Goal: Task Accomplishment & Management: Use online tool/utility

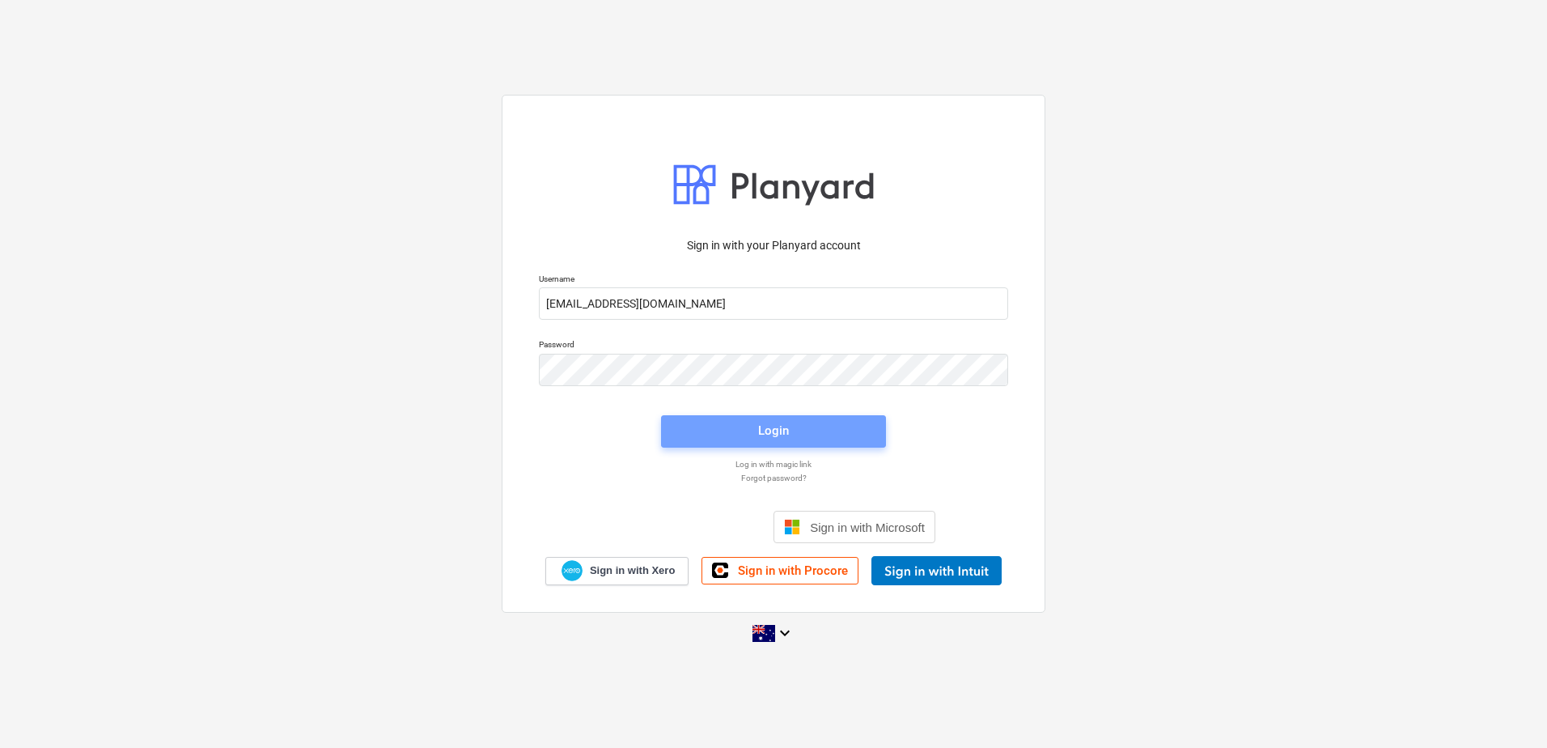
click at [728, 435] on span "Login" at bounding box center [773, 430] width 186 height 21
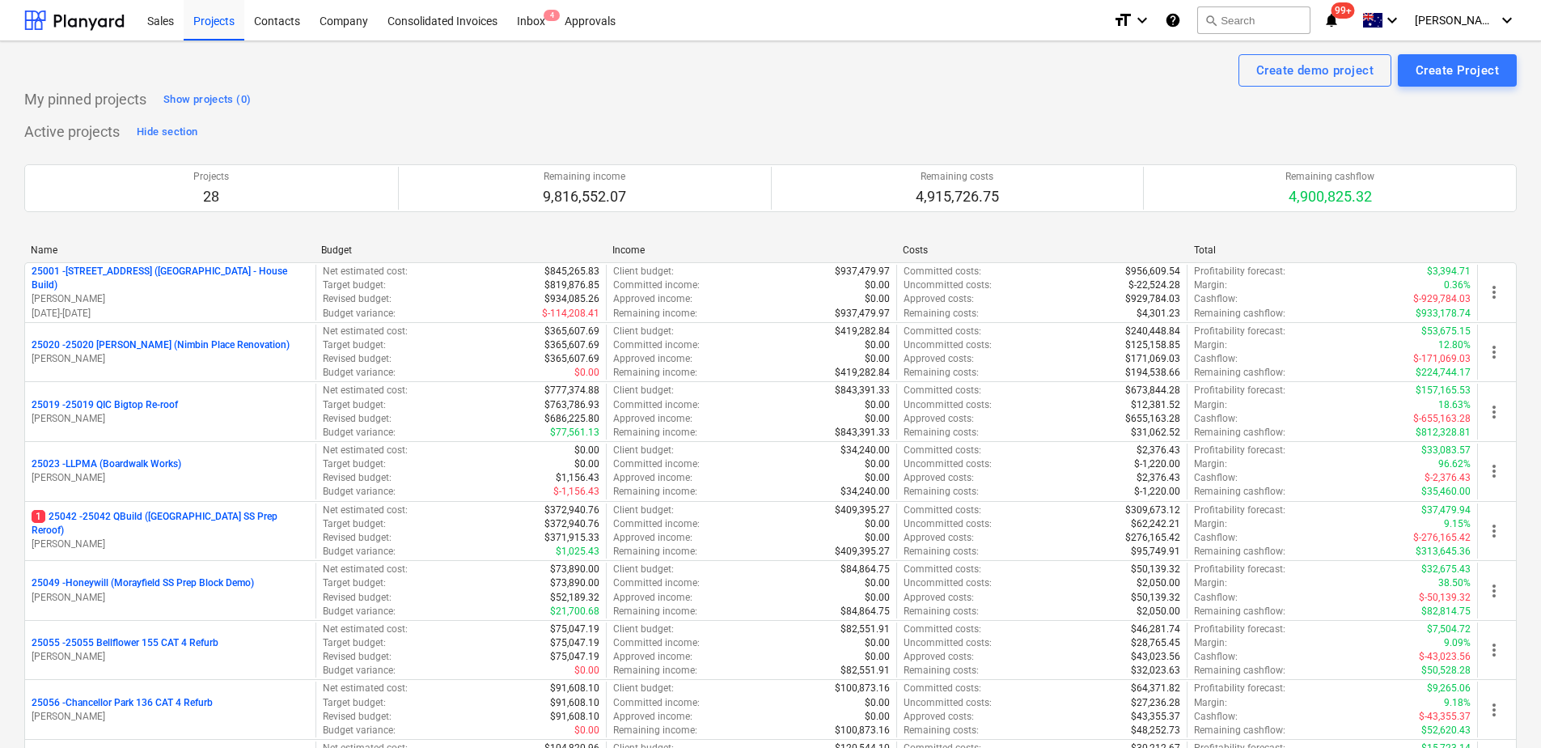
scroll to position [984, 0]
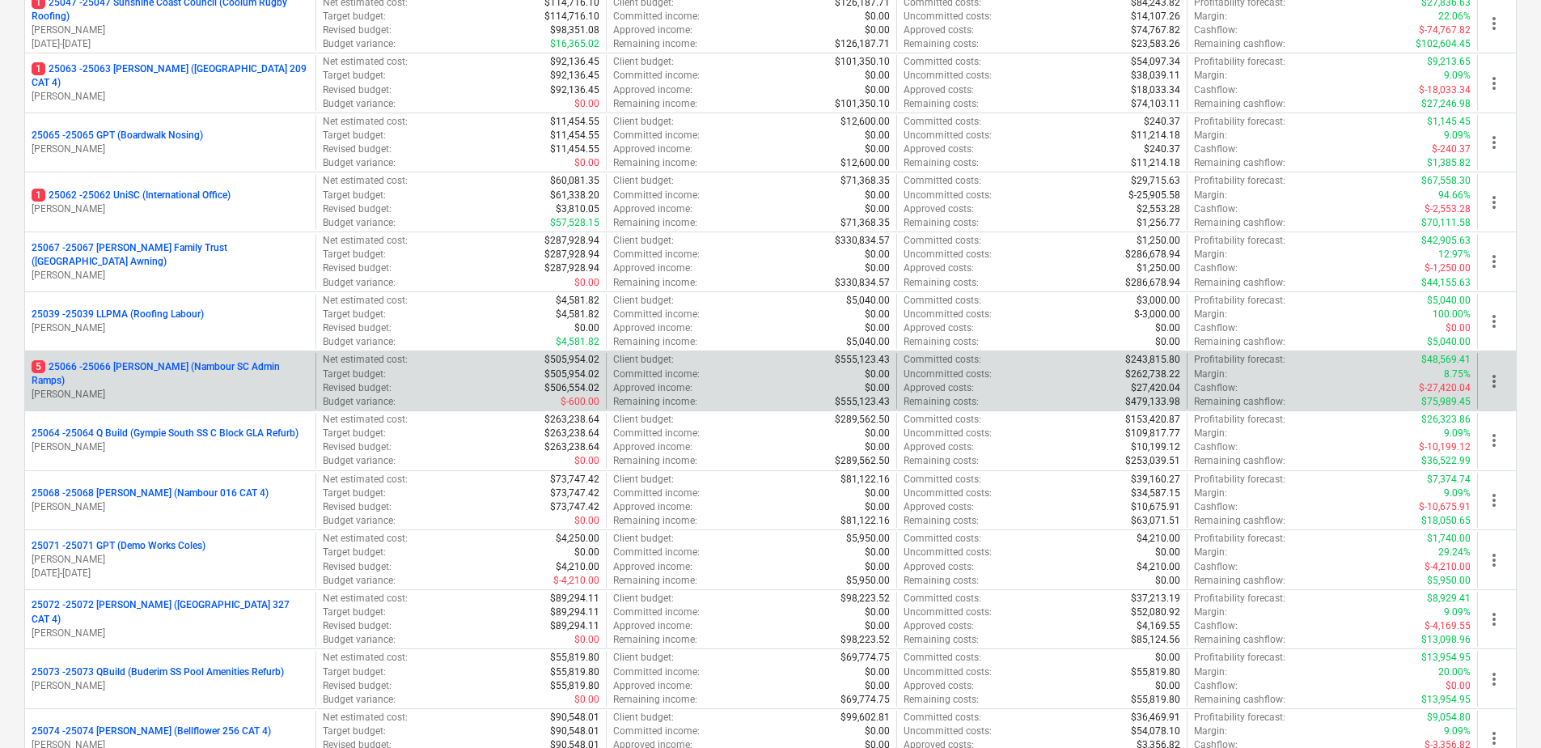
click at [202, 375] on p "5 25066 - 25066 [PERSON_NAME] (Nambour SC Admin Ramps)" at bounding box center [170, 374] width 277 height 28
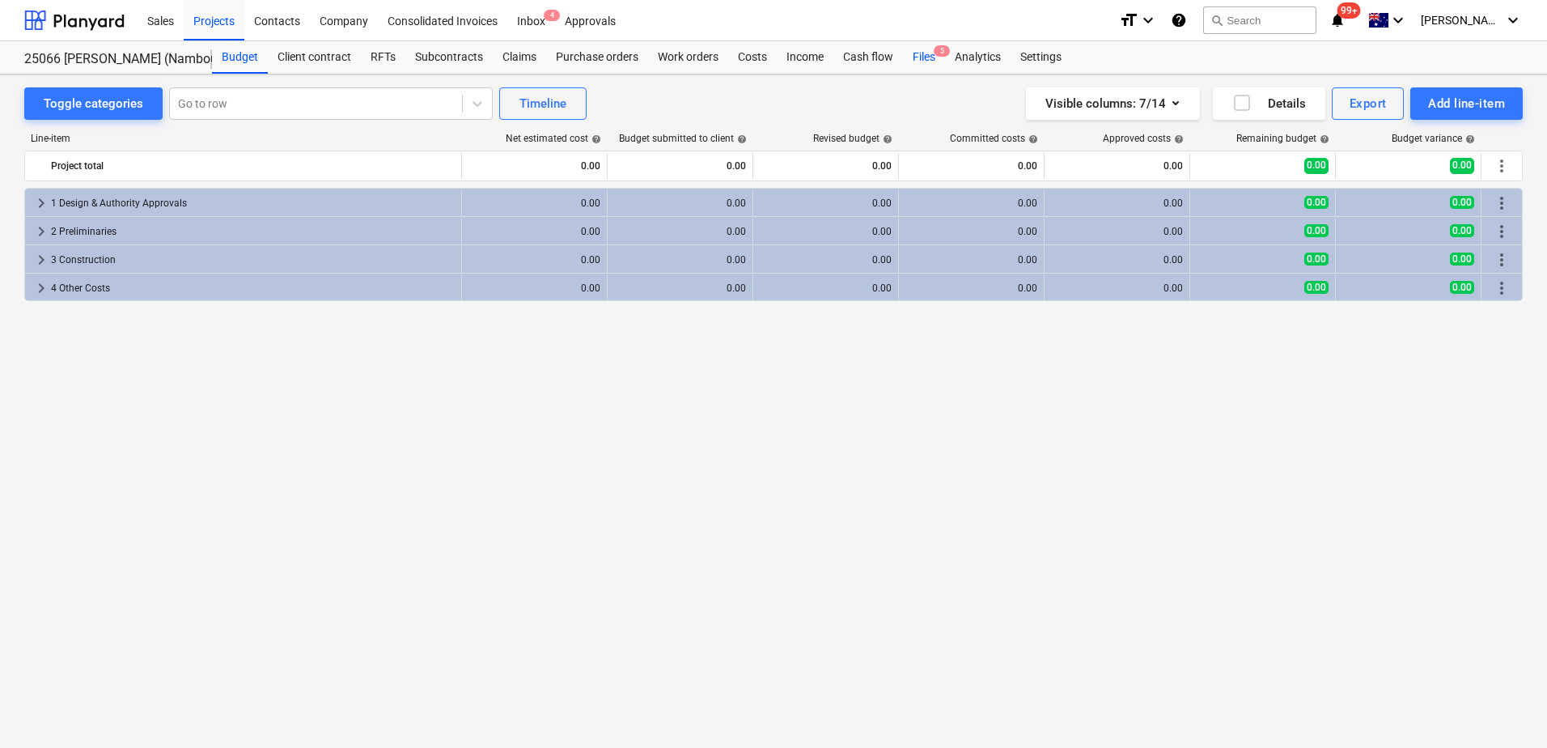
click at [922, 59] on div "Files 5" at bounding box center [924, 57] width 42 height 32
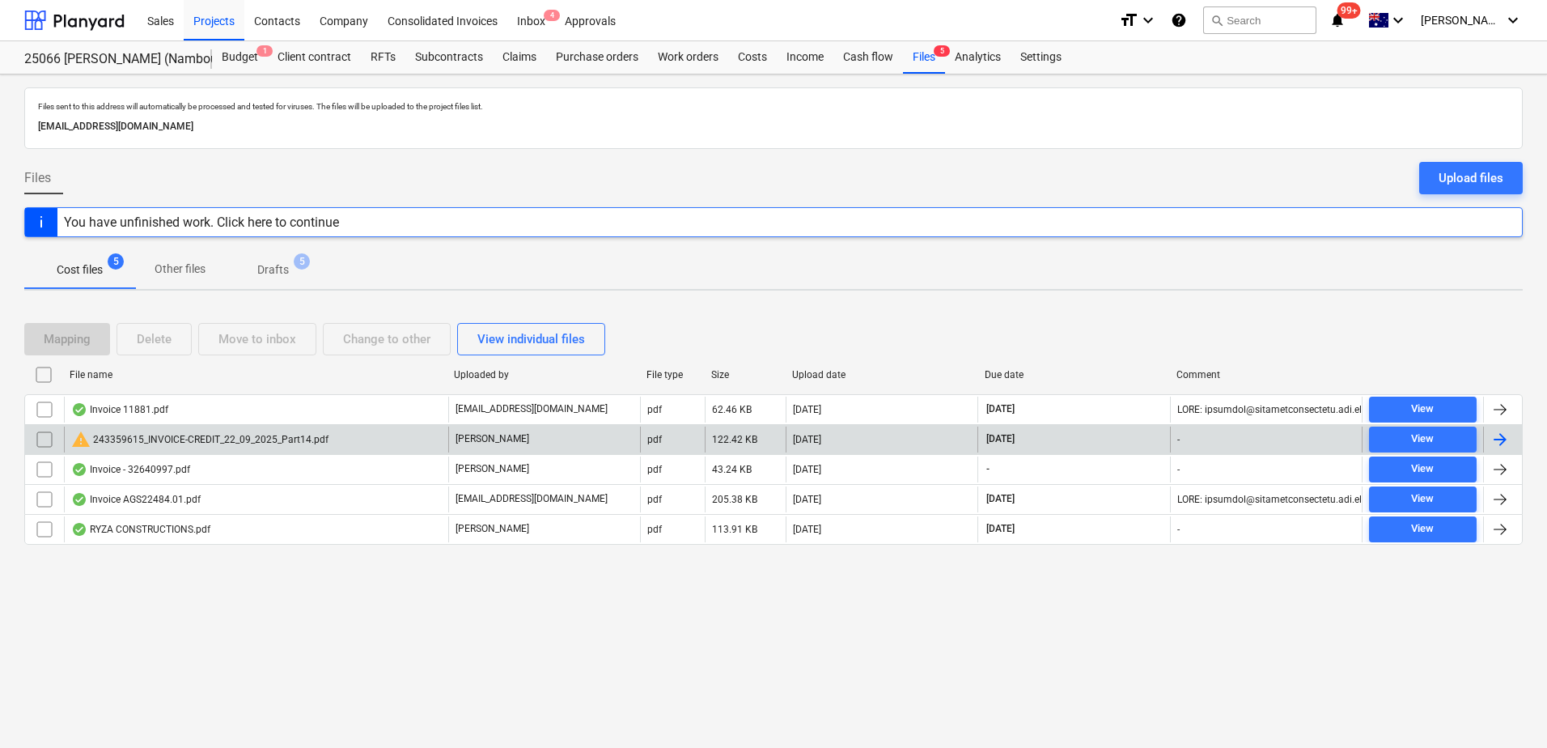
click at [380, 437] on div "warning 243359615_INVOICE-CREDIT_22_09_2025_Part14.pdf" at bounding box center [256, 439] width 384 height 26
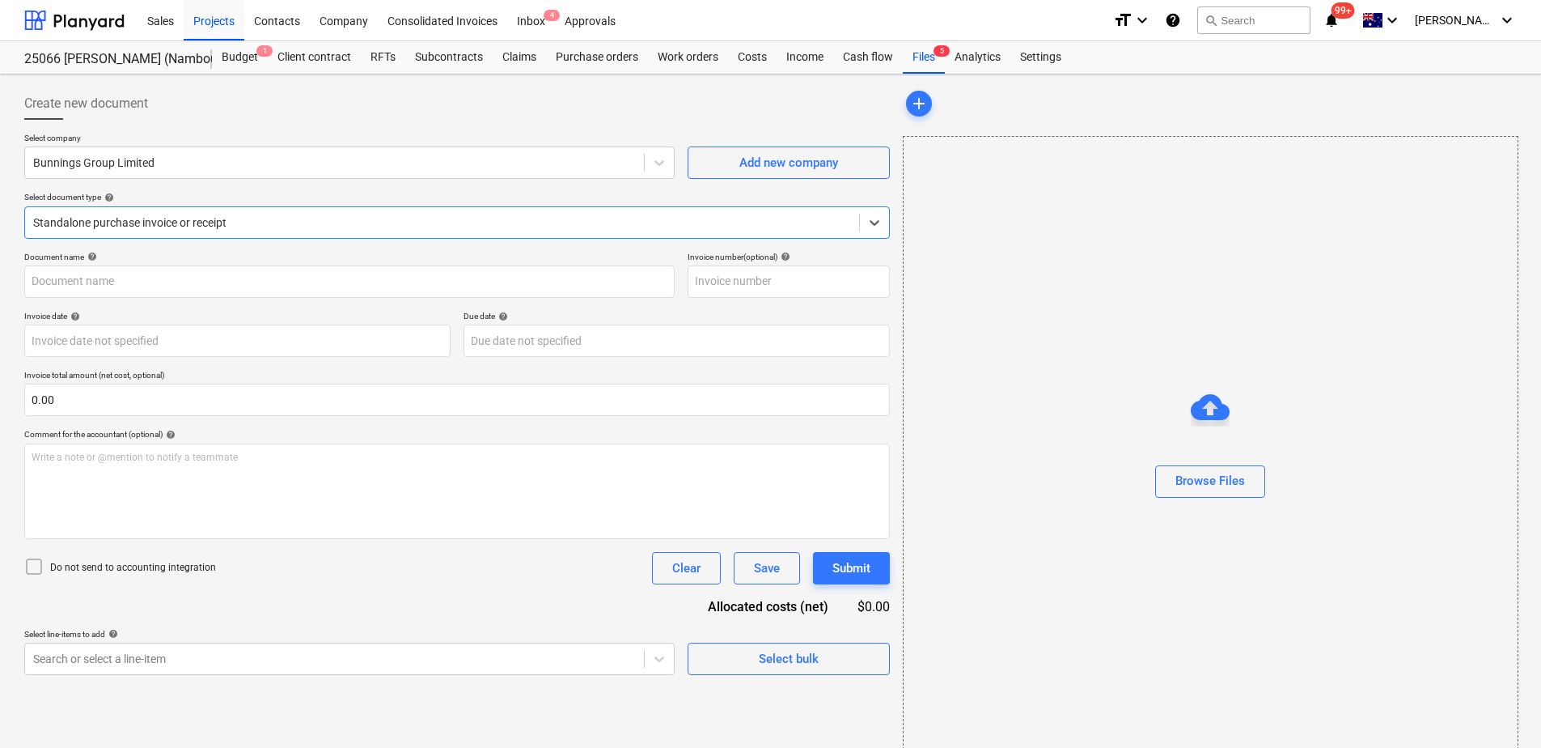
type input "8168/99861066"
type input "[DATE]"
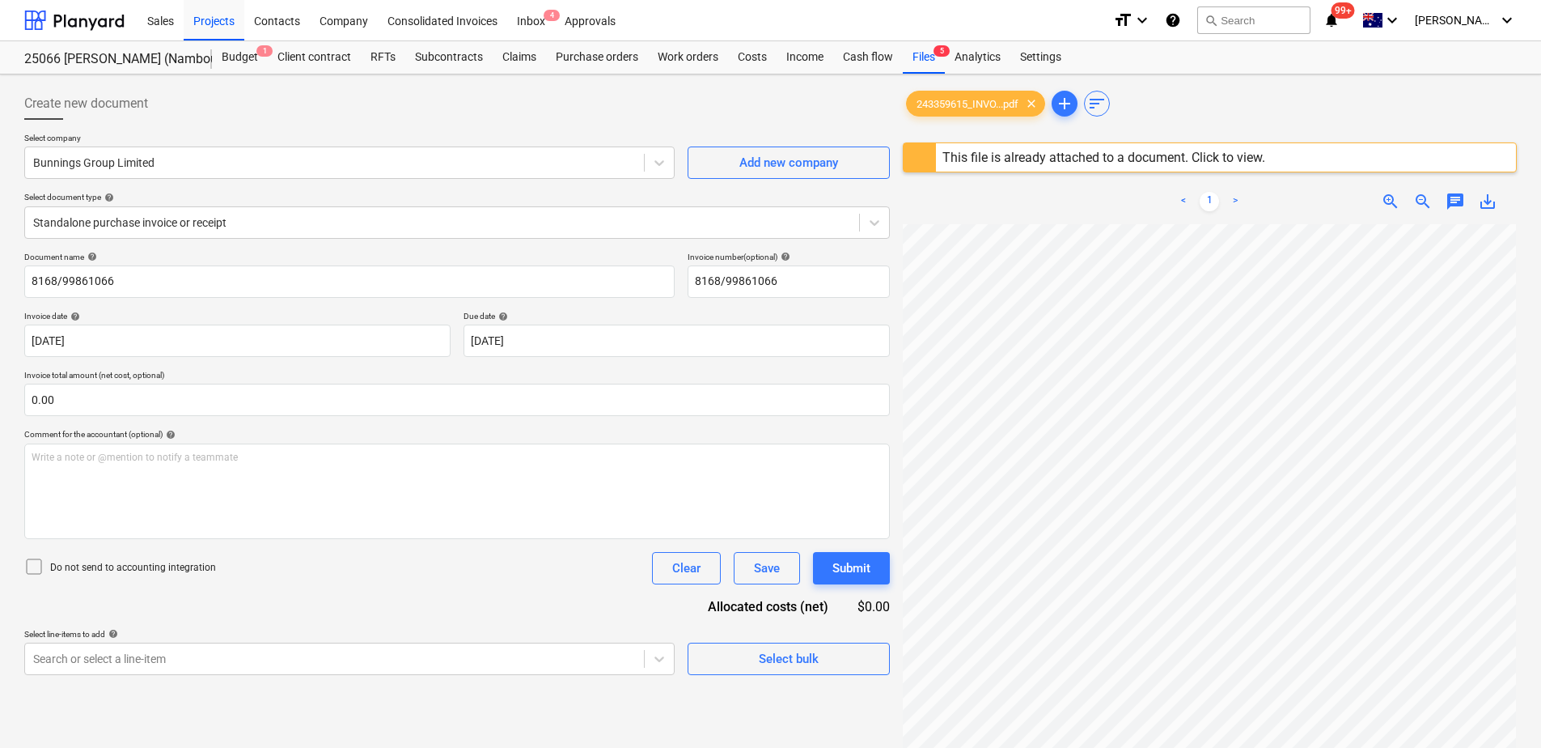
scroll to position [29, 117]
click at [752, 63] on div "Costs" at bounding box center [752, 57] width 49 height 32
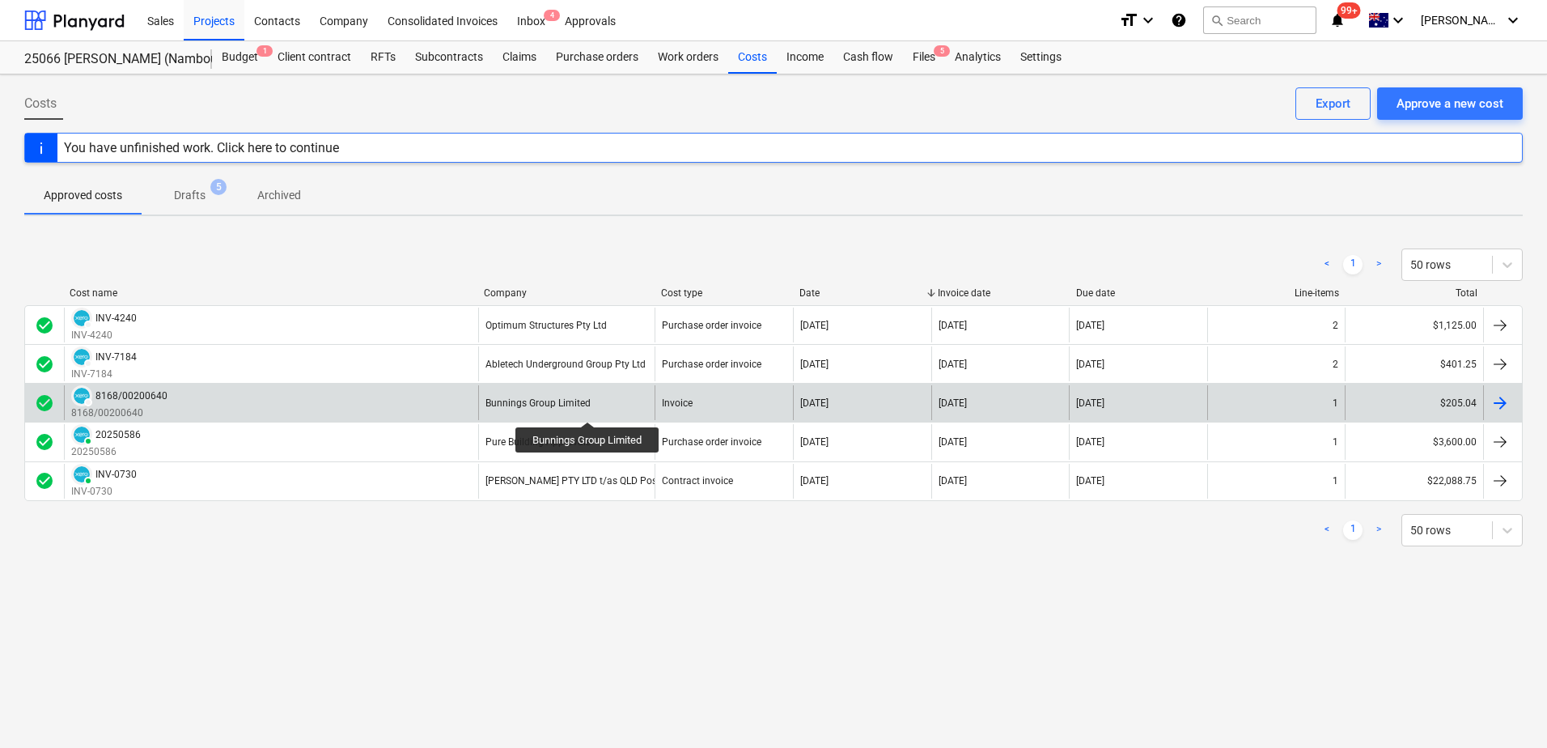
click at [588, 407] on div "Bunnings Group Limited" at bounding box center [537, 402] width 105 height 11
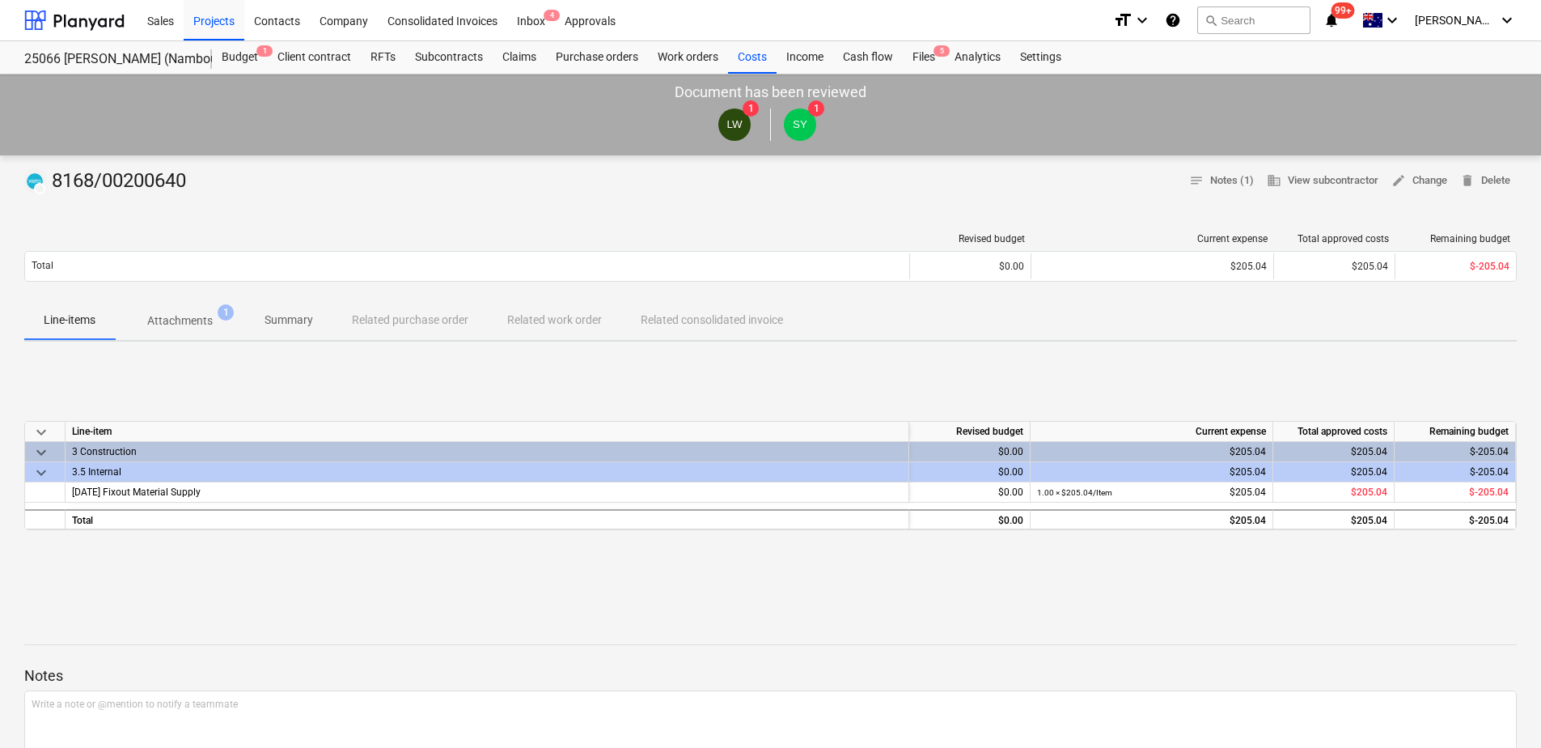
click at [187, 328] on p "Attachments" at bounding box center [180, 320] width 66 height 17
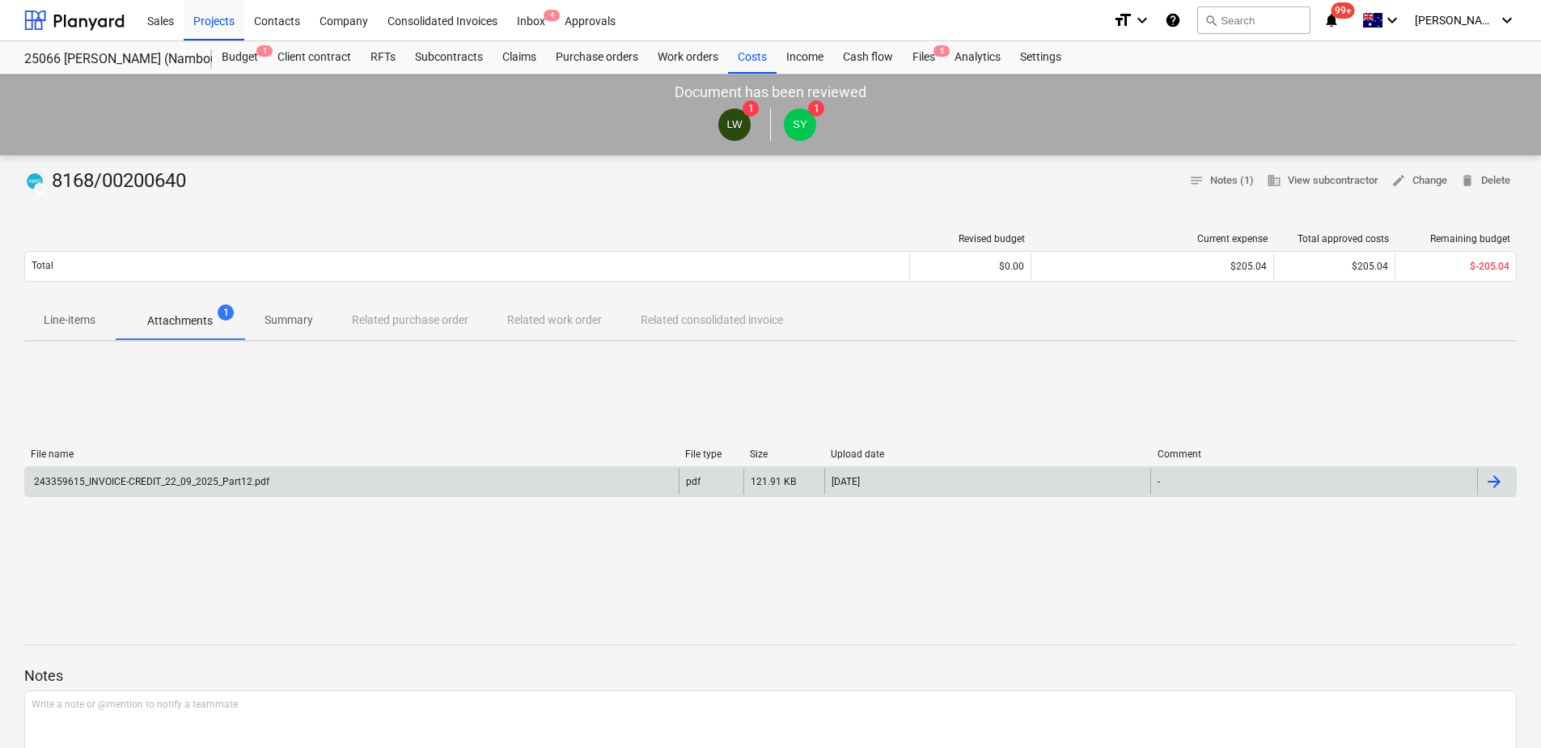
click at [266, 481] on div "243359615_INVOICE-CREDIT_22_09_2025_Part12.pdf" at bounding box center [151, 481] width 238 height 11
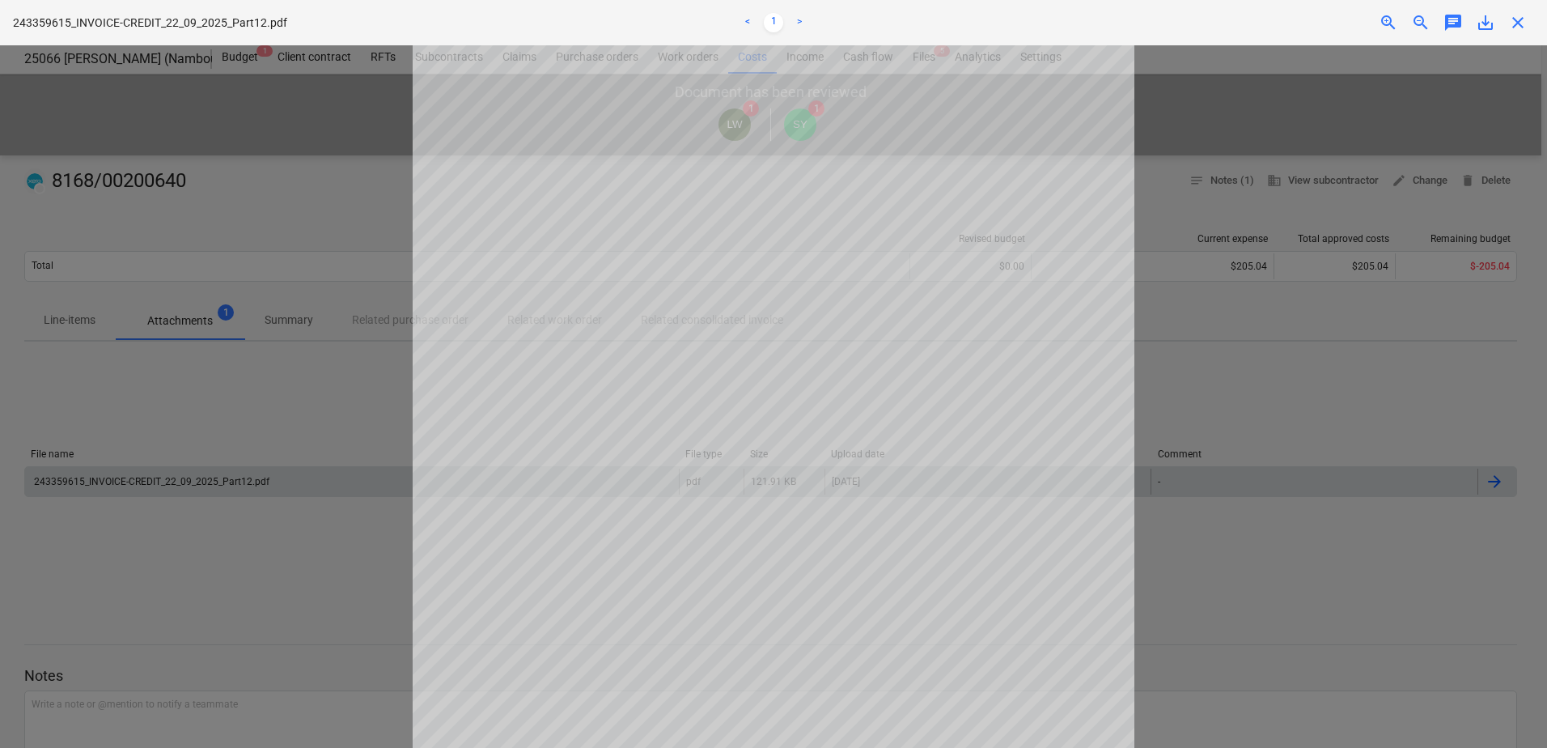
click at [1527, 19] on span "close" at bounding box center [1517, 22] width 19 height 19
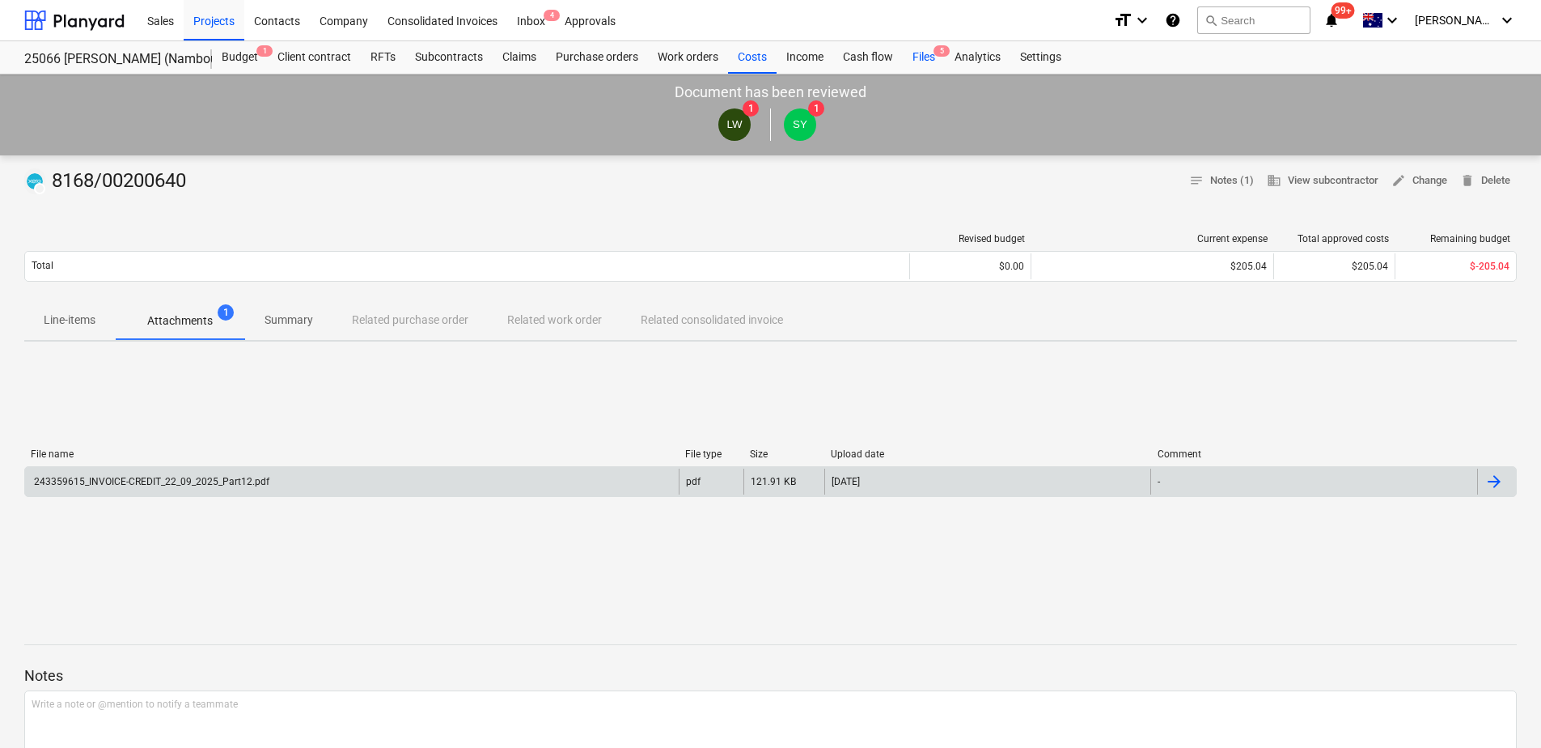
click at [921, 60] on div "Files 5" at bounding box center [924, 57] width 42 height 32
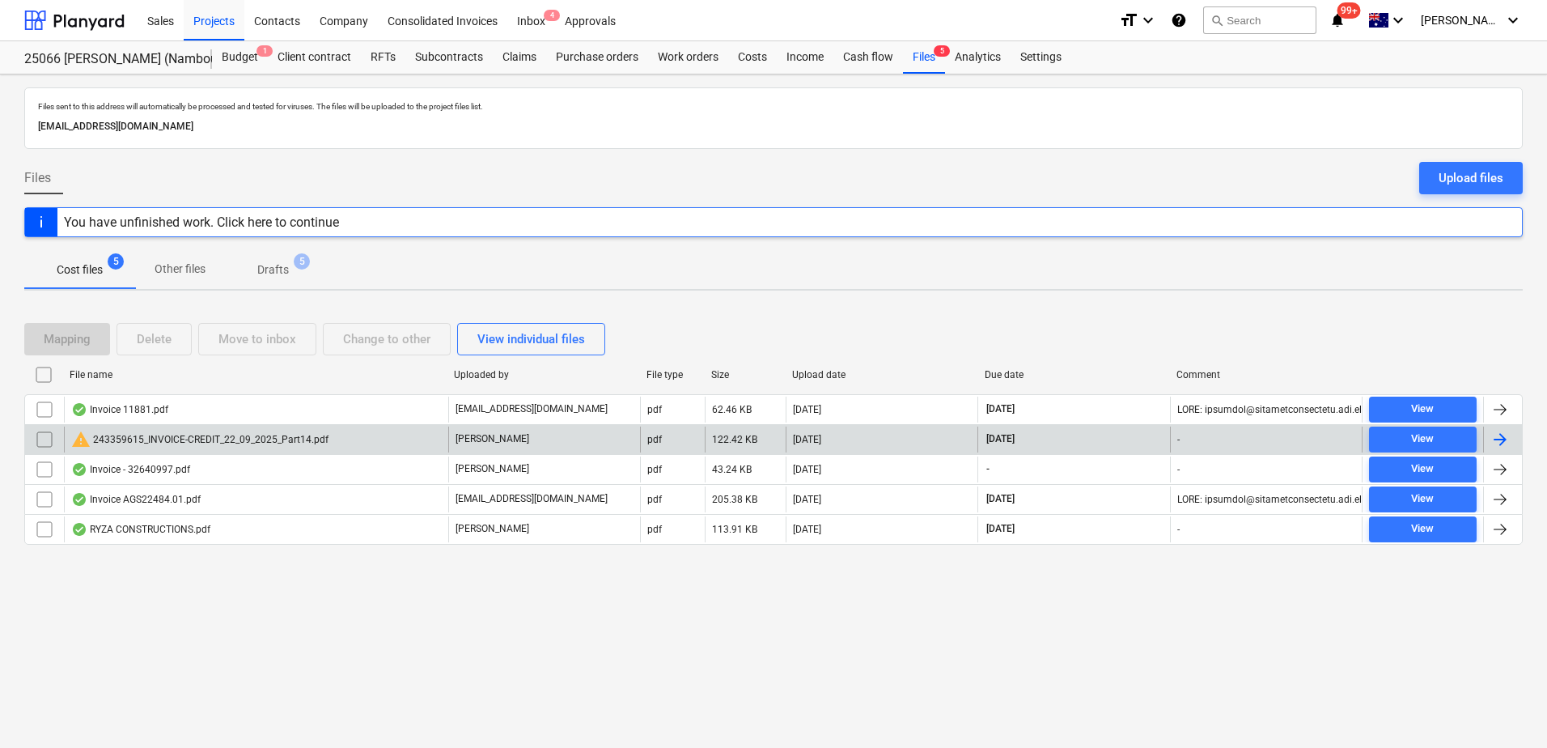
click at [46, 435] on input "checkbox" at bounding box center [45, 439] width 26 height 26
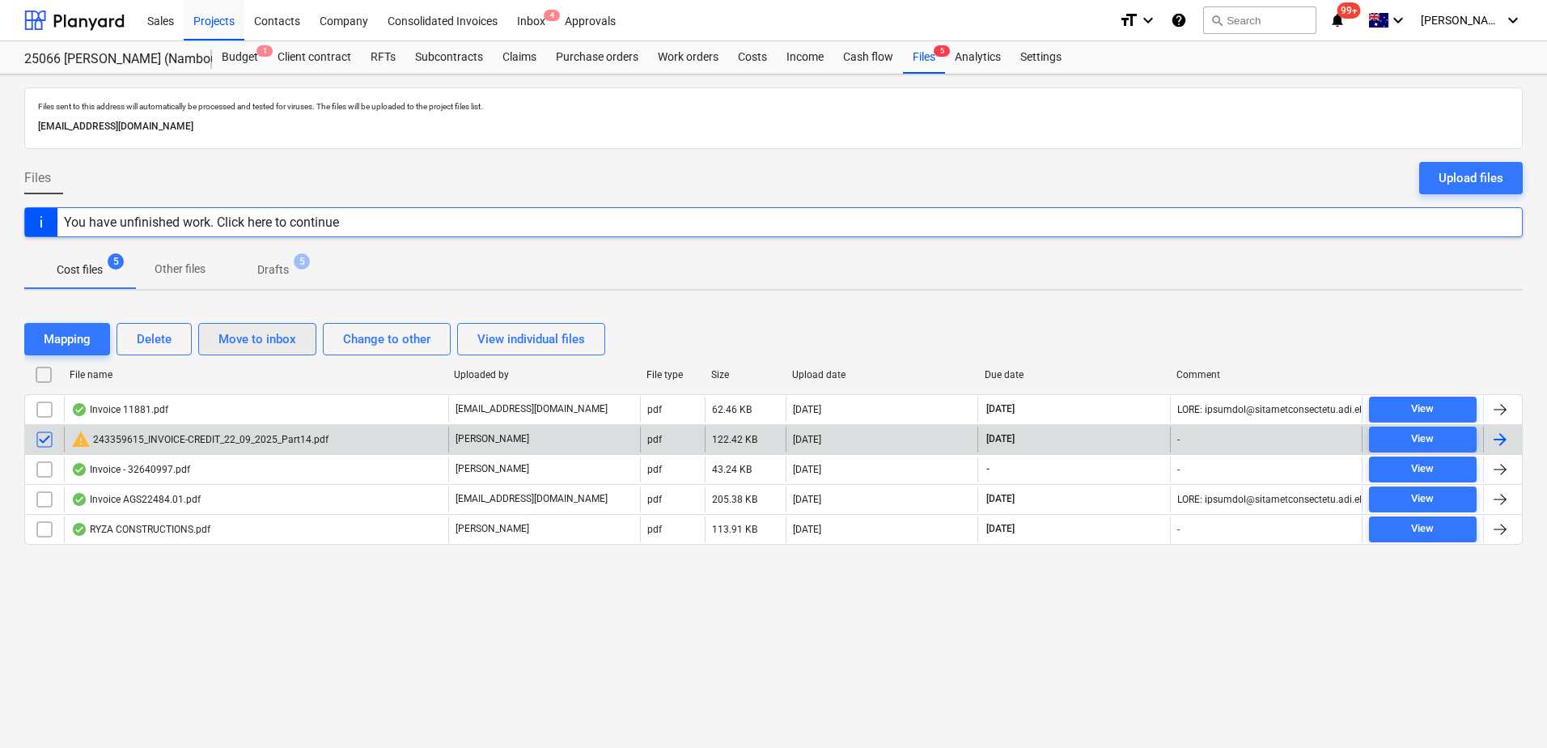
click at [256, 346] on div "Move to inbox" at bounding box center [257, 338] width 78 height 21
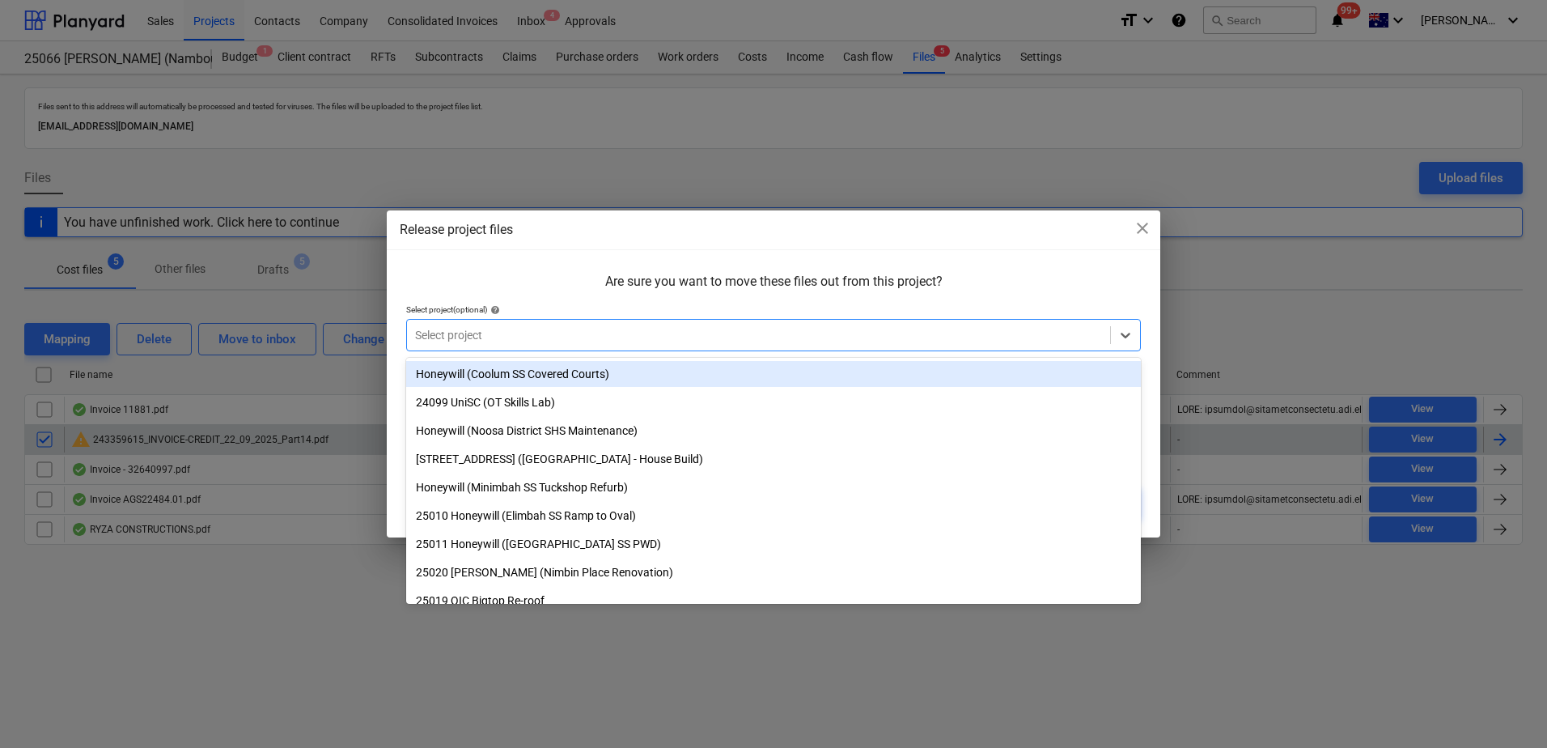
click at [451, 332] on div at bounding box center [758, 335] width 687 height 16
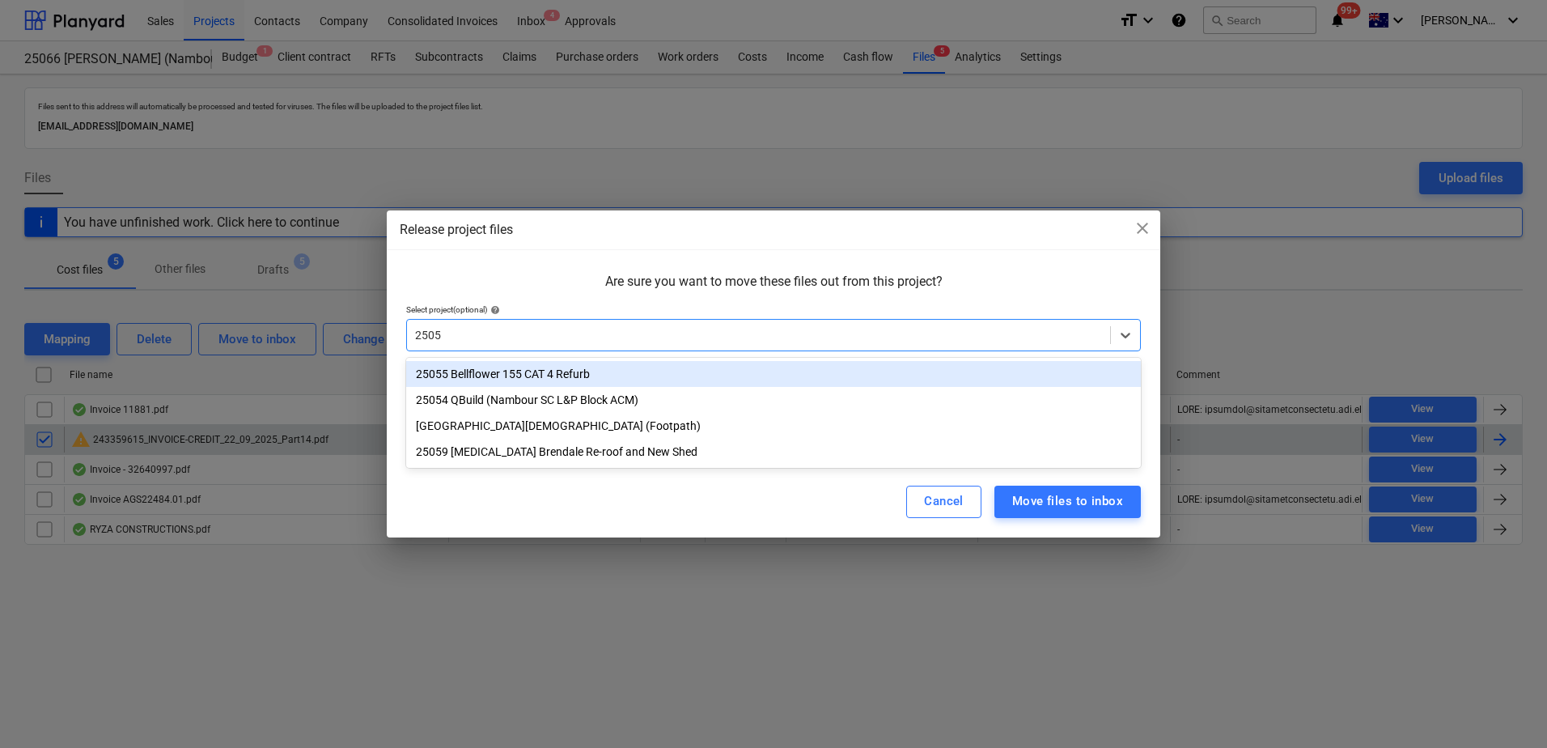
type input "25054"
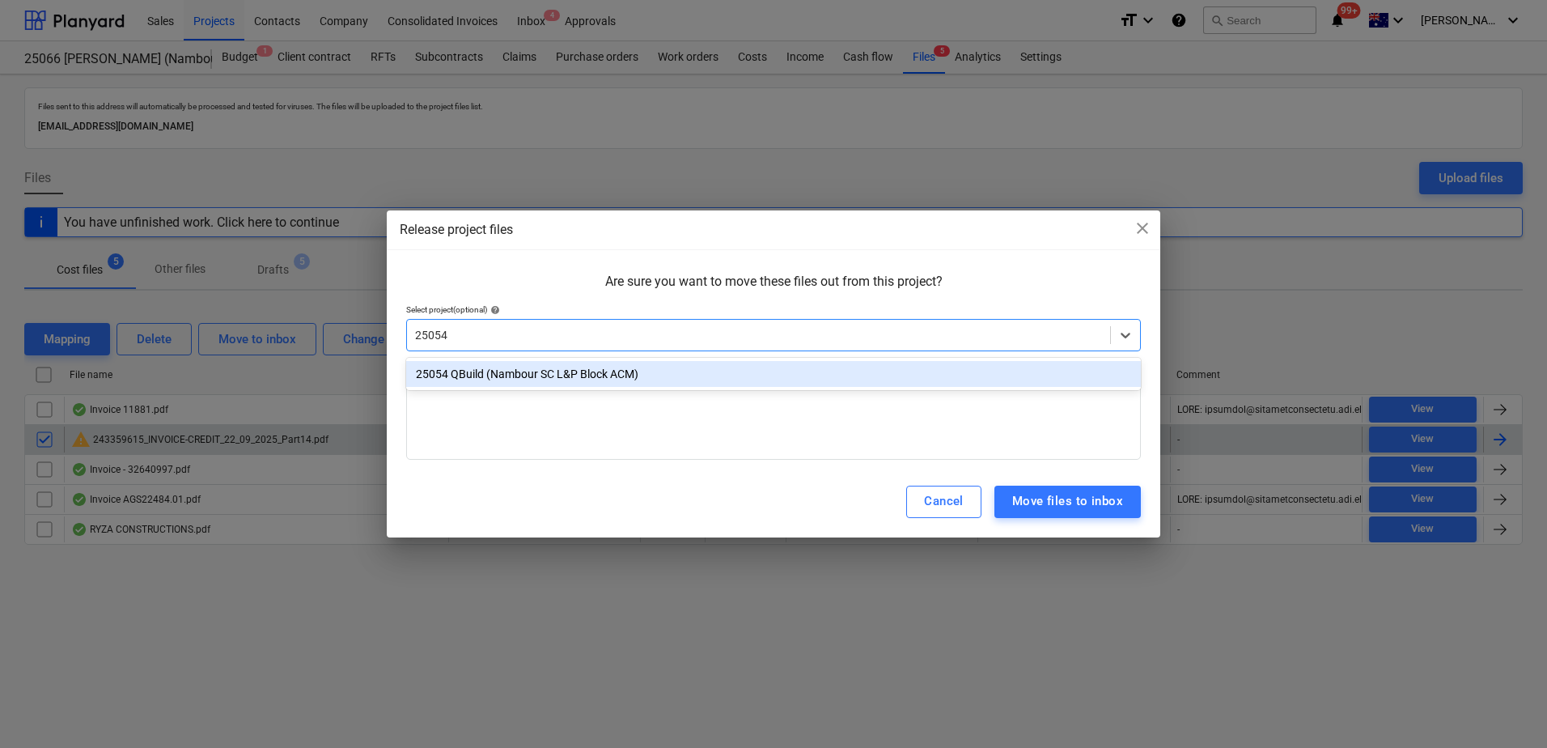
click at [489, 381] on div "25054 QBuild (Nambour SC L&P Block ACM)" at bounding box center [773, 374] width 735 height 26
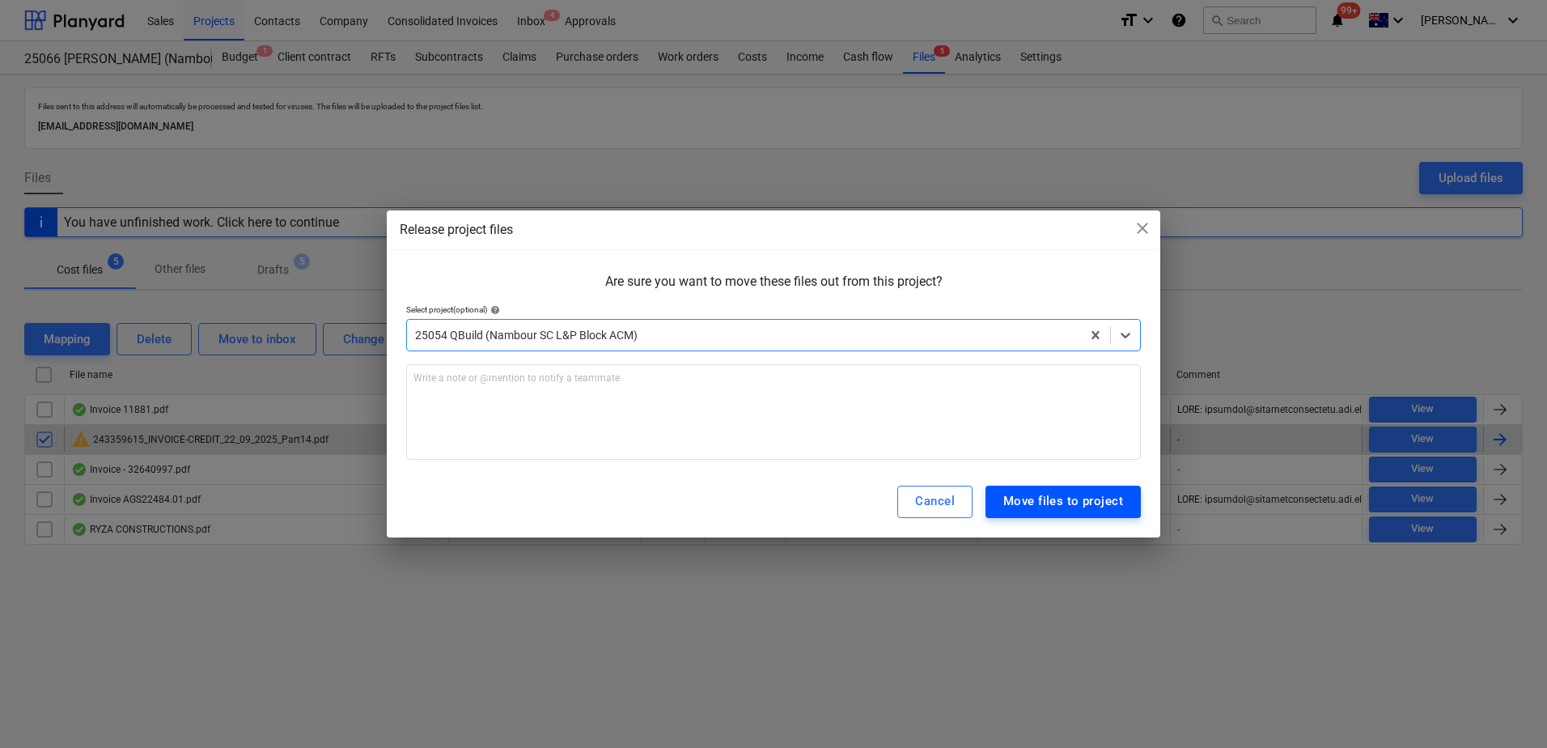
click at [1077, 496] on div "Move files to project" at bounding box center [1063, 500] width 120 height 21
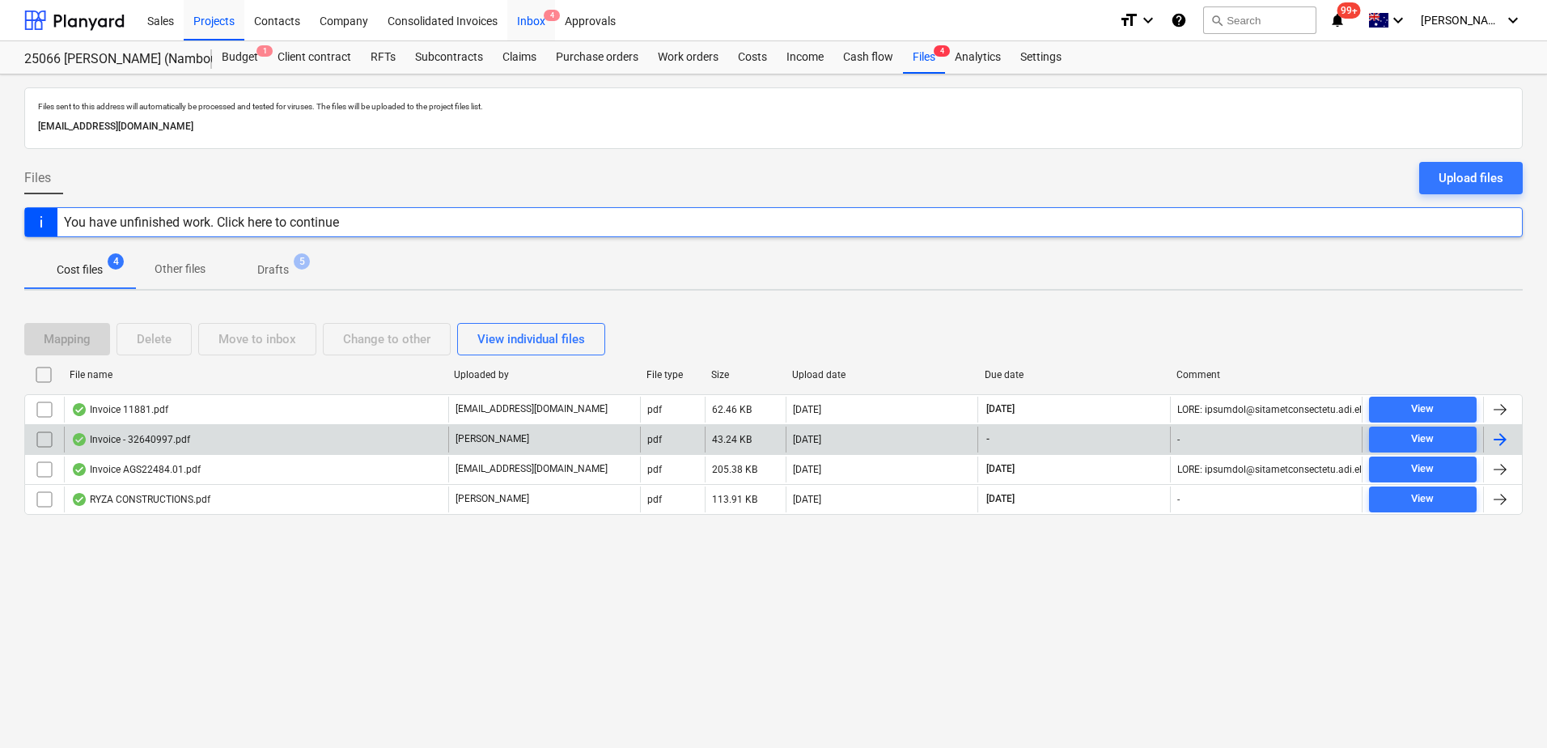
click at [532, 31] on div "Inbox 4" at bounding box center [531, 19] width 48 height 41
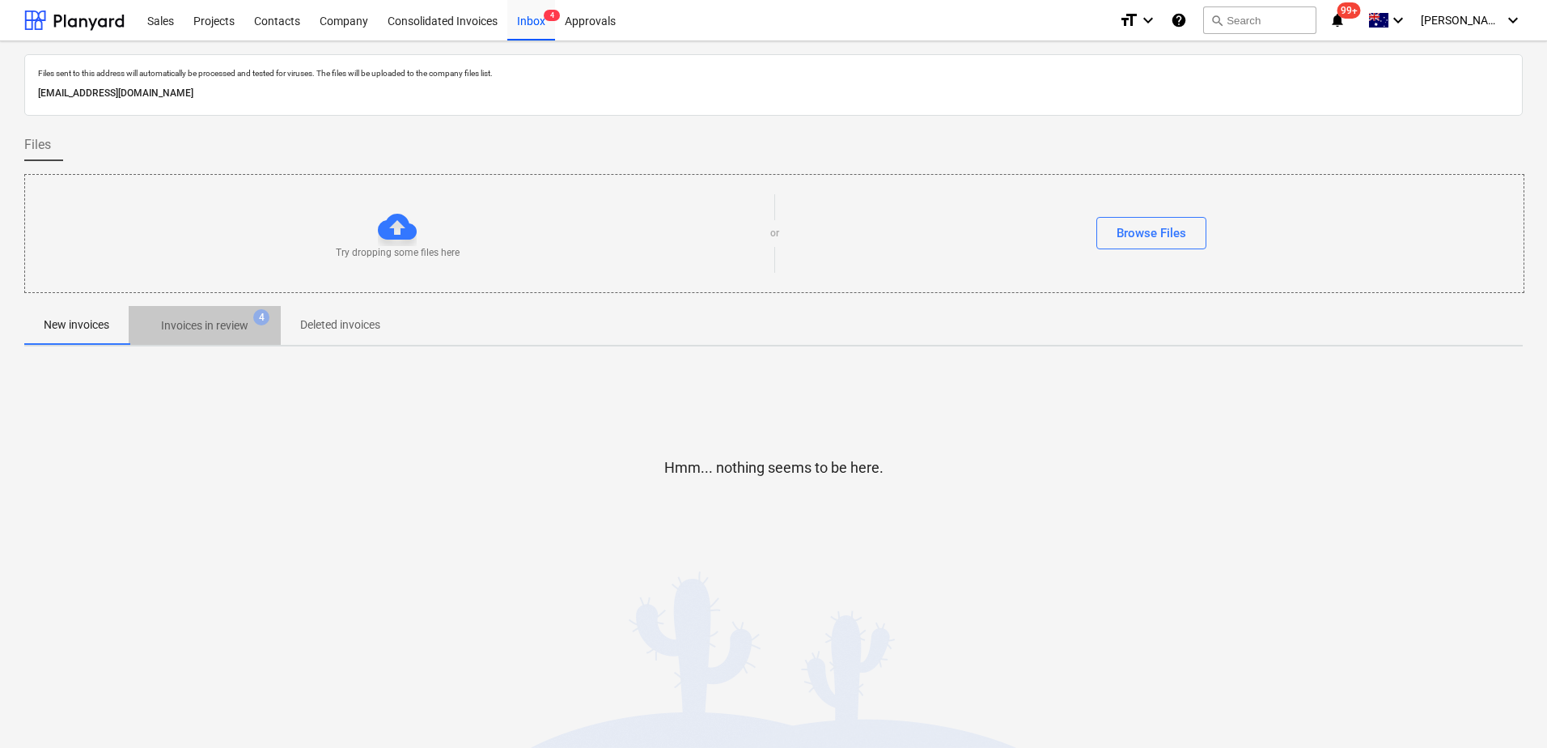
click at [202, 324] on p "Invoices in review" at bounding box center [204, 325] width 87 height 17
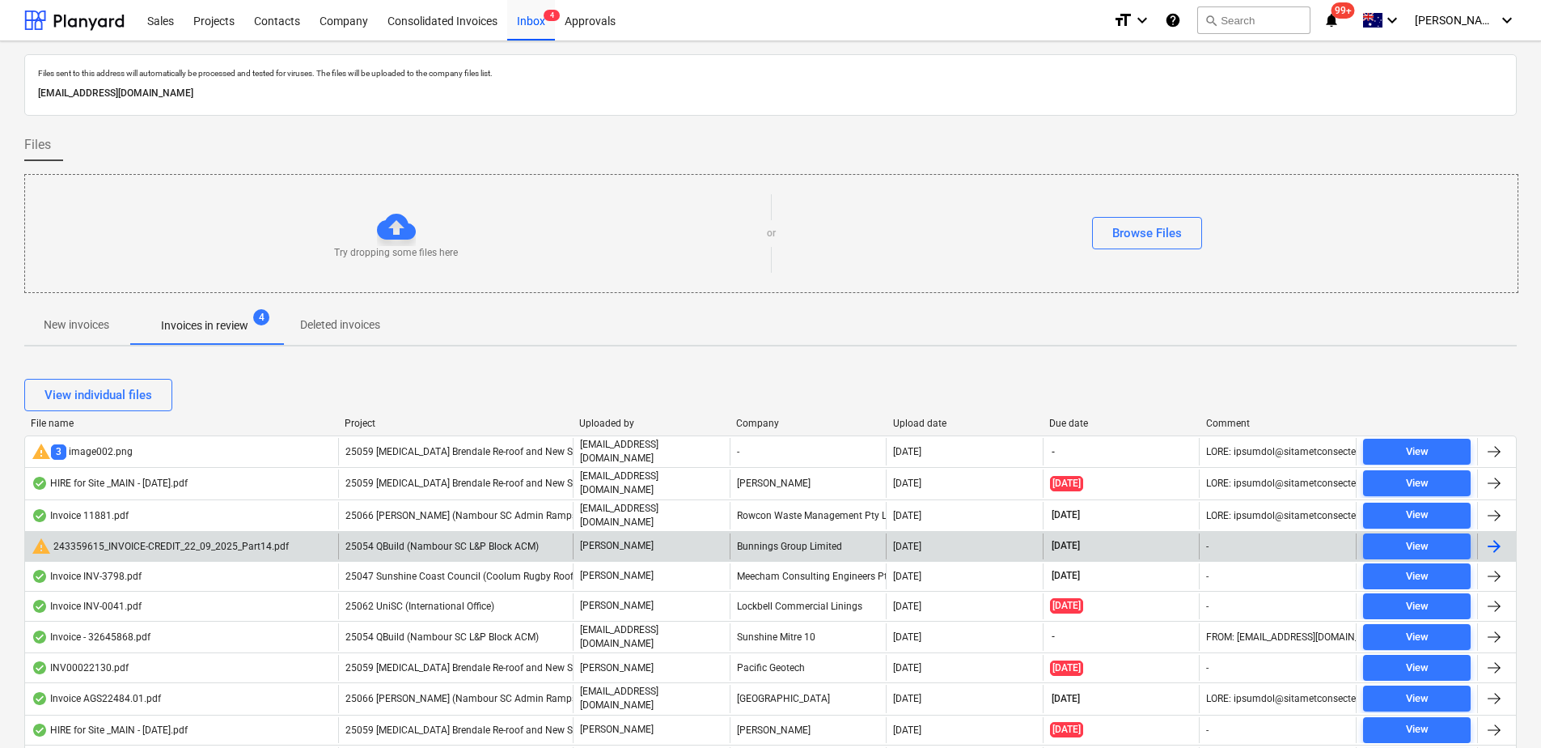
click at [428, 542] on span "25054 QBuild (Nambour SC L&P Block ACM)" at bounding box center [441, 545] width 193 height 11
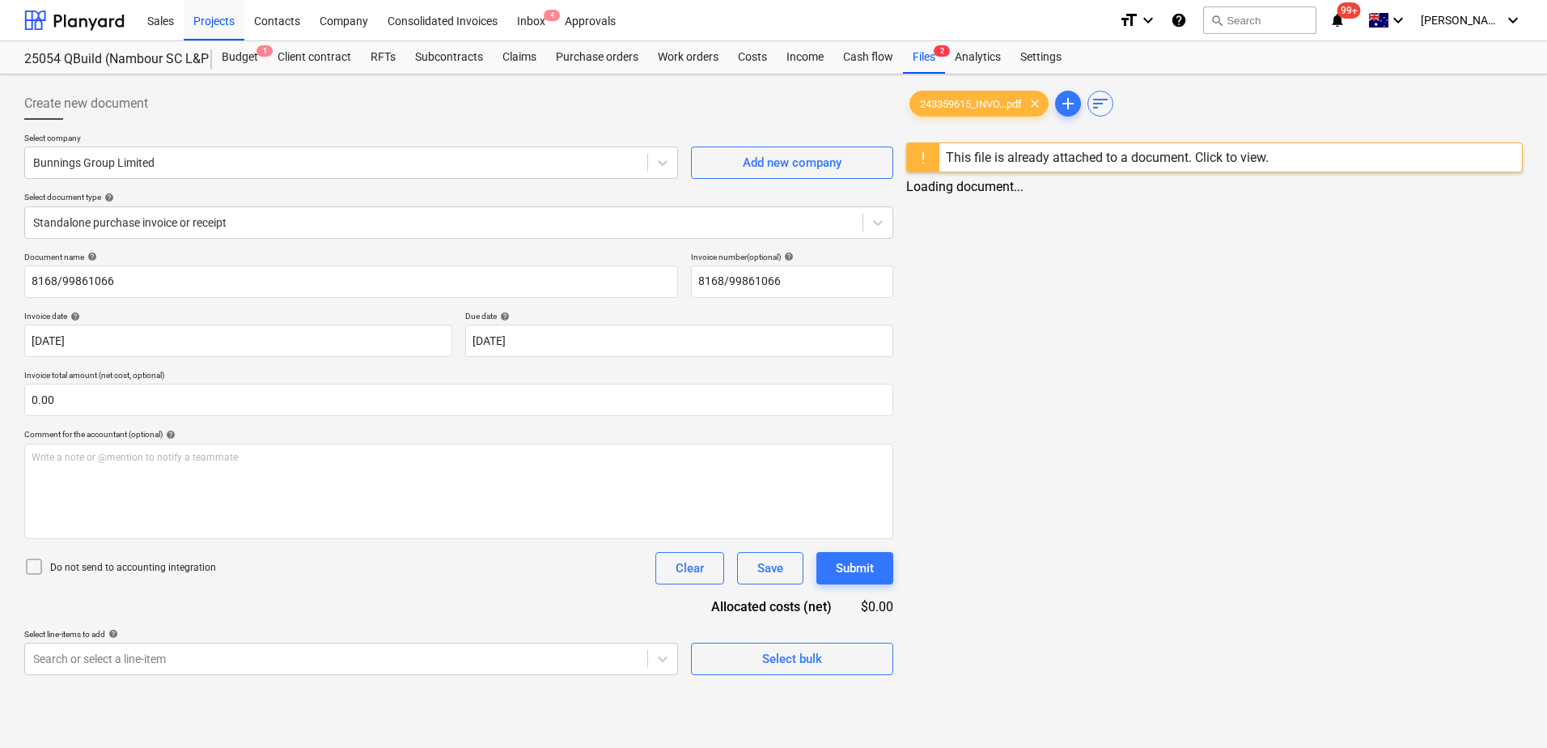
click at [1184, 163] on div "This file is already attached to a document. Click to view." at bounding box center [1107, 157] width 323 height 15
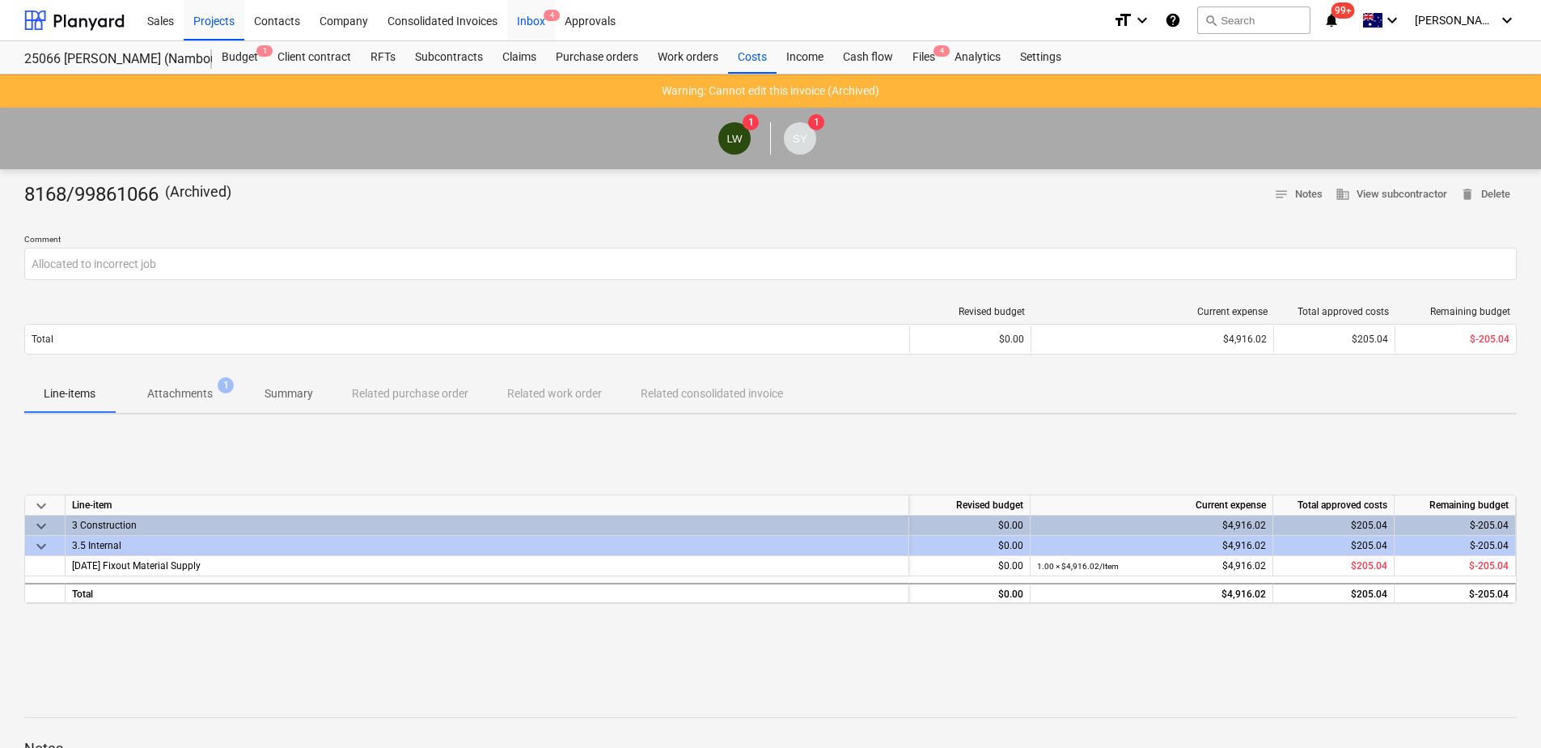
click at [538, 29] on div "Inbox 4" at bounding box center [531, 19] width 48 height 41
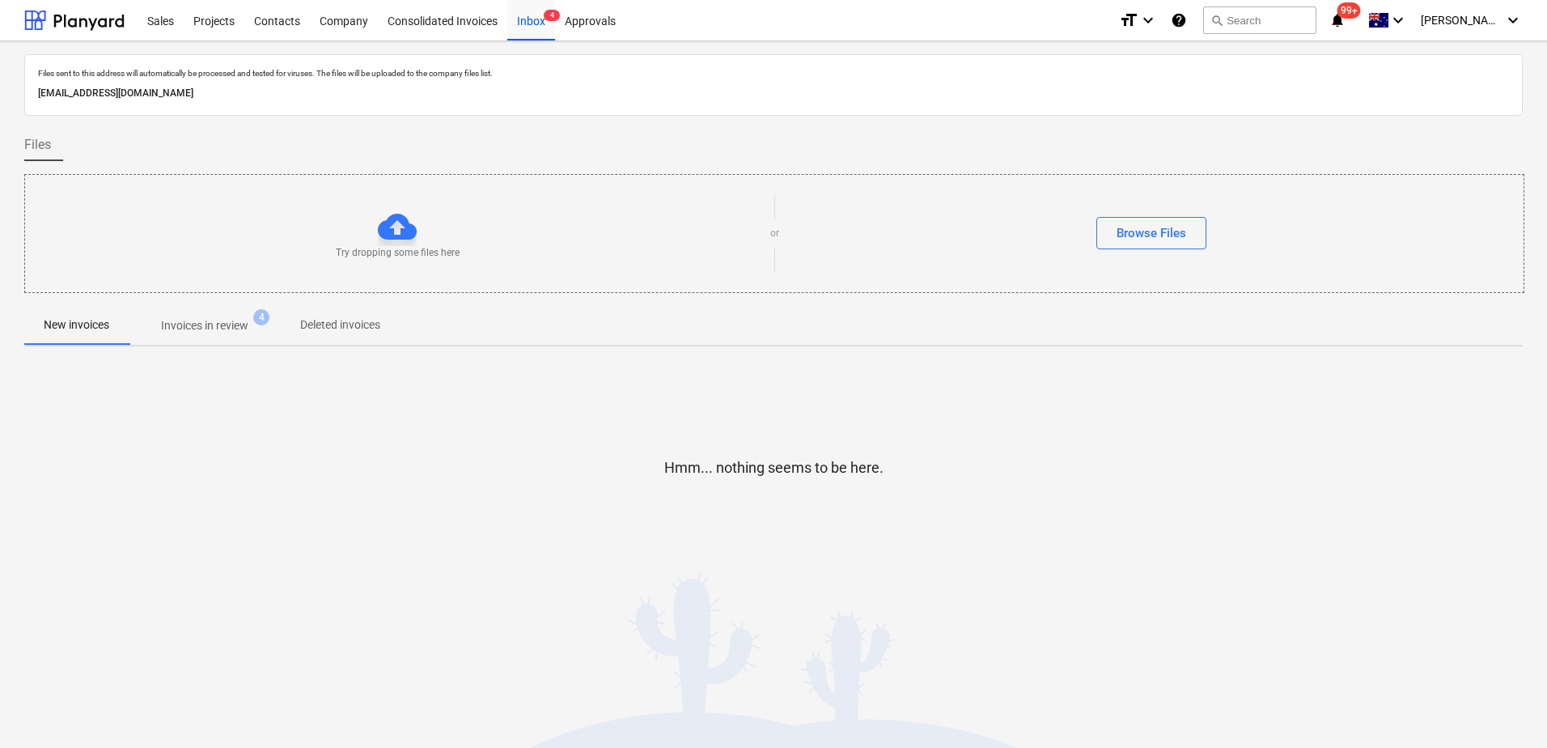
click at [239, 326] on p "Invoices in review" at bounding box center [204, 325] width 87 height 17
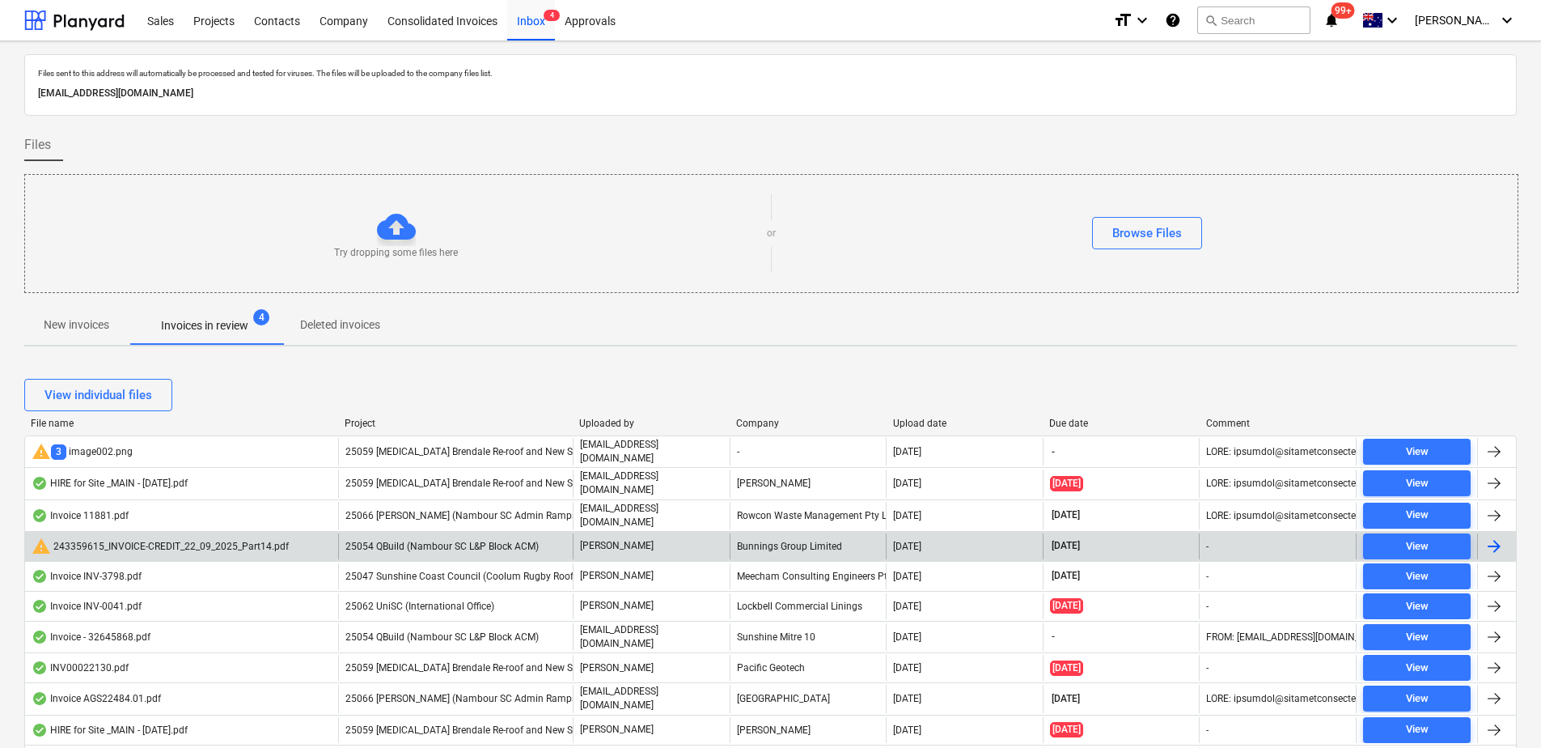
click at [416, 540] on span "25054 QBuild (Nambour SC L&P Block ACM)" at bounding box center [441, 545] width 193 height 11
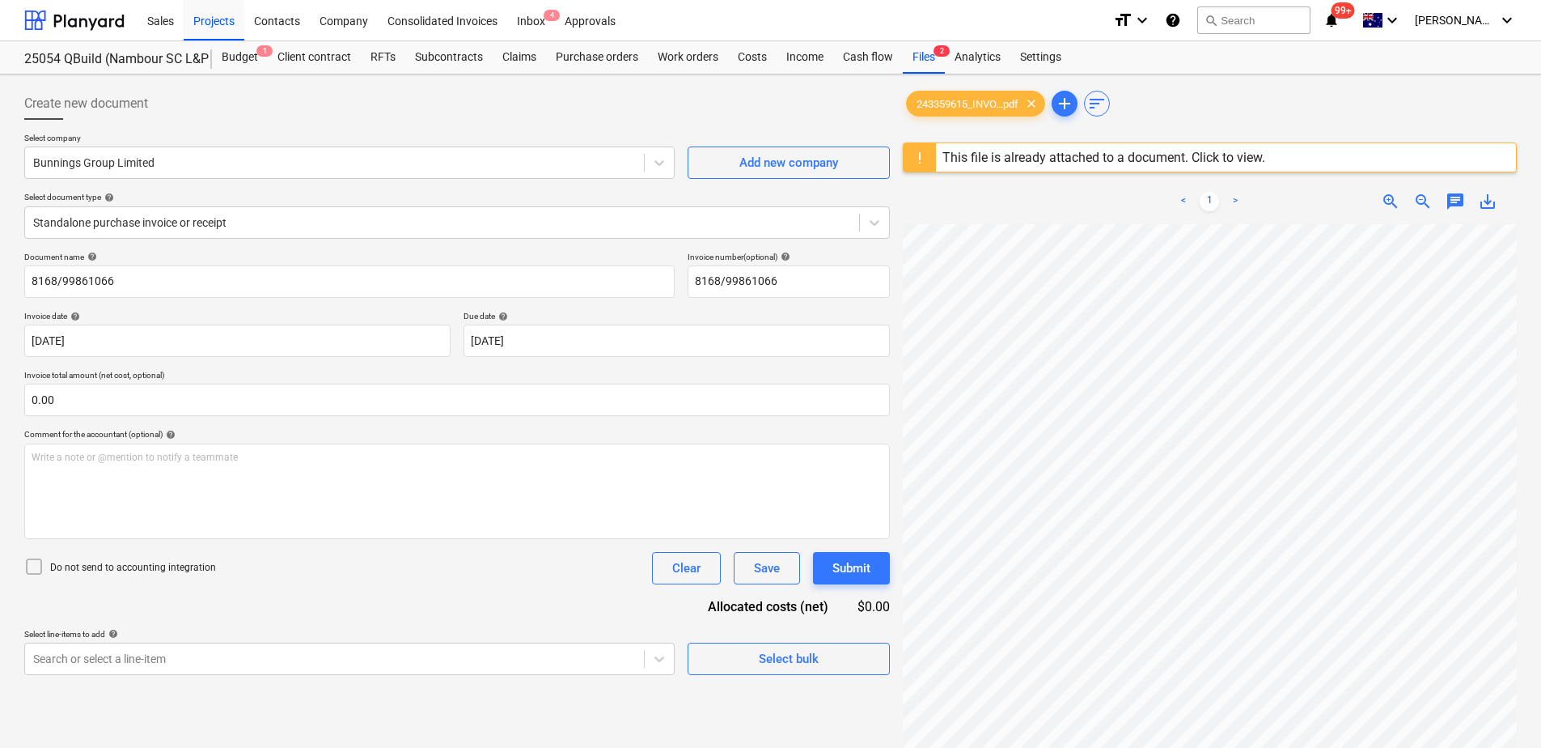
scroll to position [0, 117]
click at [155, 221] on div at bounding box center [442, 222] width 818 height 16
click at [456, 601] on div "Document name help 8168/99861066 Invoice number (optional) help 8168/99861066 I…" at bounding box center [457, 463] width 866 height 423
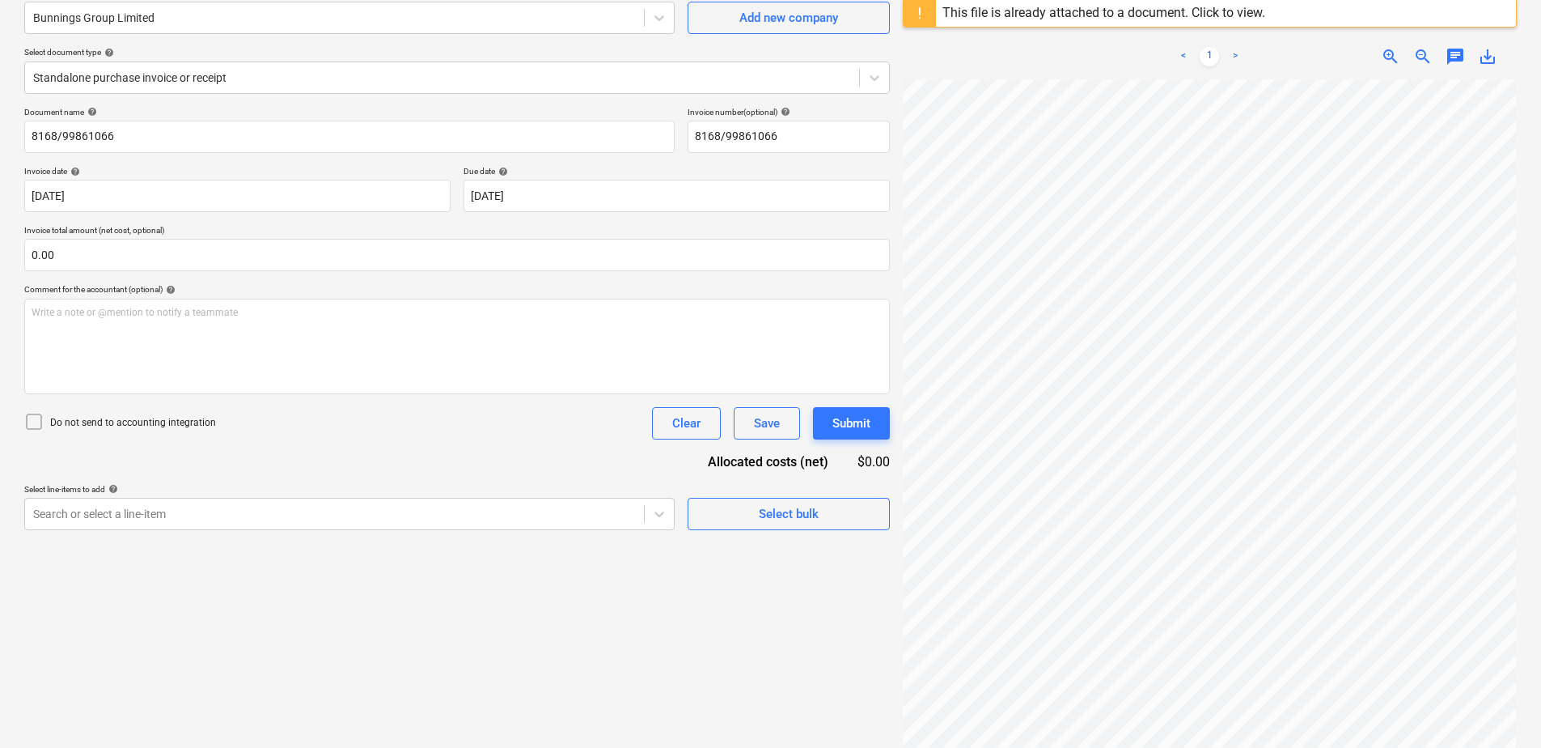
scroll to position [192, 0]
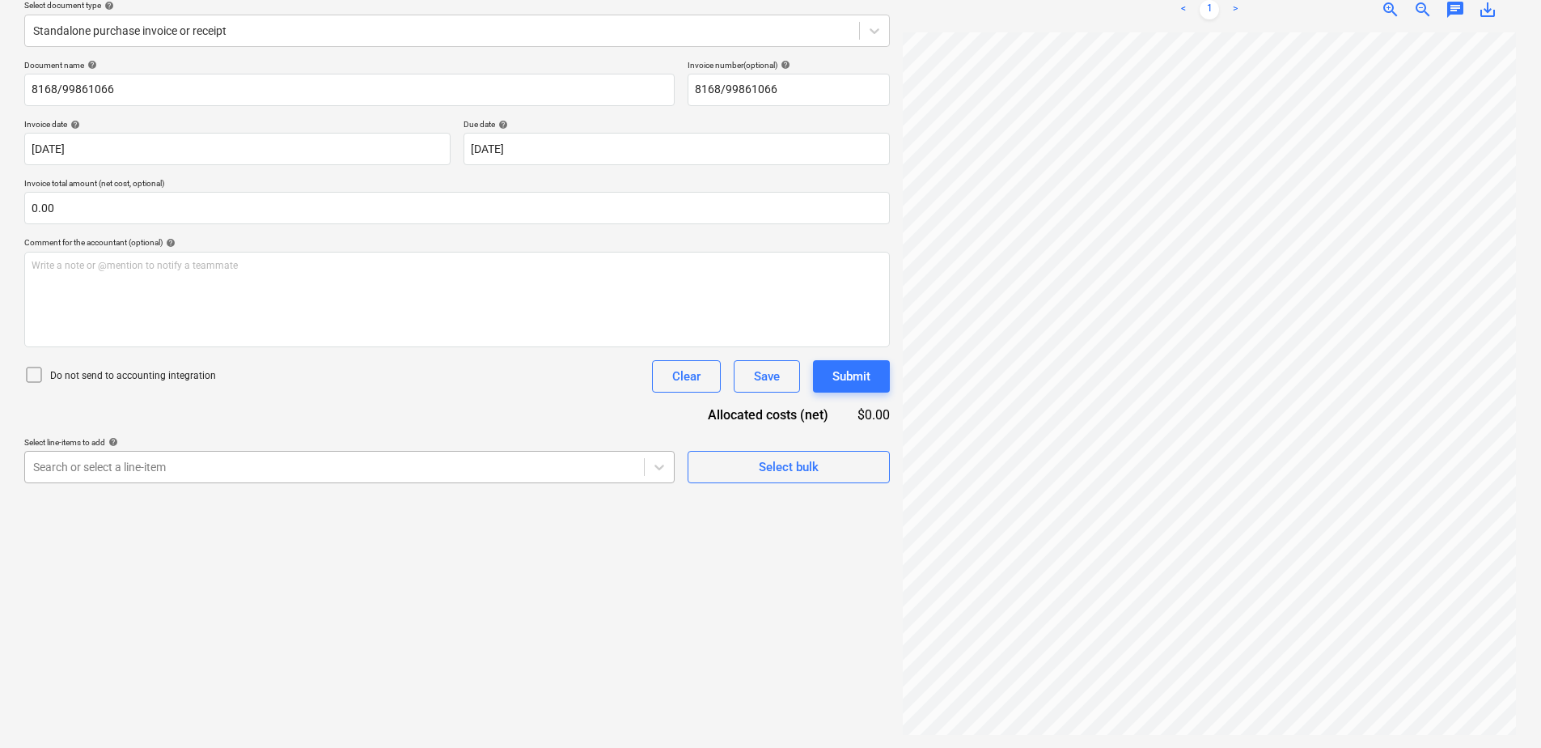
click at [329, 469] on div at bounding box center [334, 467] width 603 height 16
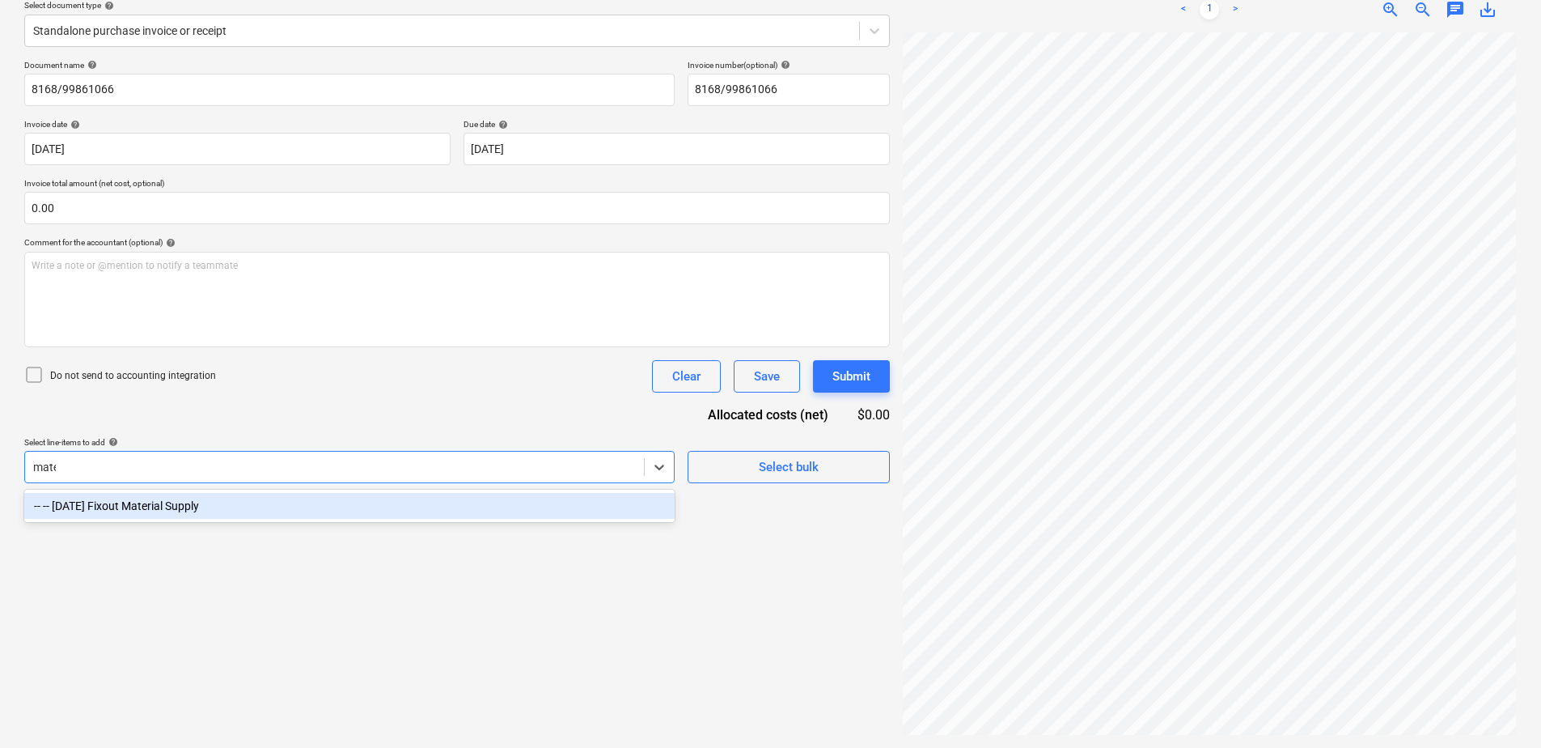
type input "mater"
click at [345, 508] on div "-- -- [DATE] Fixout Material Supply" at bounding box center [349, 506] width 650 height 26
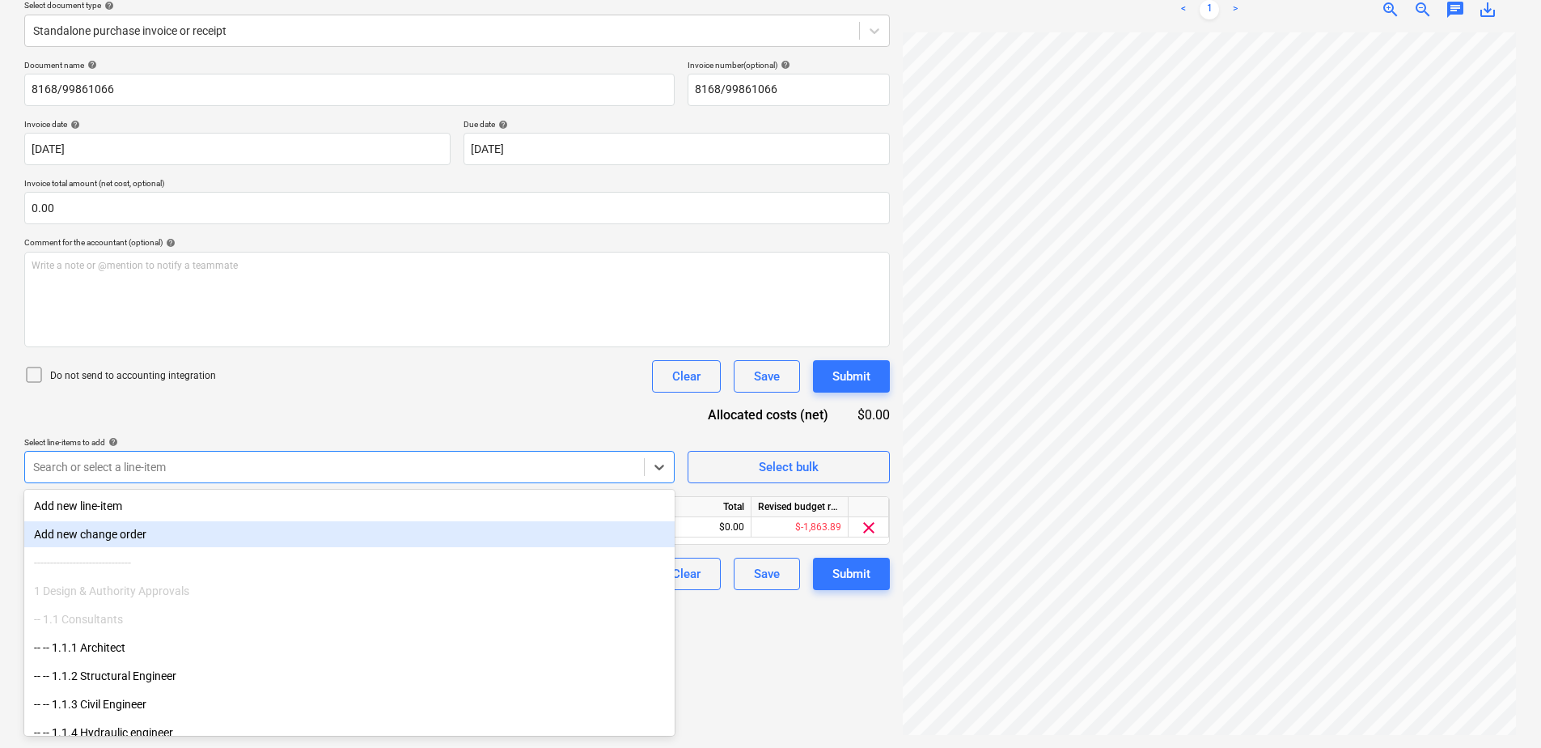
click at [746, 680] on div "Create new document Select company Bunnings Group Limited Add new company Selec…" at bounding box center [457, 315] width 879 height 852
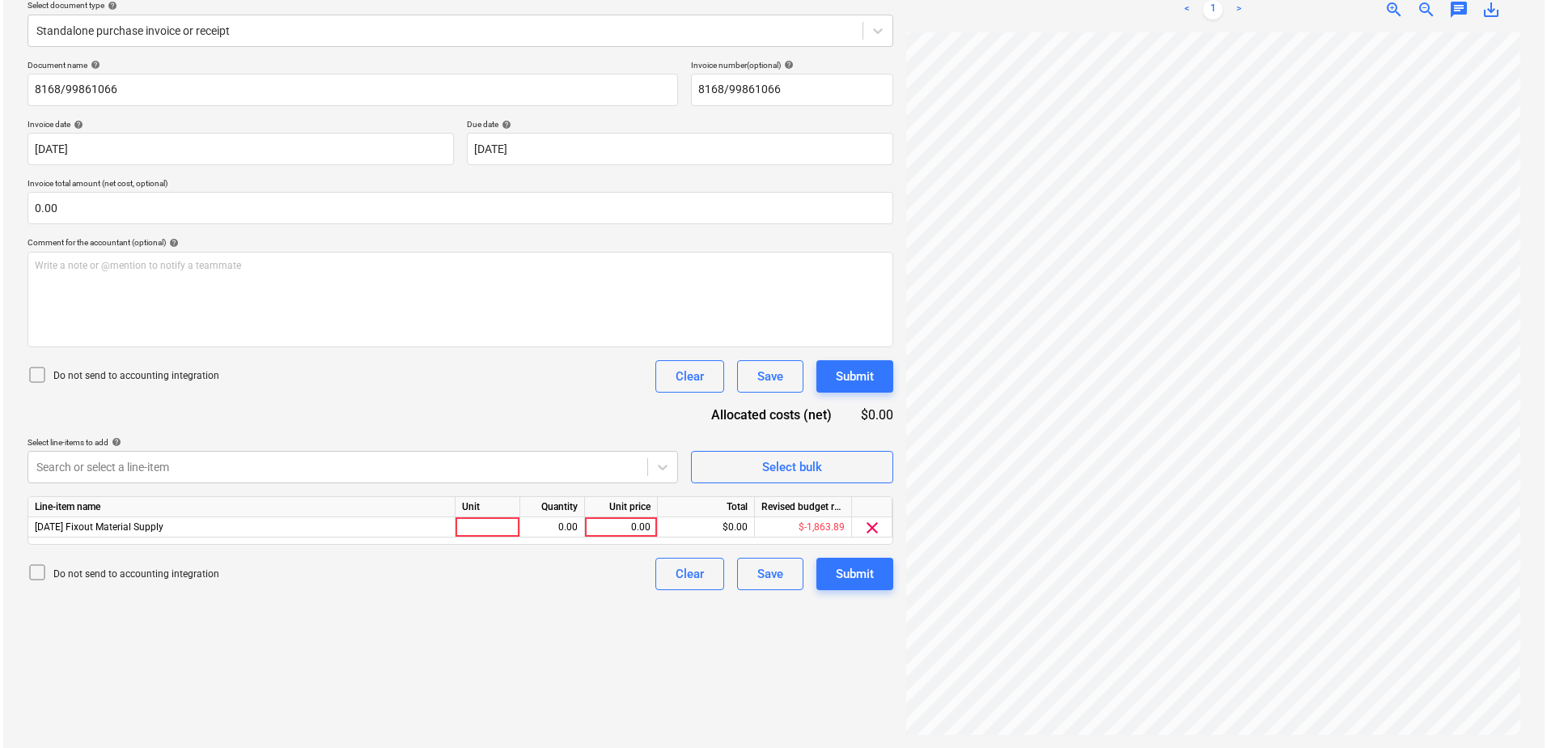
scroll to position [326, 0]
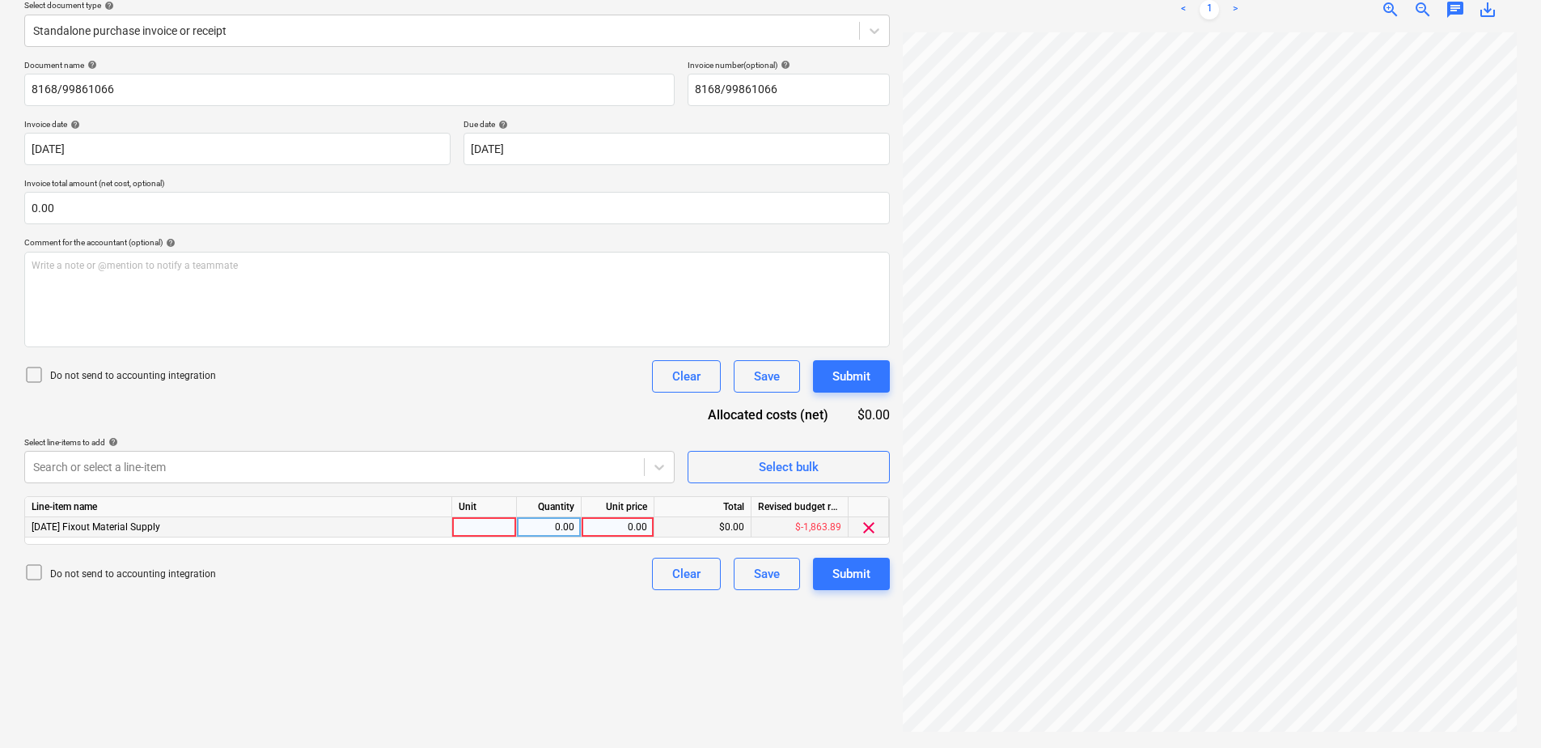
click at [491, 532] on div at bounding box center [484, 527] width 65 height 20
type input "Item"
type input "4916.02"
click at [836, 577] on div "Submit" at bounding box center [851, 573] width 38 height 21
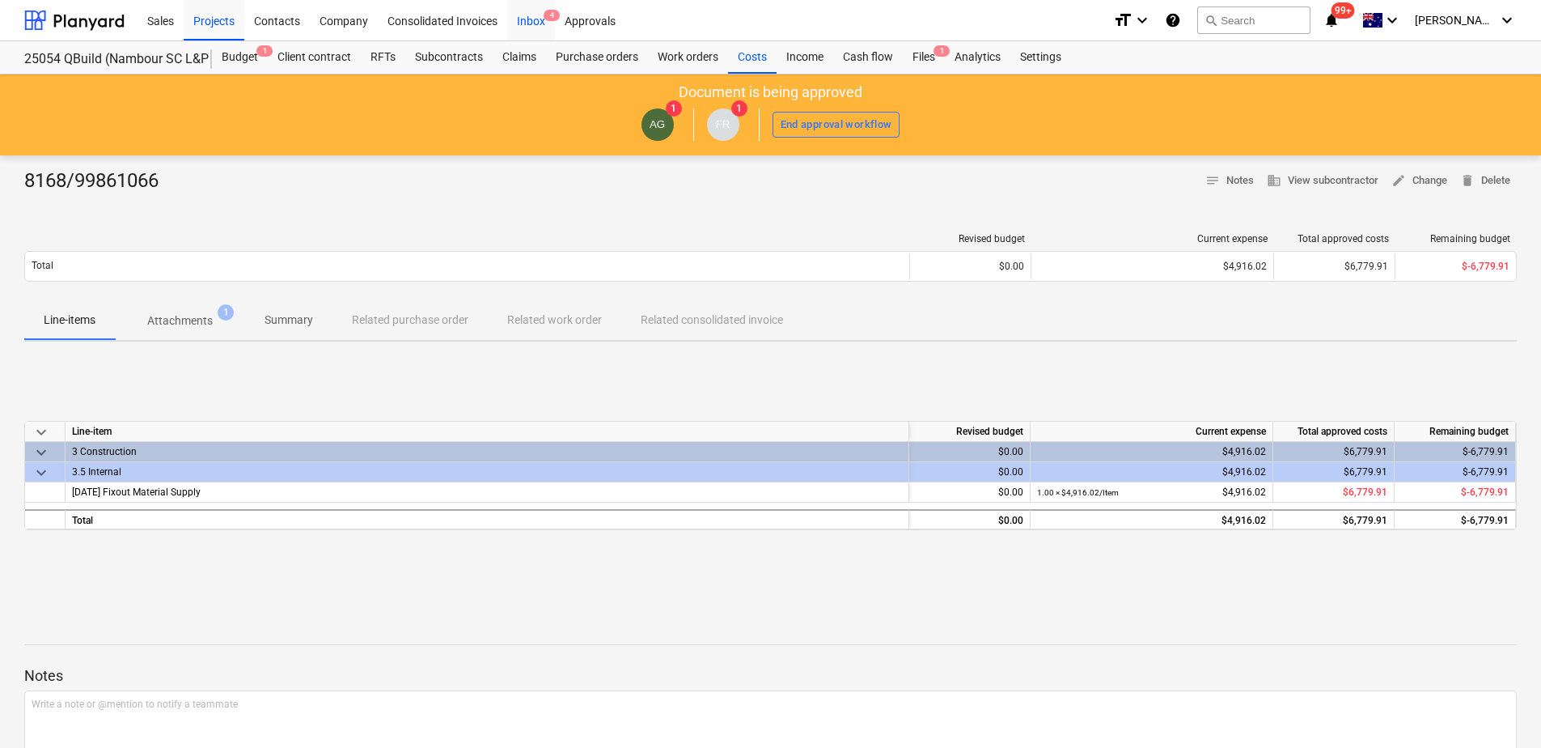
click at [544, 15] on span "4" at bounding box center [552, 15] width 16 height 11
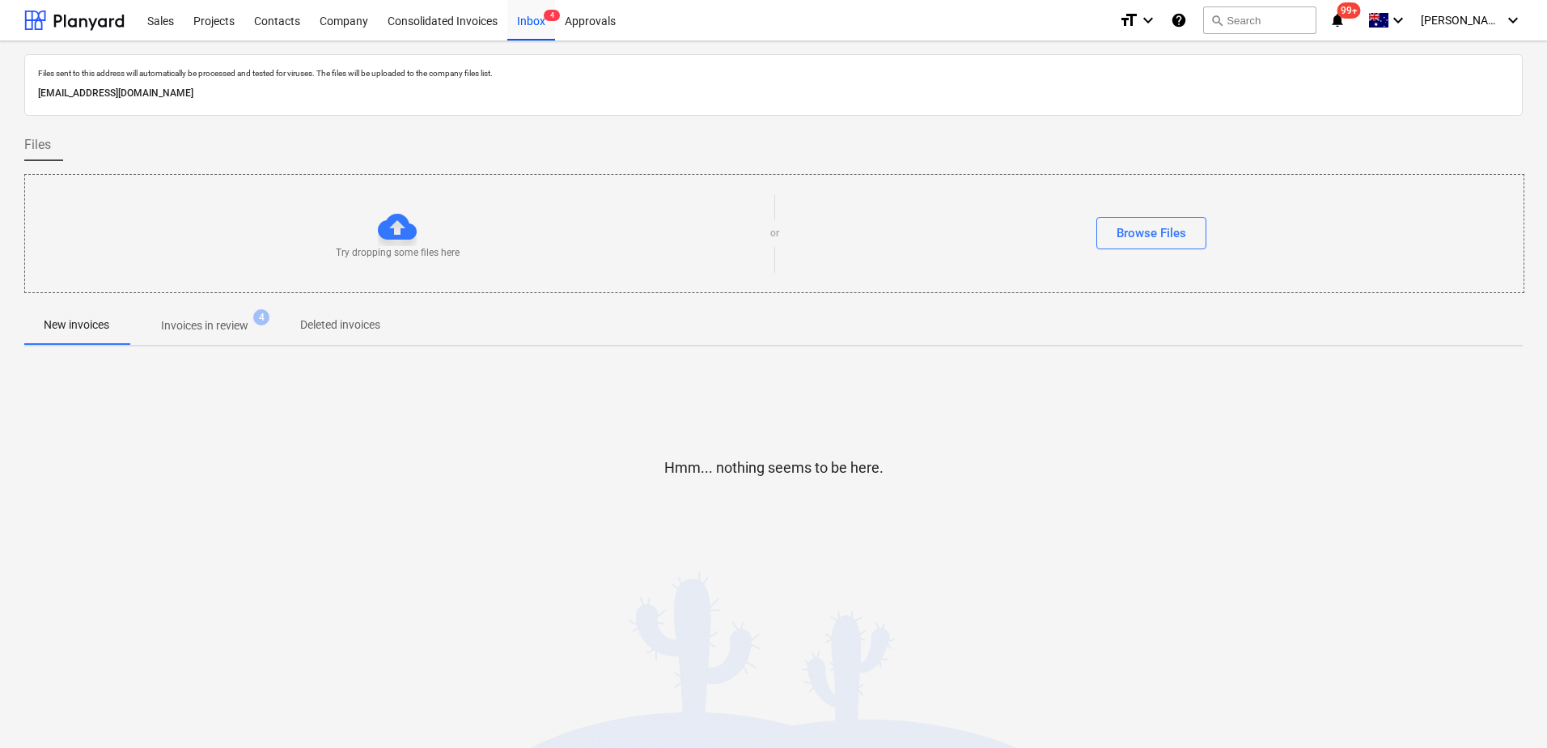
click at [225, 318] on p "Invoices in review" at bounding box center [204, 325] width 87 height 17
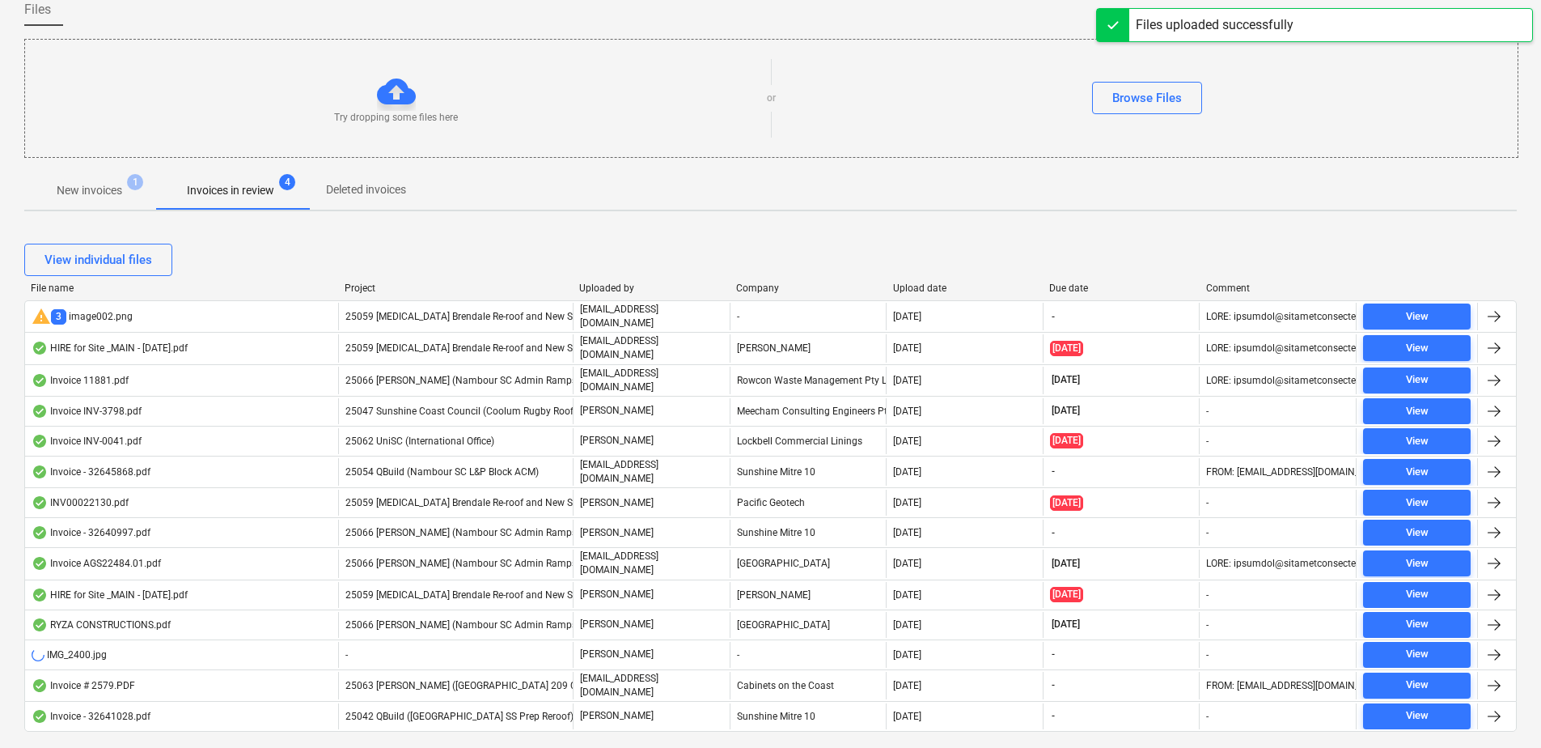
scroll to position [166, 0]
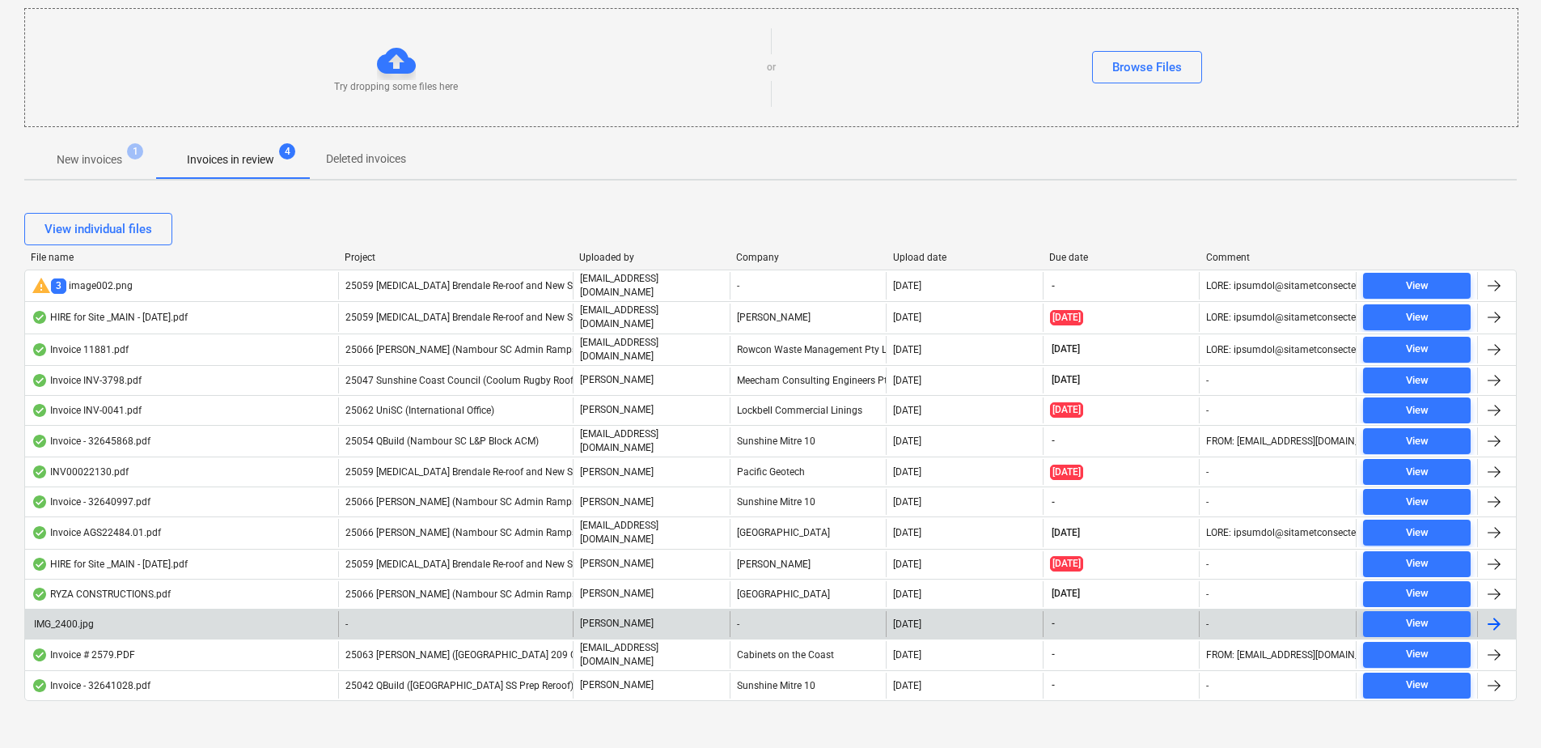
click at [402, 612] on div "-" at bounding box center [455, 624] width 235 height 26
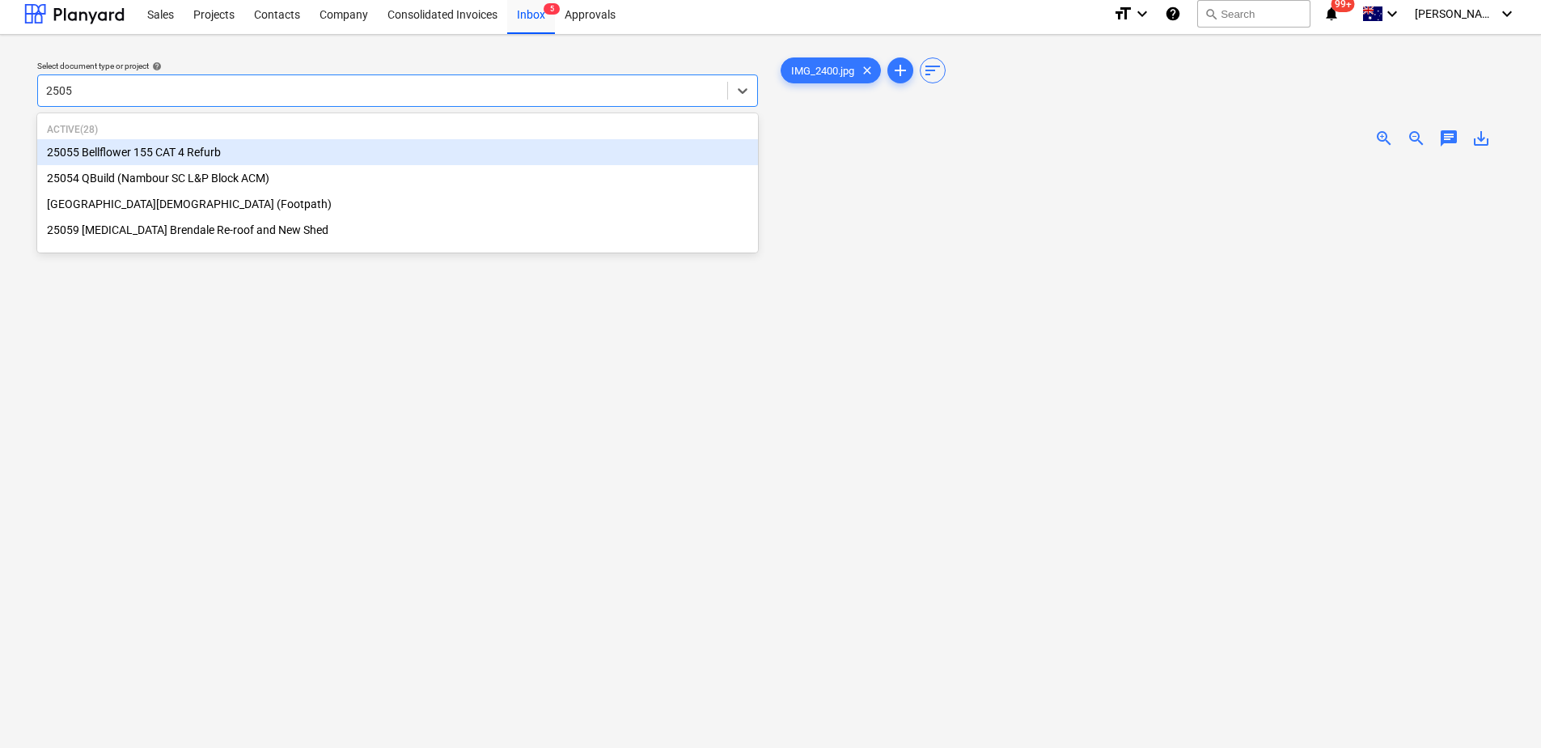
type input "25059"
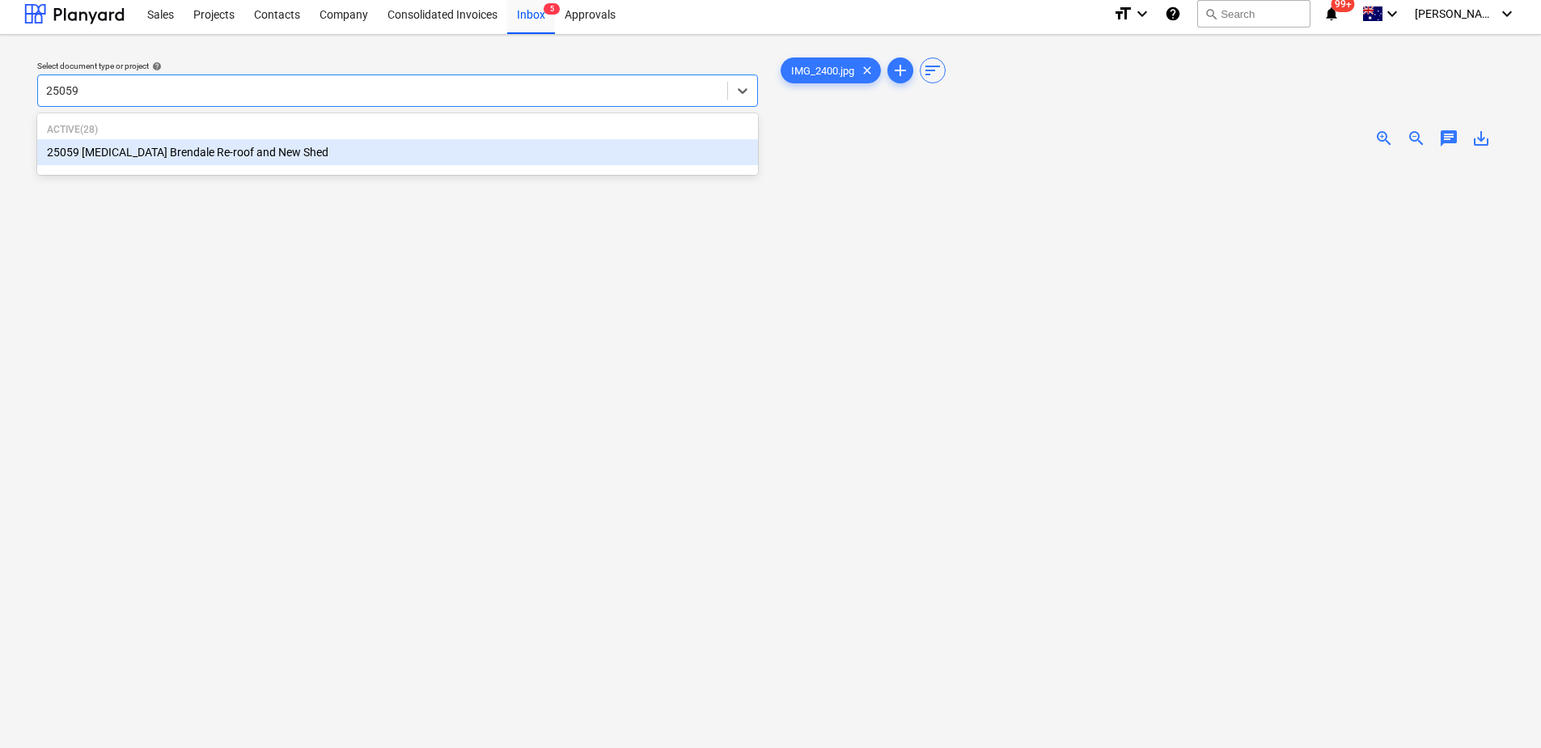
click at [160, 155] on div "25059 [MEDICAL_DATA] Brendale Re-roof and New Shed" at bounding box center [397, 152] width 721 height 26
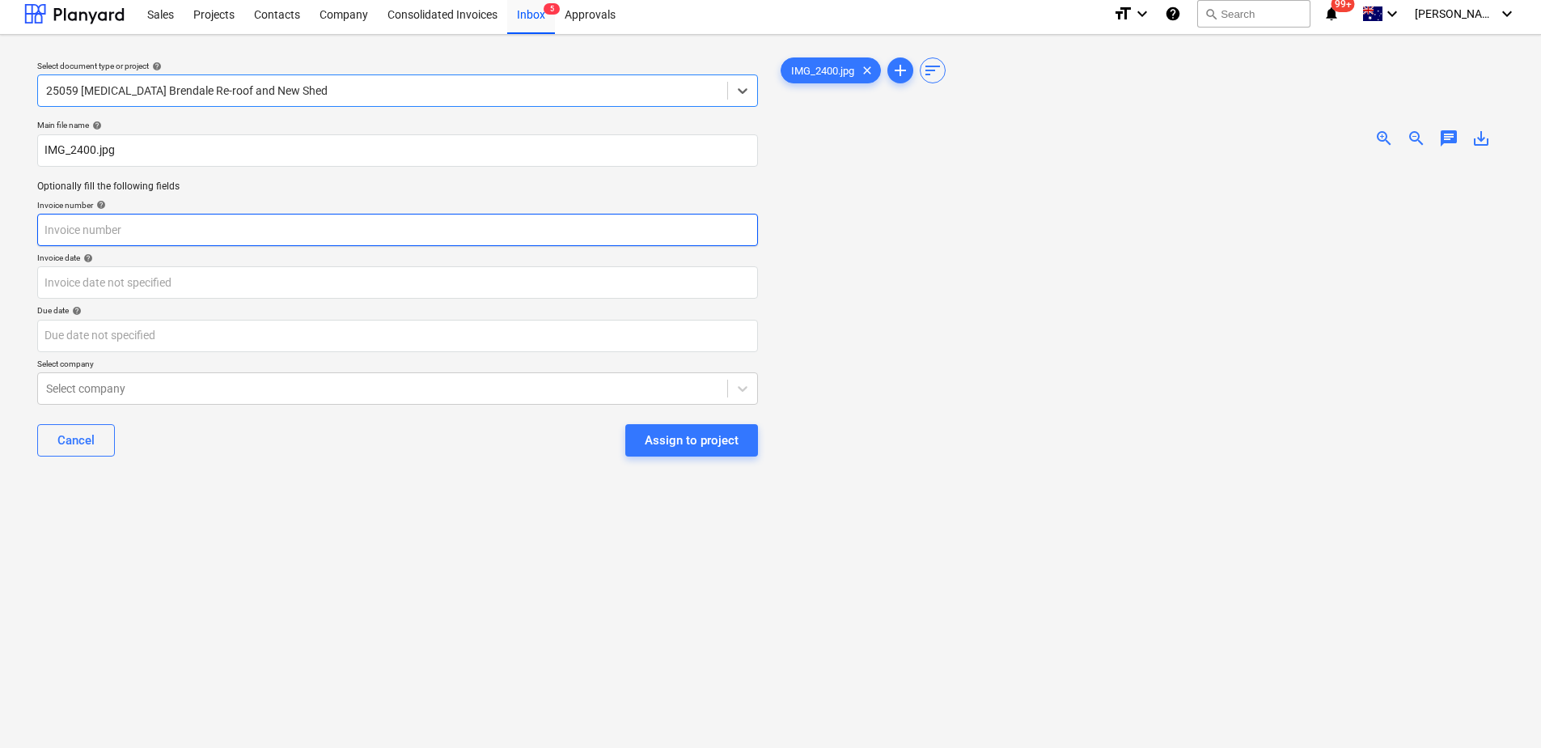
click at [127, 226] on input "text" at bounding box center [397, 230] width 721 height 32
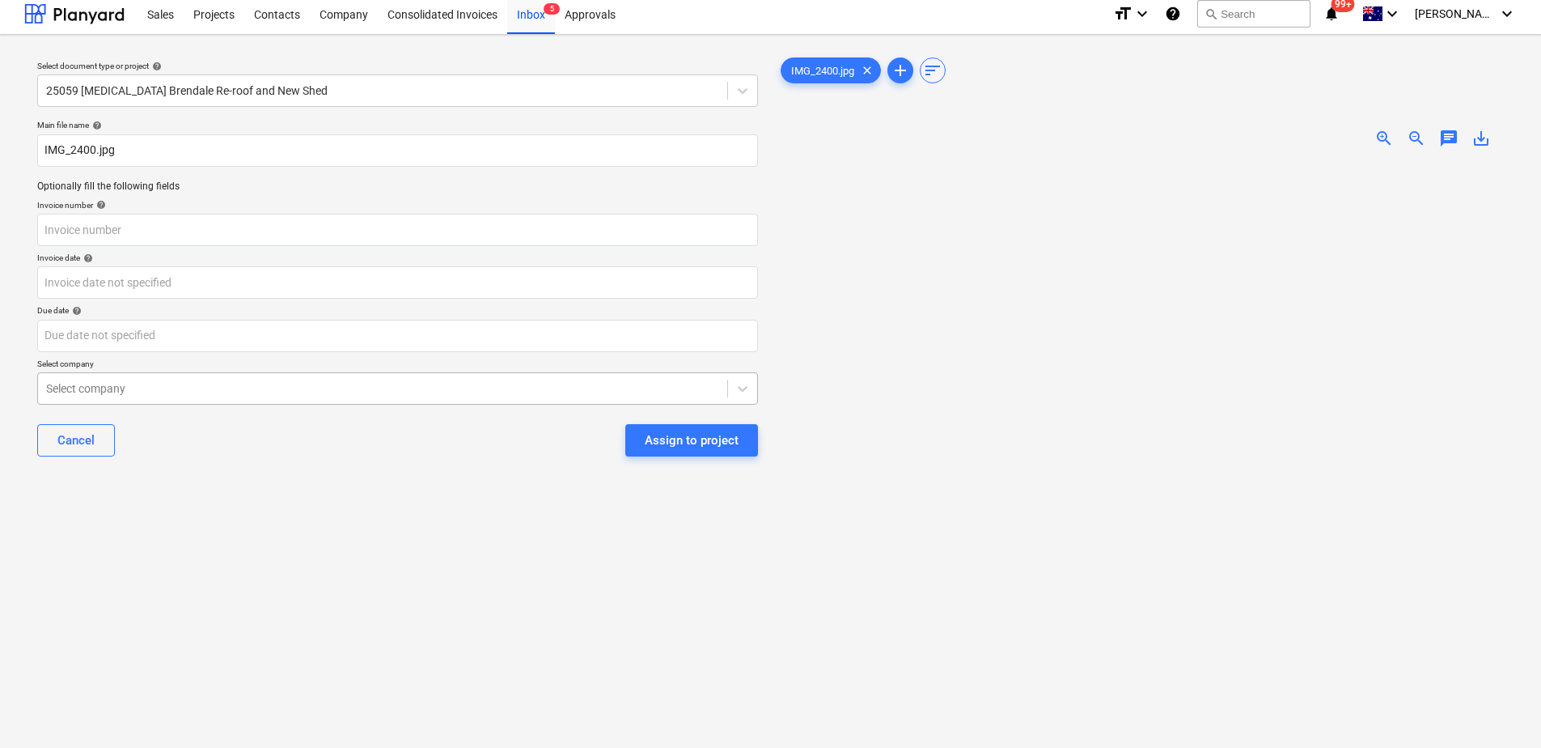
click at [160, 385] on div at bounding box center [382, 388] width 673 height 16
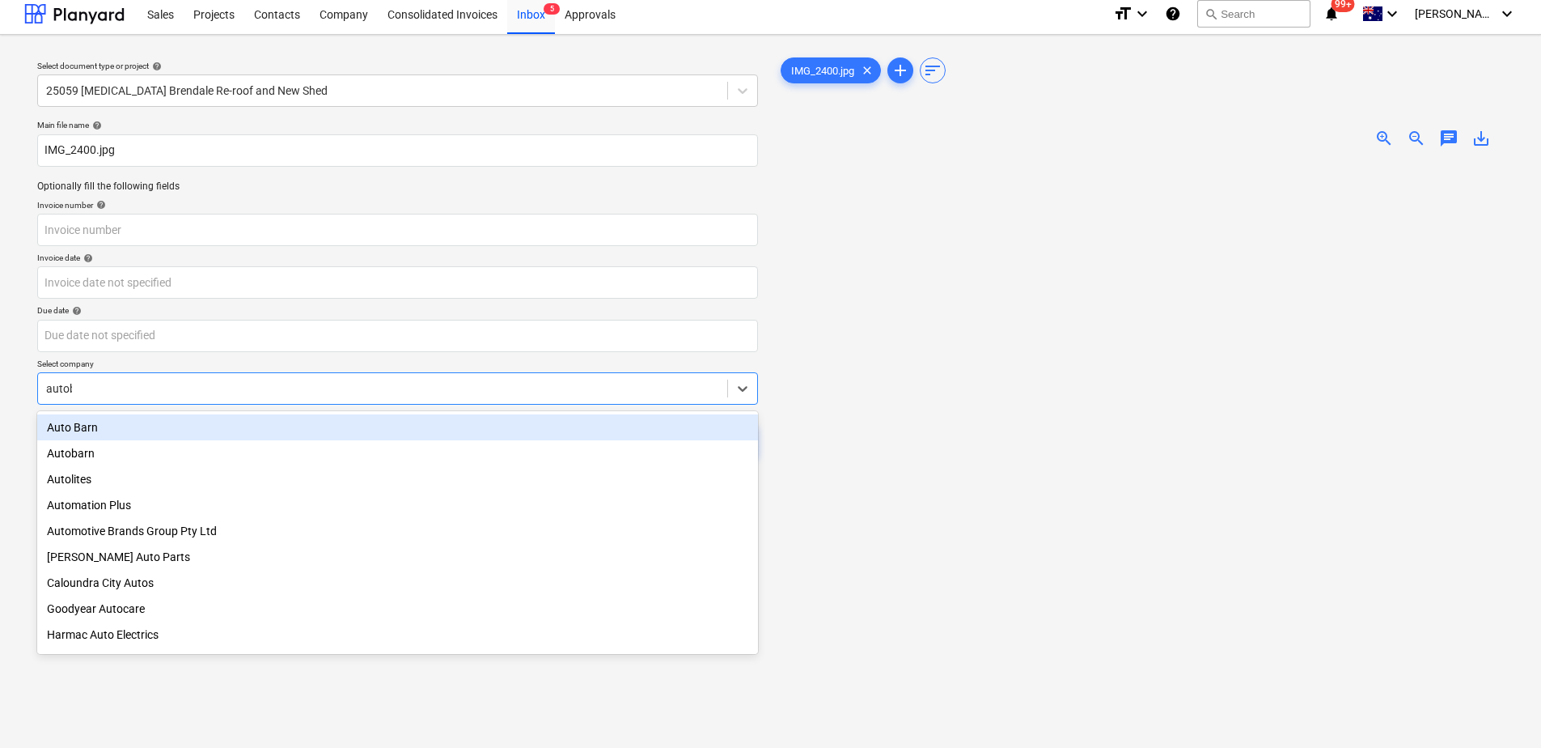
type input "autoba"
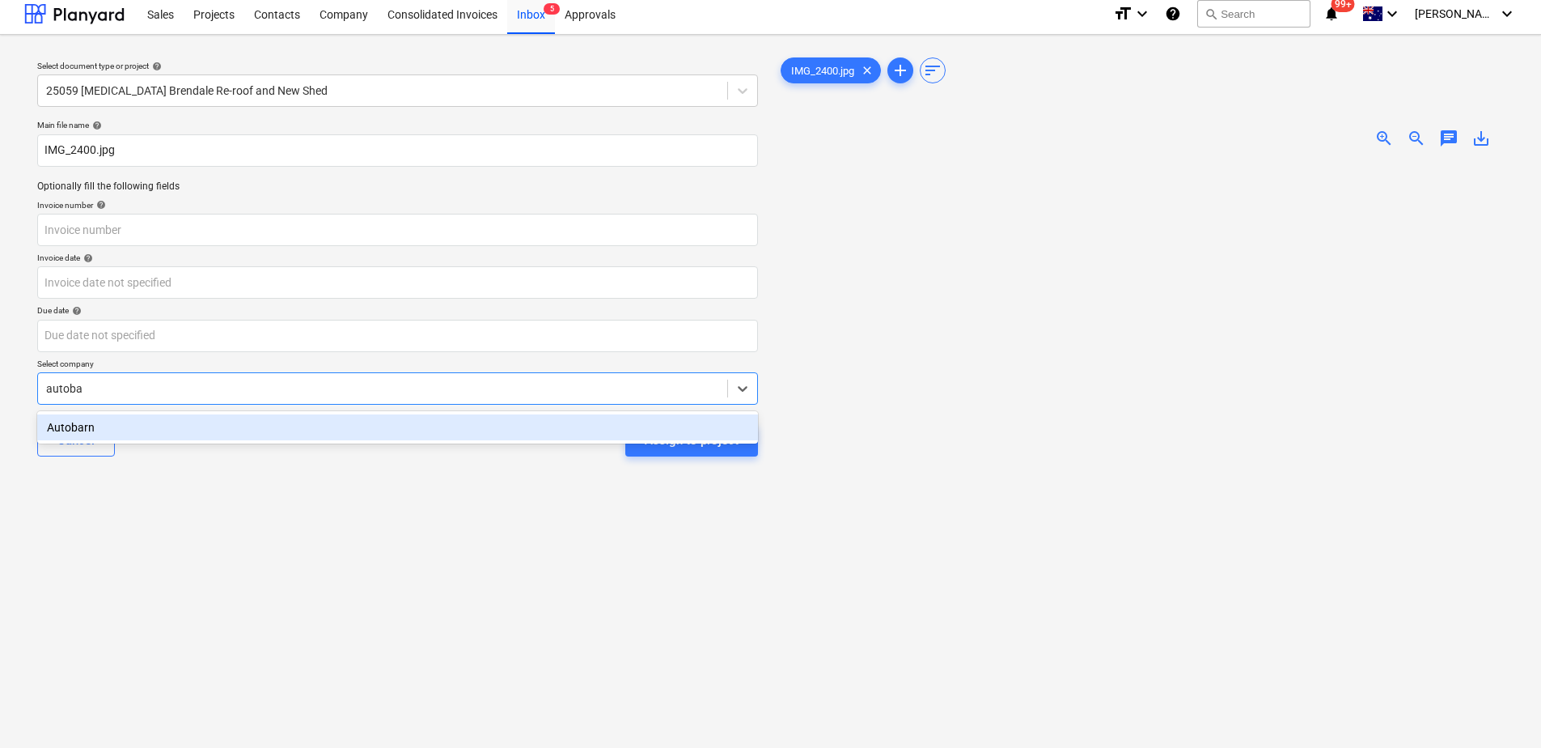
click at [166, 431] on div "Autobarn" at bounding box center [397, 427] width 721 height 26
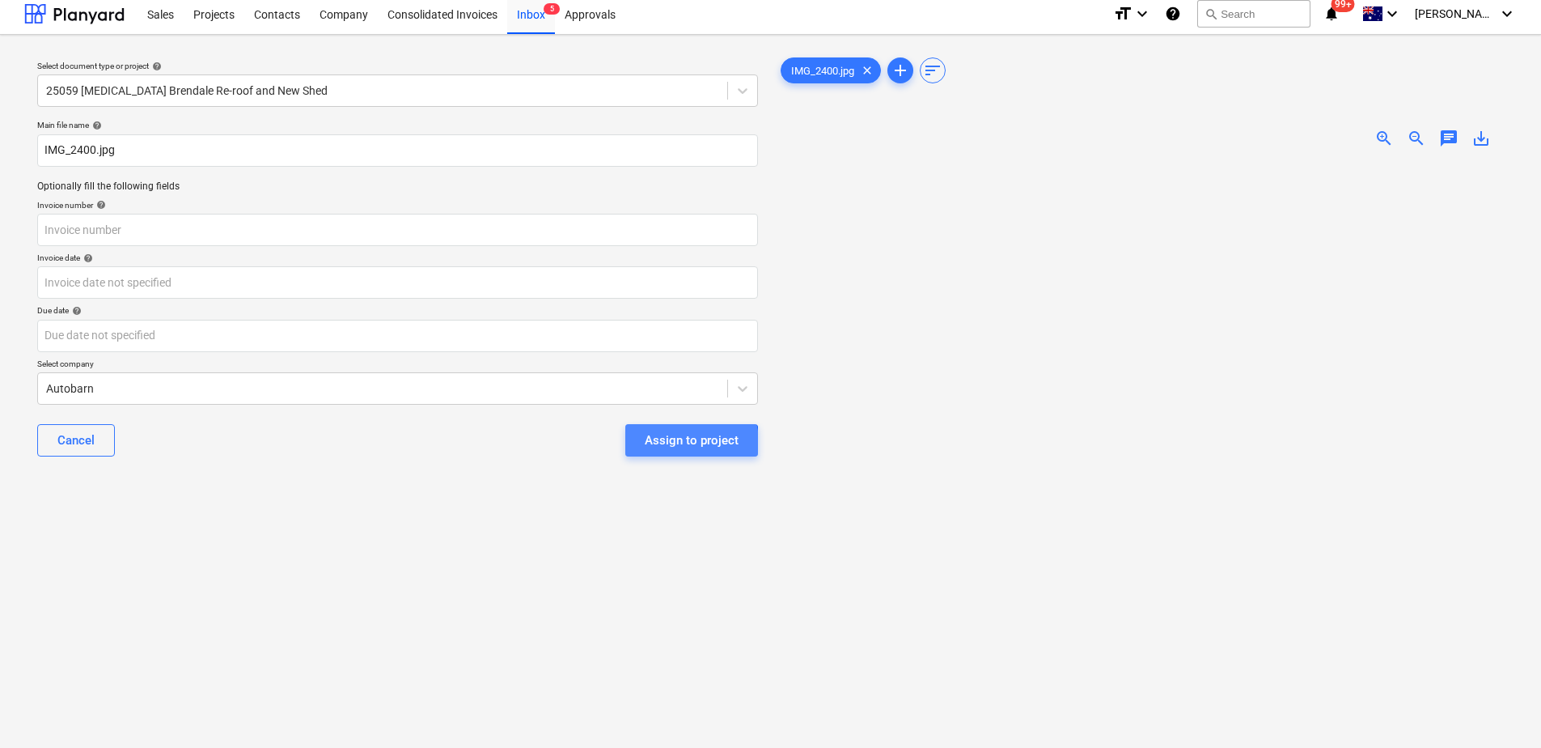
click at [642, 451] on button "Assign to project" at bounding box center [691, 440] width 133 height 32
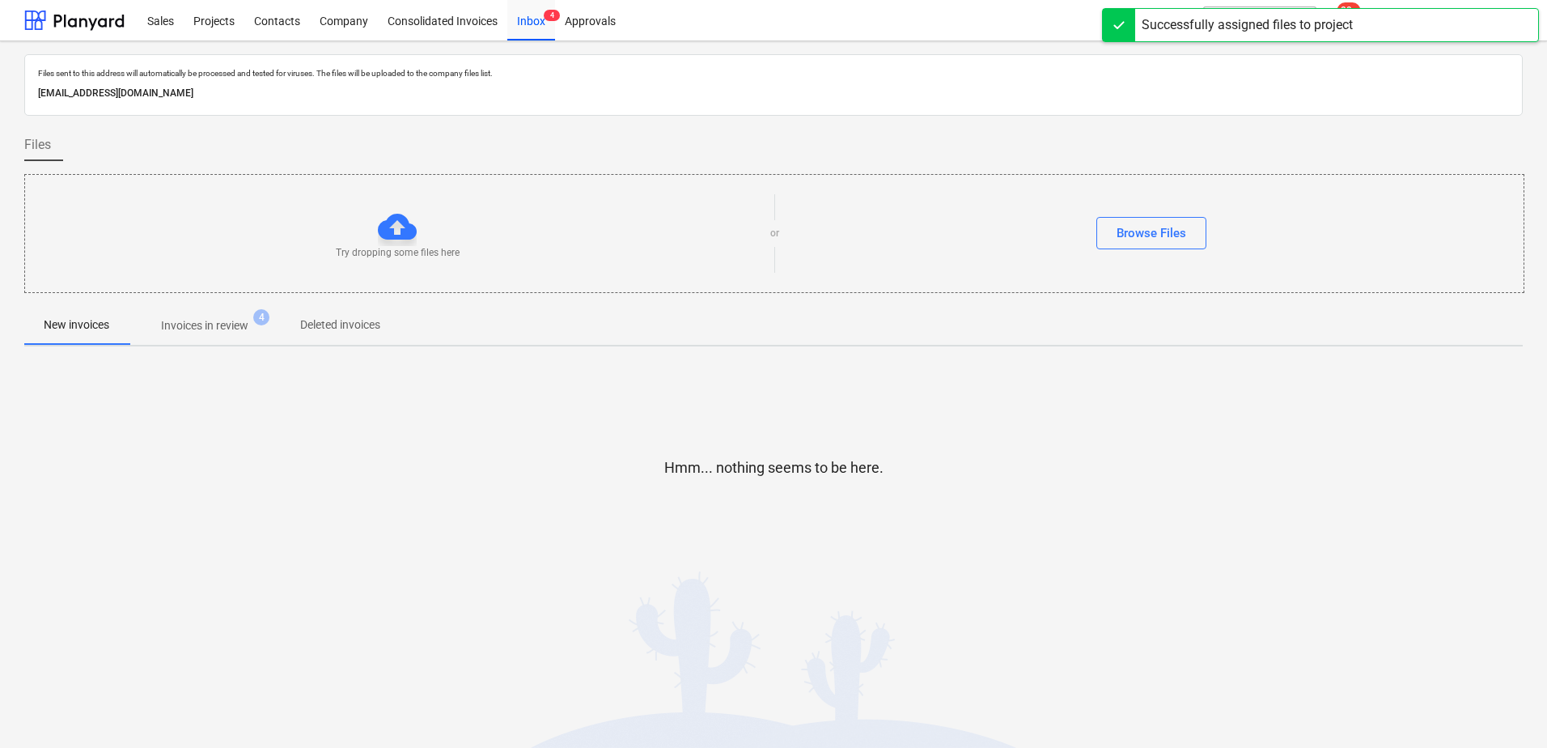
click at [247, 332] on p "Invoices in review" at bounding box center [204, 325] width 87 height 17
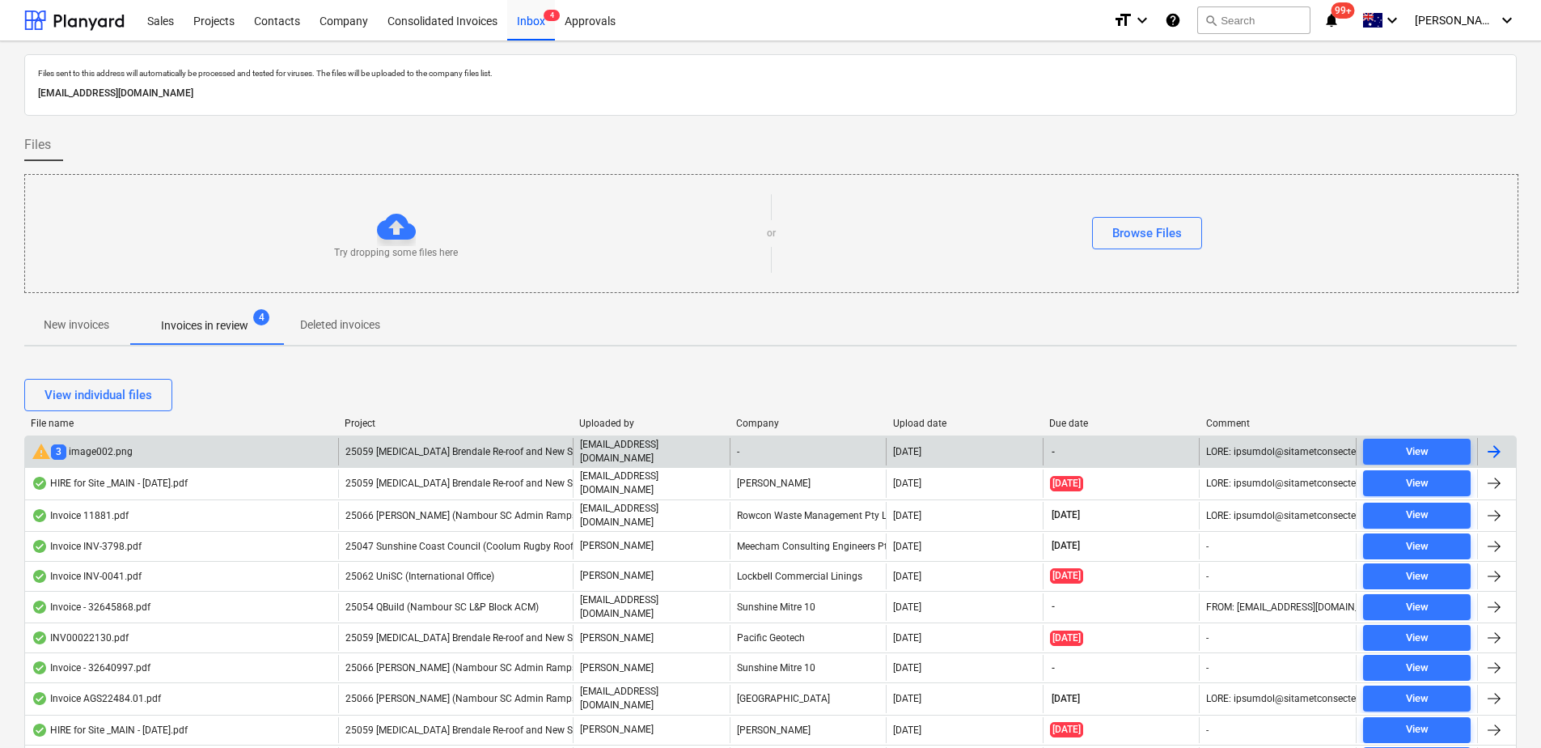
click at [536, 443] on div "25059 [MEDICAL_DATA] Brendale Re-roof and New Shed" at bounding box center [455, 452] width 235 height 28
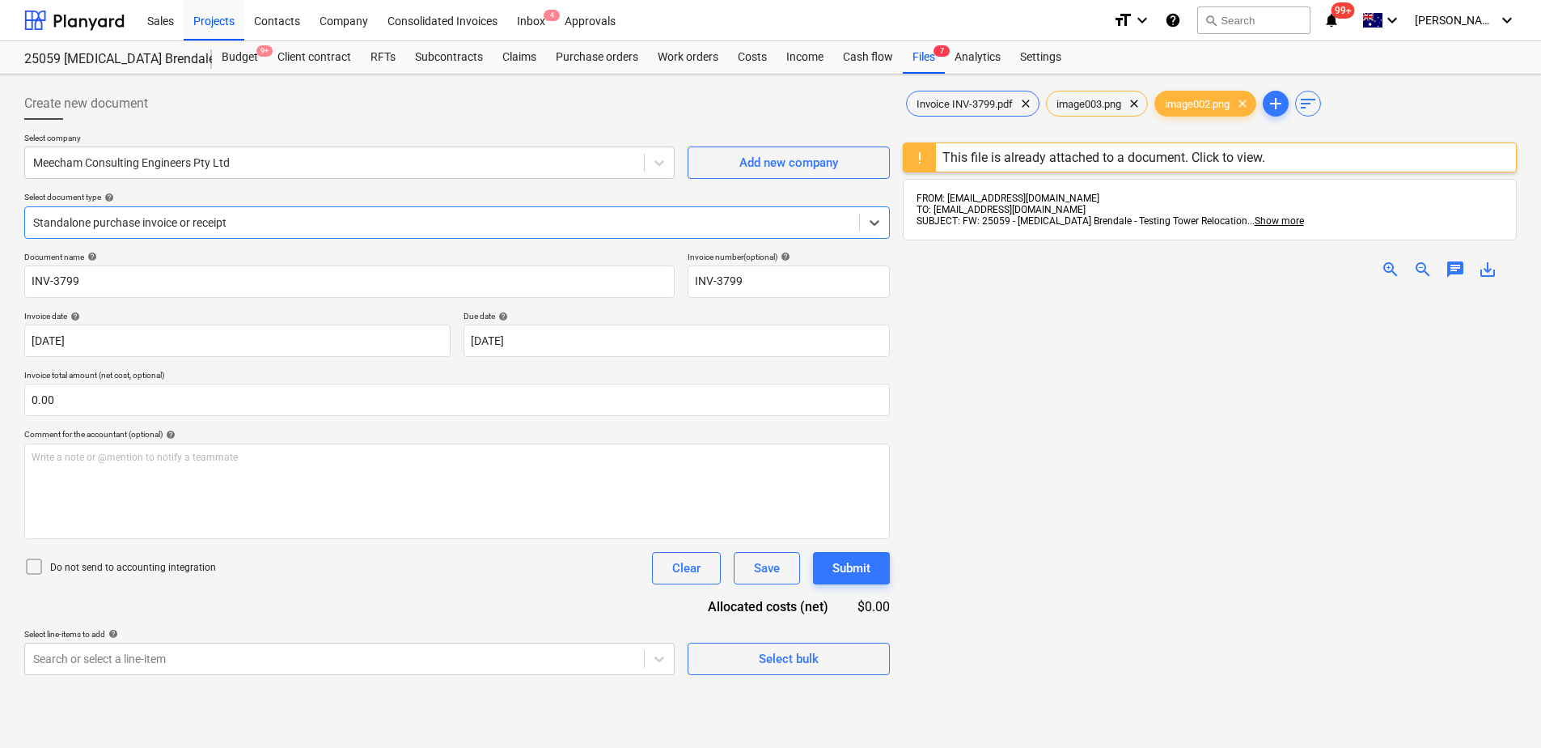
type input "INV-3799"
type input "[DATE]"
click at [529, 18] on div "Inbox 4" at bounding box center [531, 19] width 48 height 41
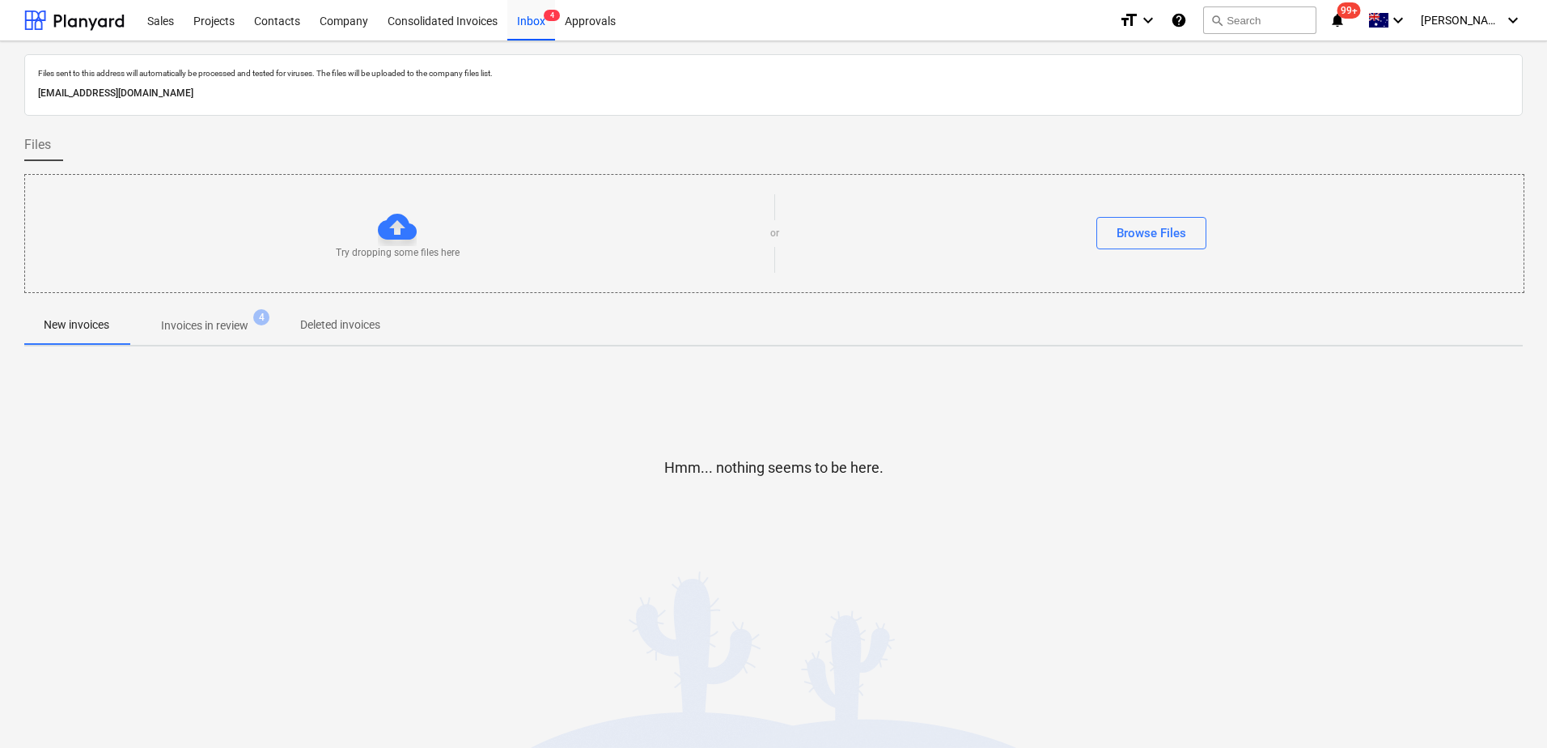
click at [235, 325] on p "Invoices in review" at bounding box center [204, 325] width 87 height 17
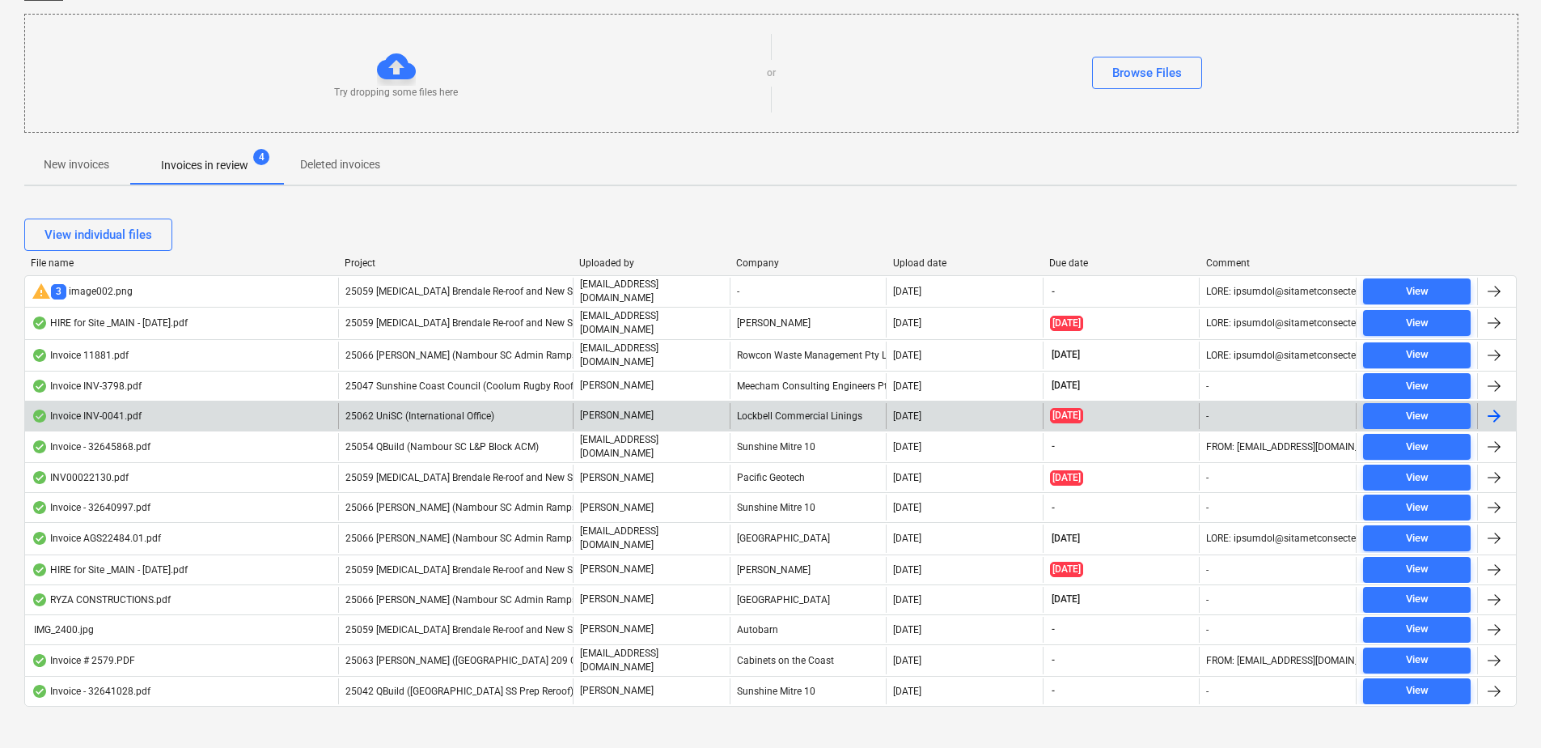
scroll to position [162, 0]
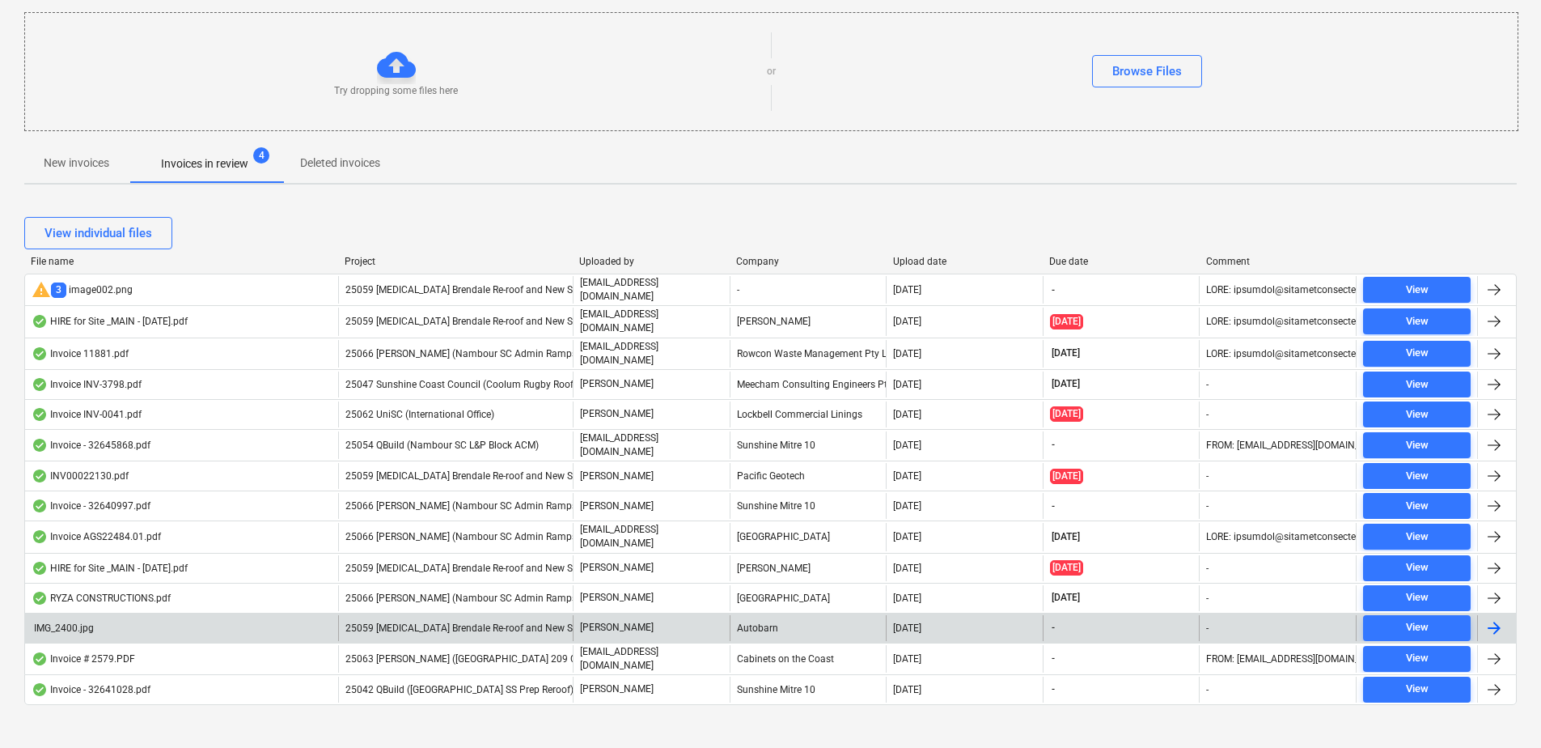
click at [529, 615] on div "25059 [MEDICAL_DATA] Brendale Re-roof and New Shed" at bounding box center [455, 628] width 235 height 26
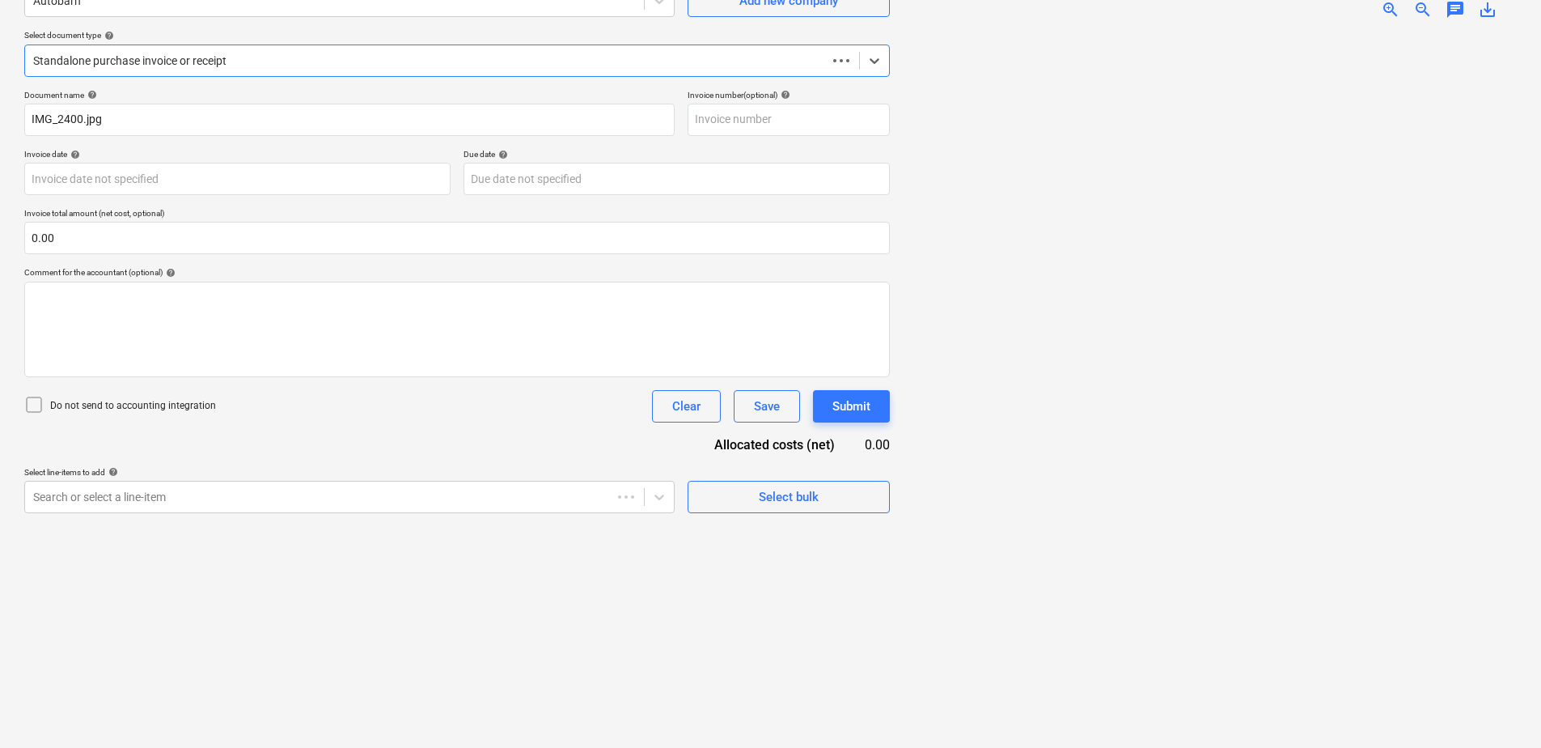
scroll to position [27, 0]
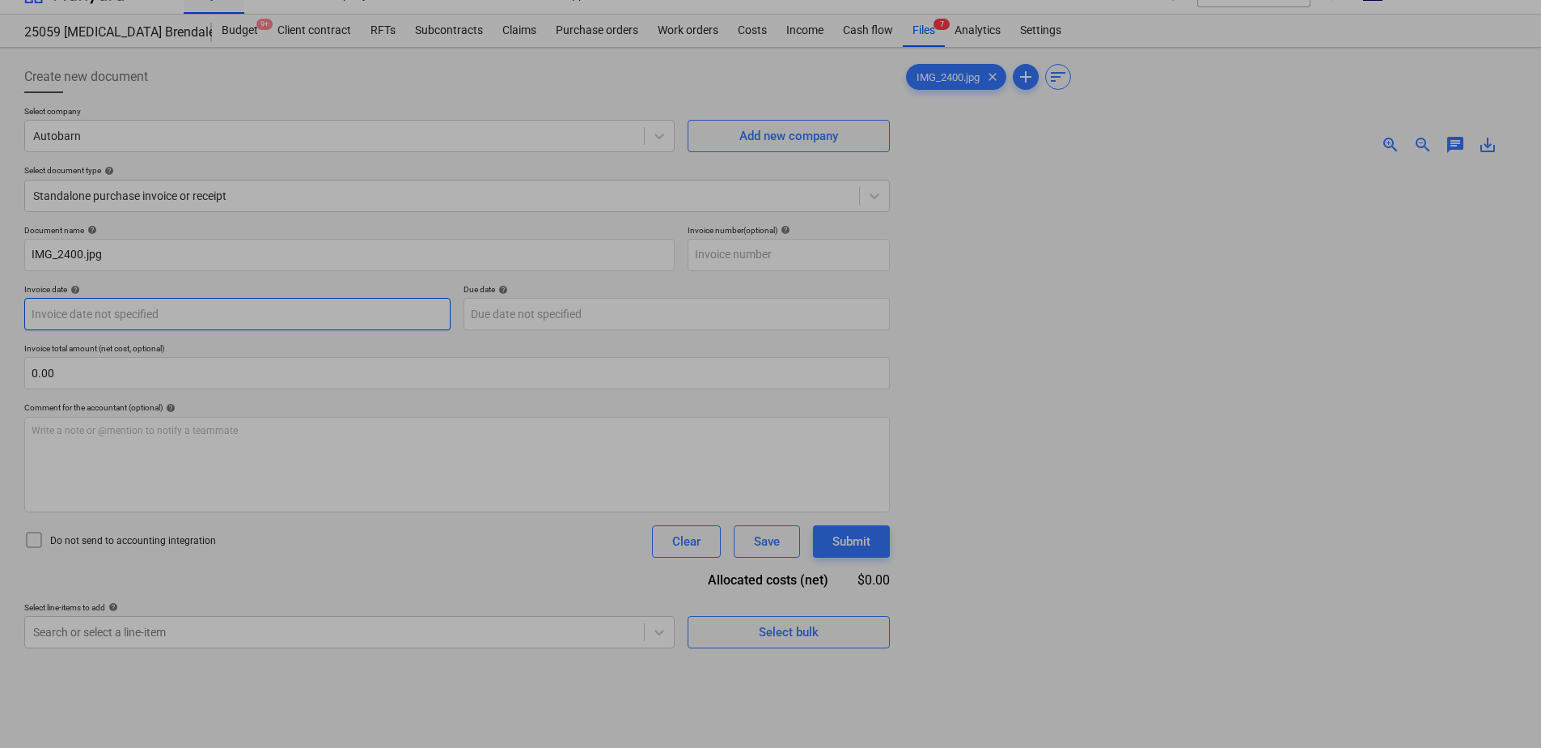
click at [155, 312] on body "Sales Projects Contacts Company Consolidated Invoices Inbox 4 Approvals format_…" at bounding box center [770, 347] width 1541 height 748
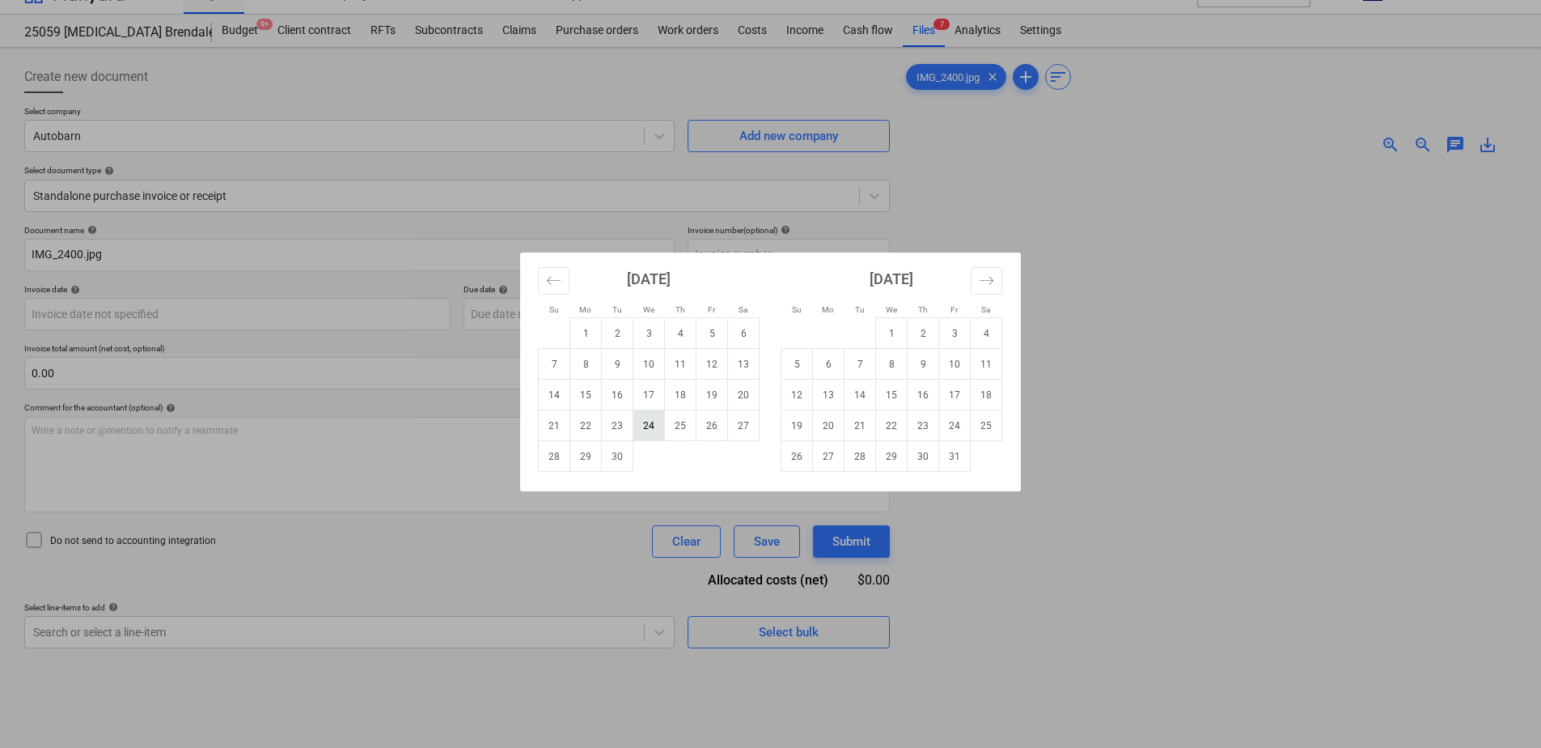
click at [637, 429] on td "24" at bounding box center [649, 425] width 32 height 31
type input "[DATE]"
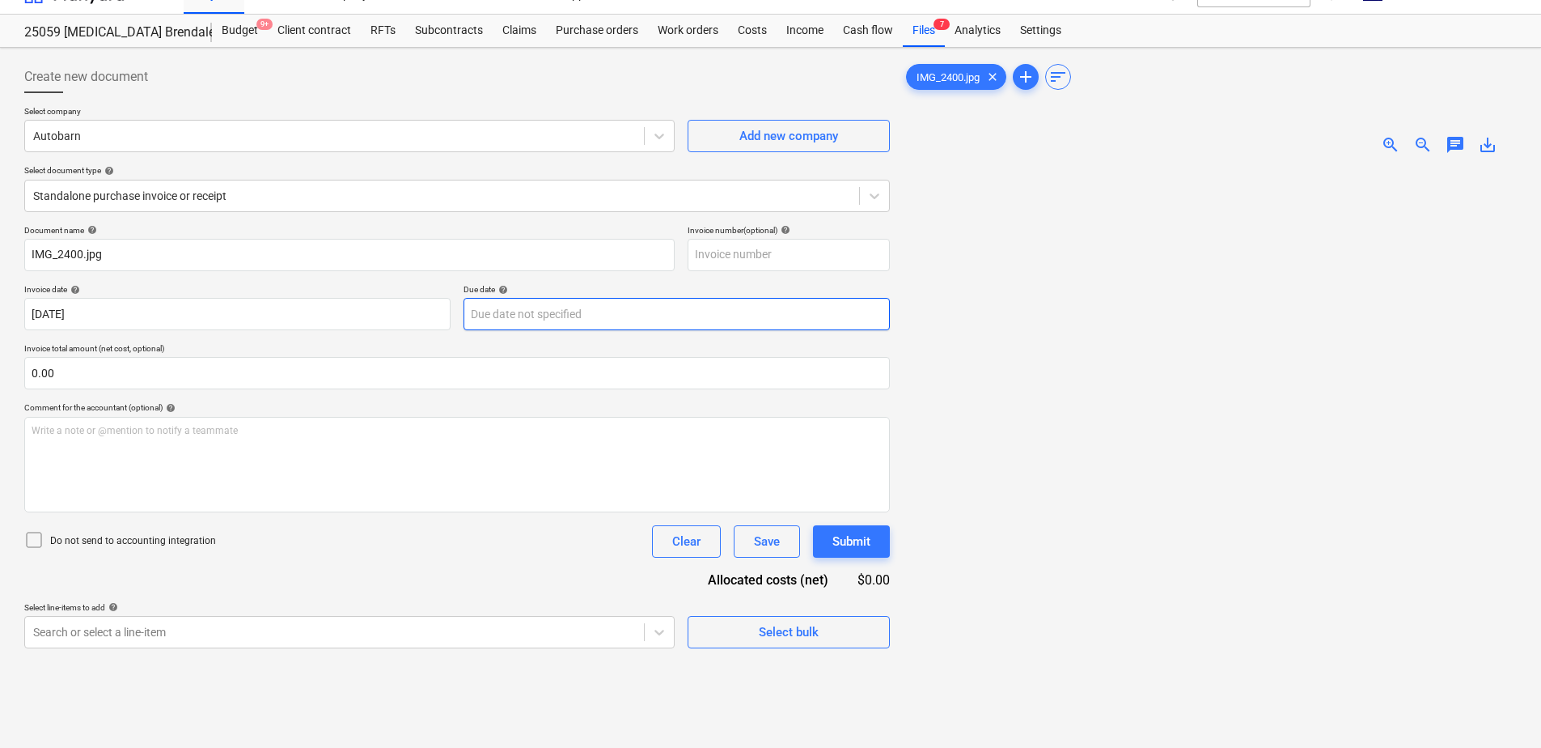
click at [498, 314] on body "Sales Projects Contacts Company Consolidated Invoices Inbox 4 Approvals format_…" at bounding box center [770, 347] width 1541 height 748
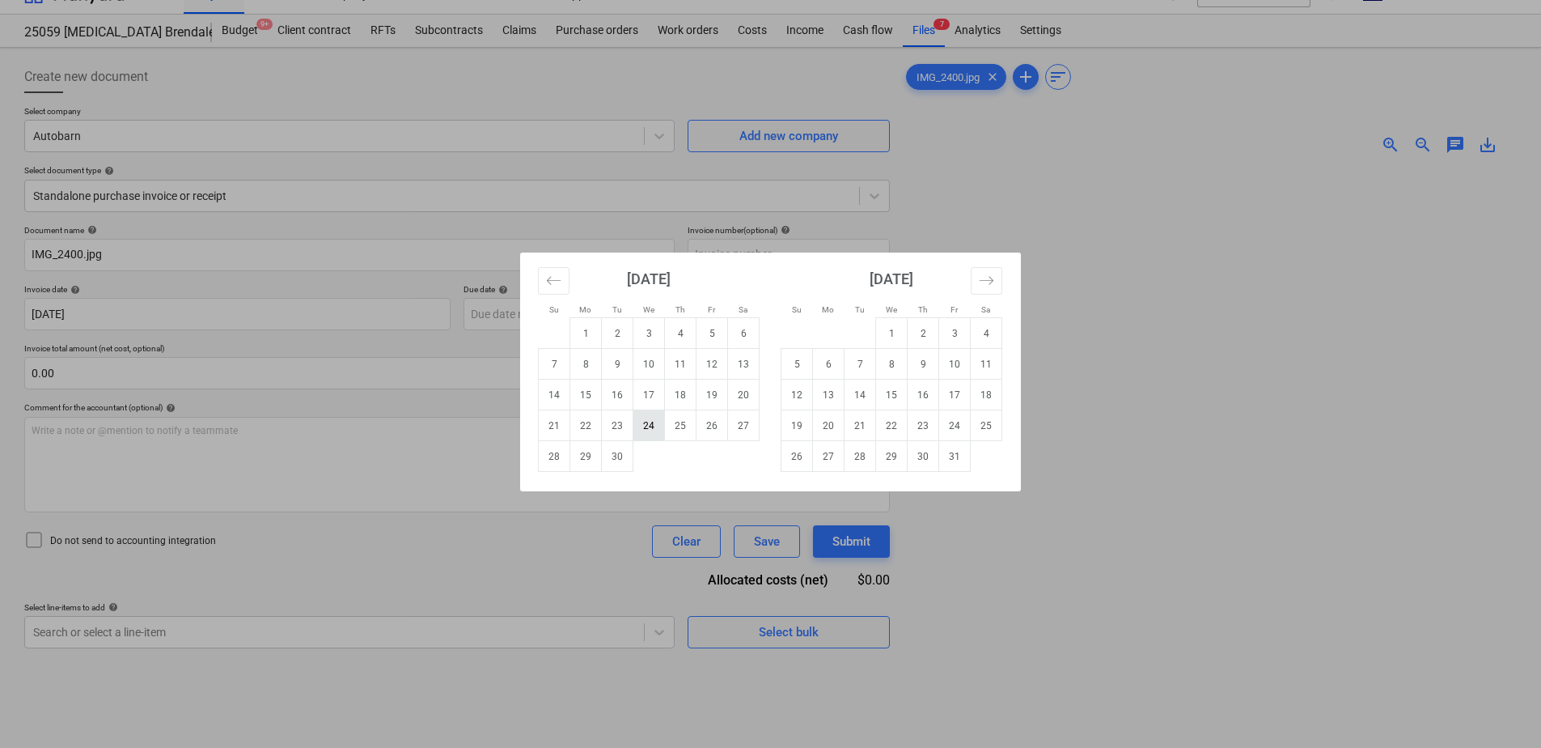
click at [650, 428] on td "24" at bounding box center [649, 425] width 32 height 31
type input "[DATE]"
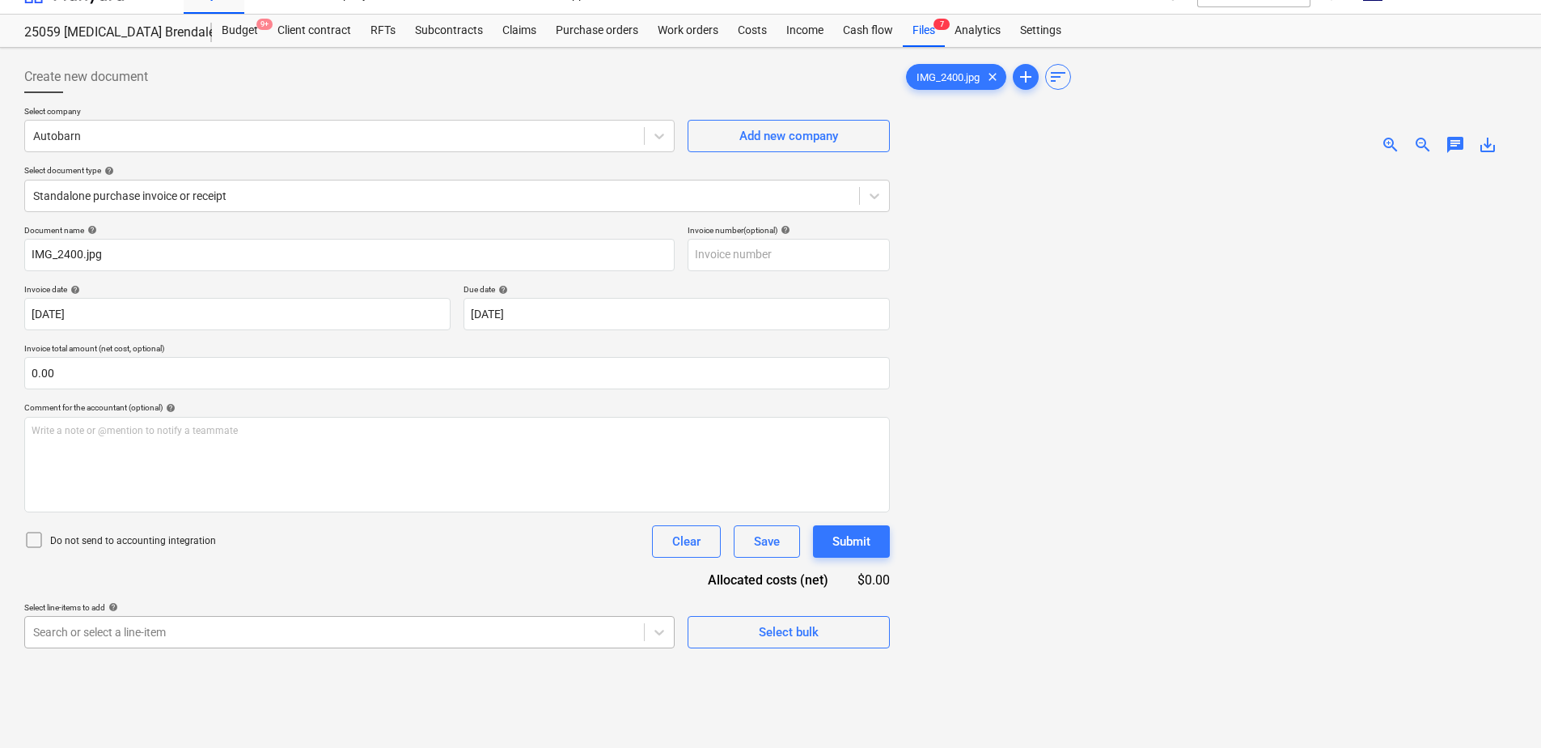
click at [226, 629] on body "Sales Projects Contacts Company Consolidated Invoices Inbox 4 Approvals format_…" at bounding box center [770, 347] width 1541 height 748
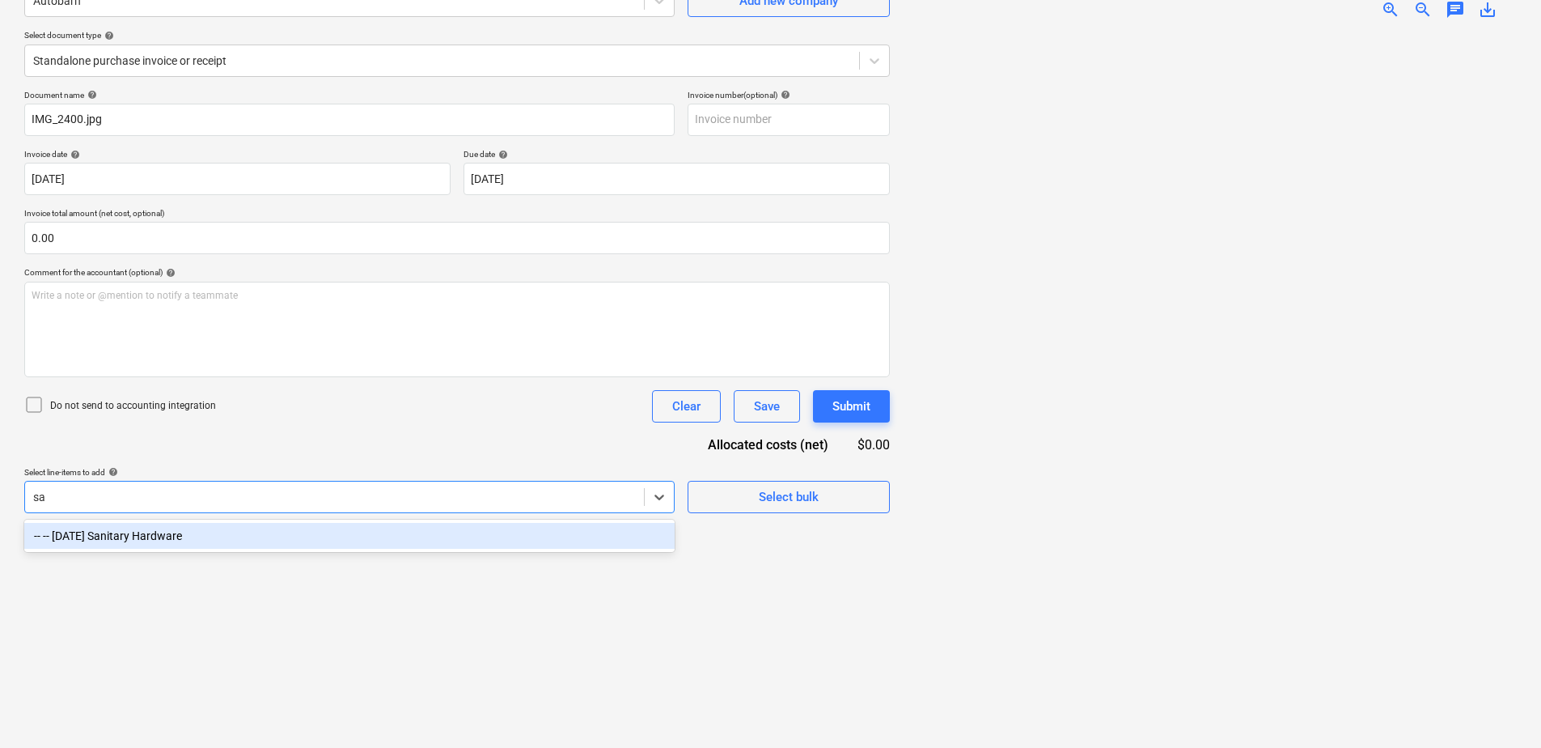
scroll to position [162, 0]
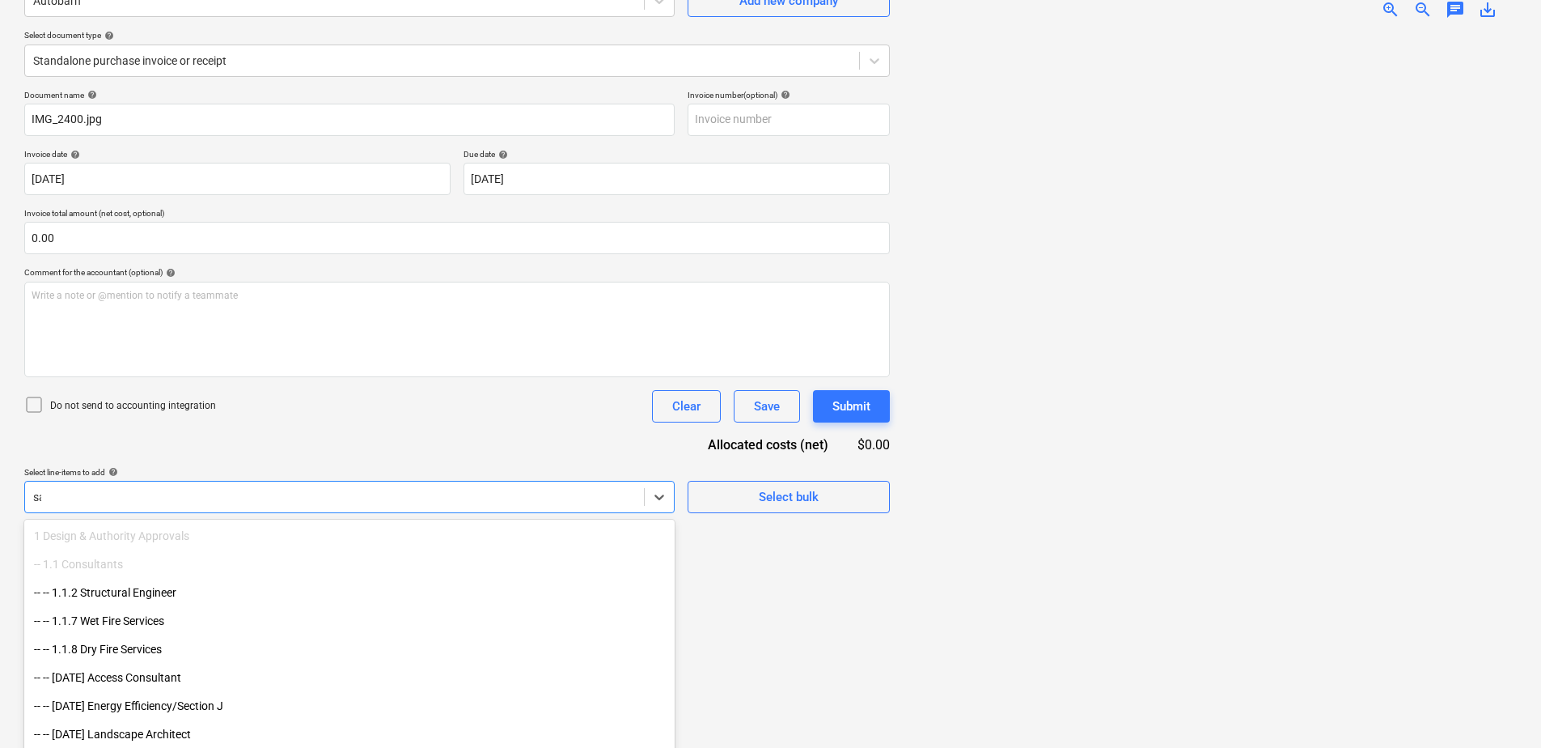
type input "s"
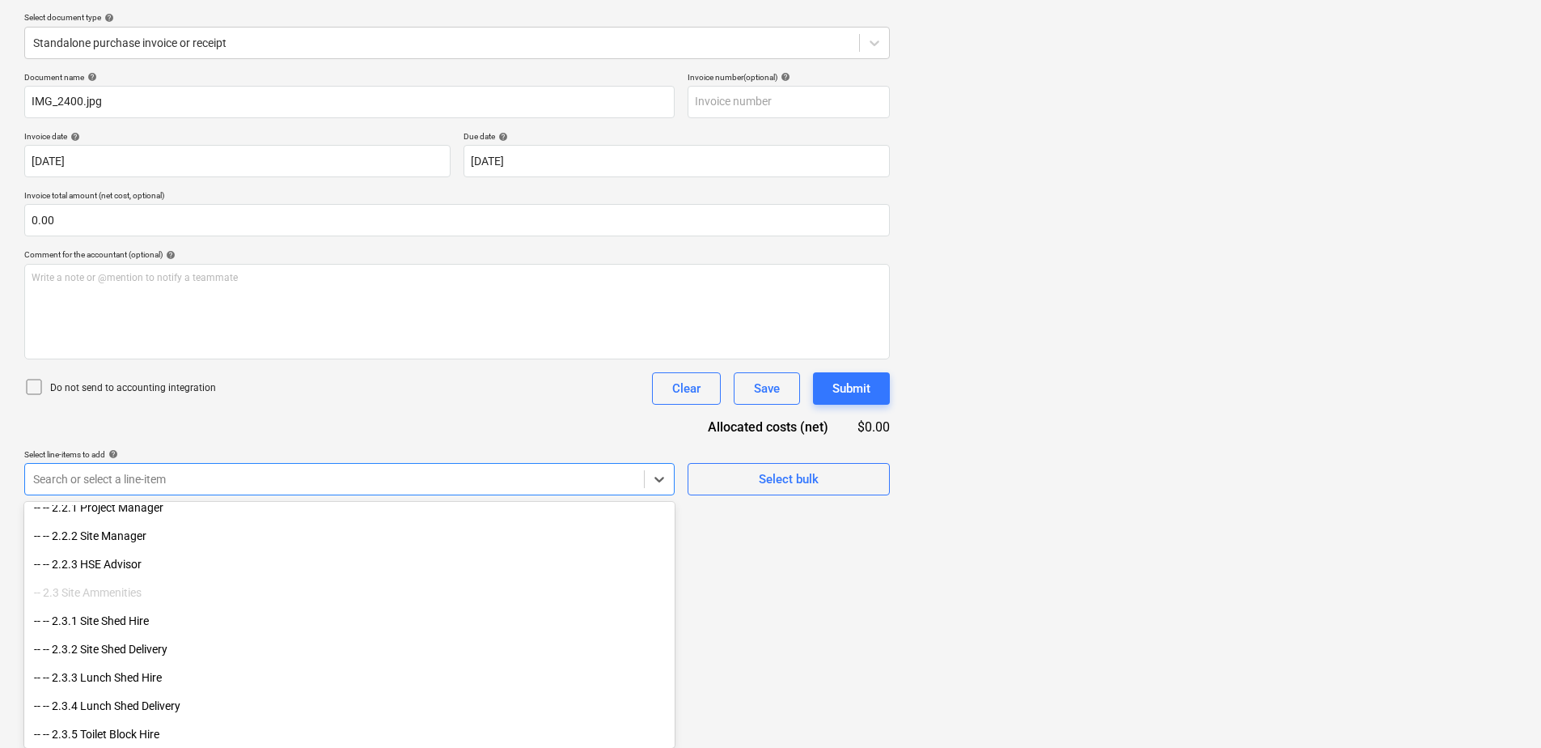
scroll to position [890, 0]
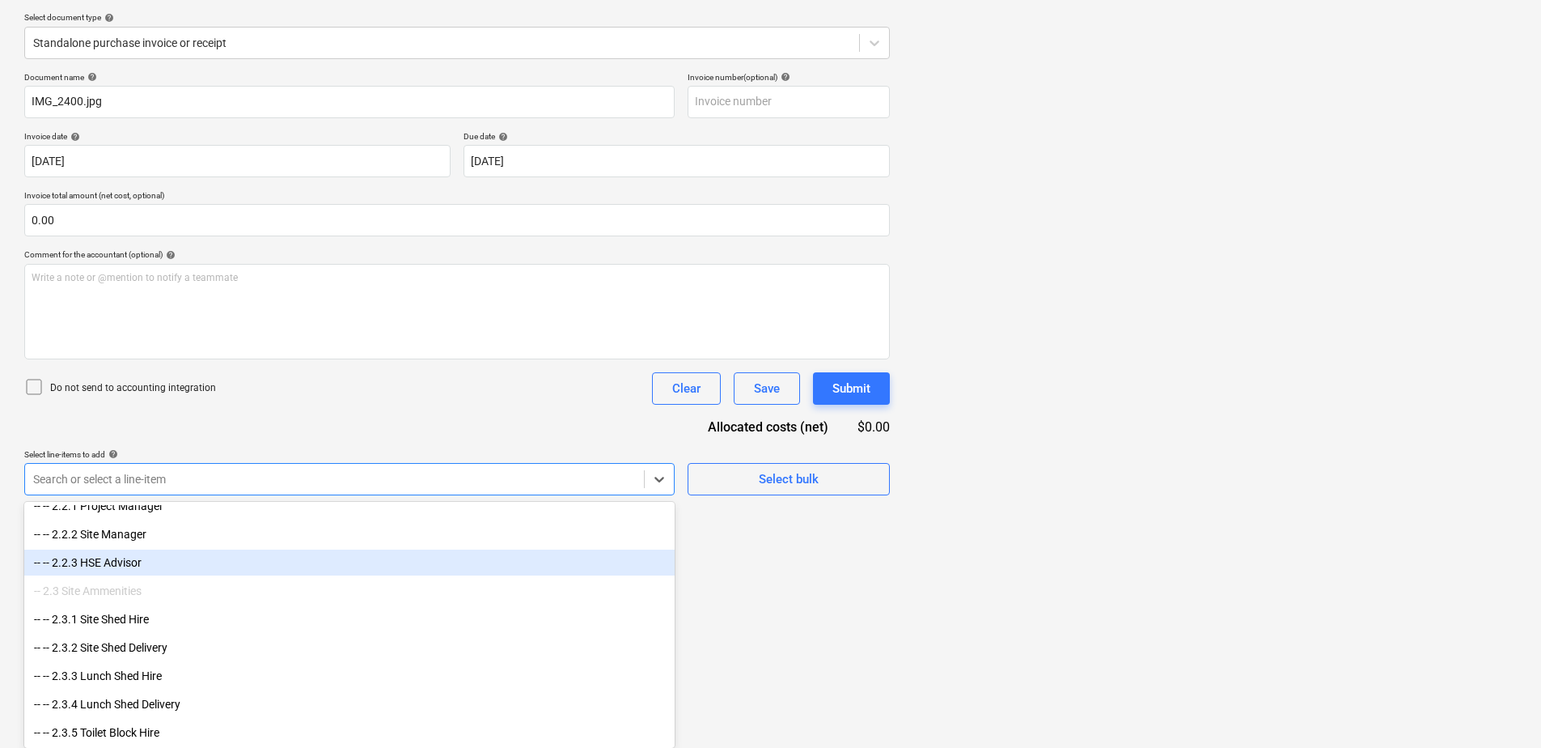
click at [182, 561] on div "-- -- 2.2.3 HSE Advisor" at bounding box center [349, 562] width 650 height 26
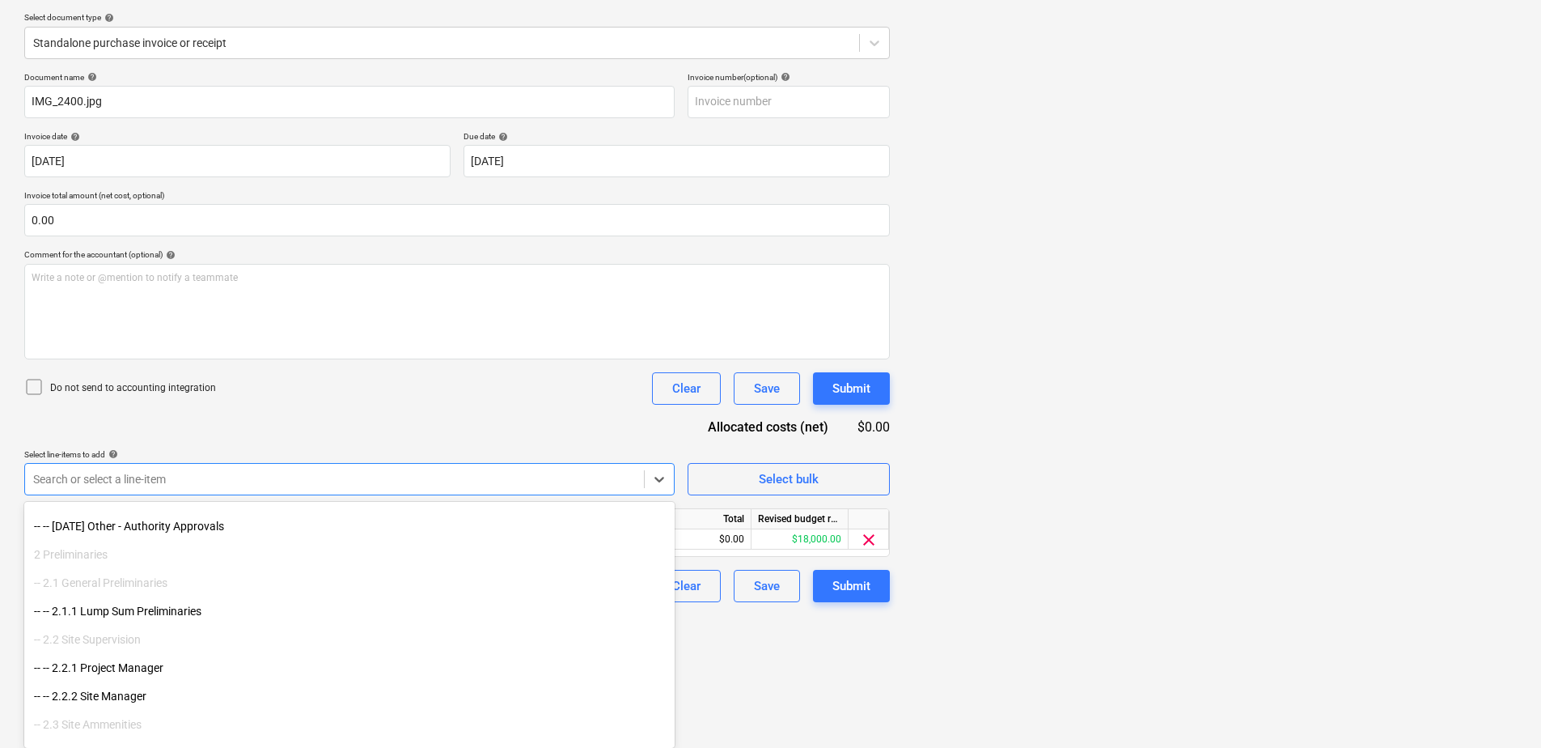
scroll to position [647, 0]
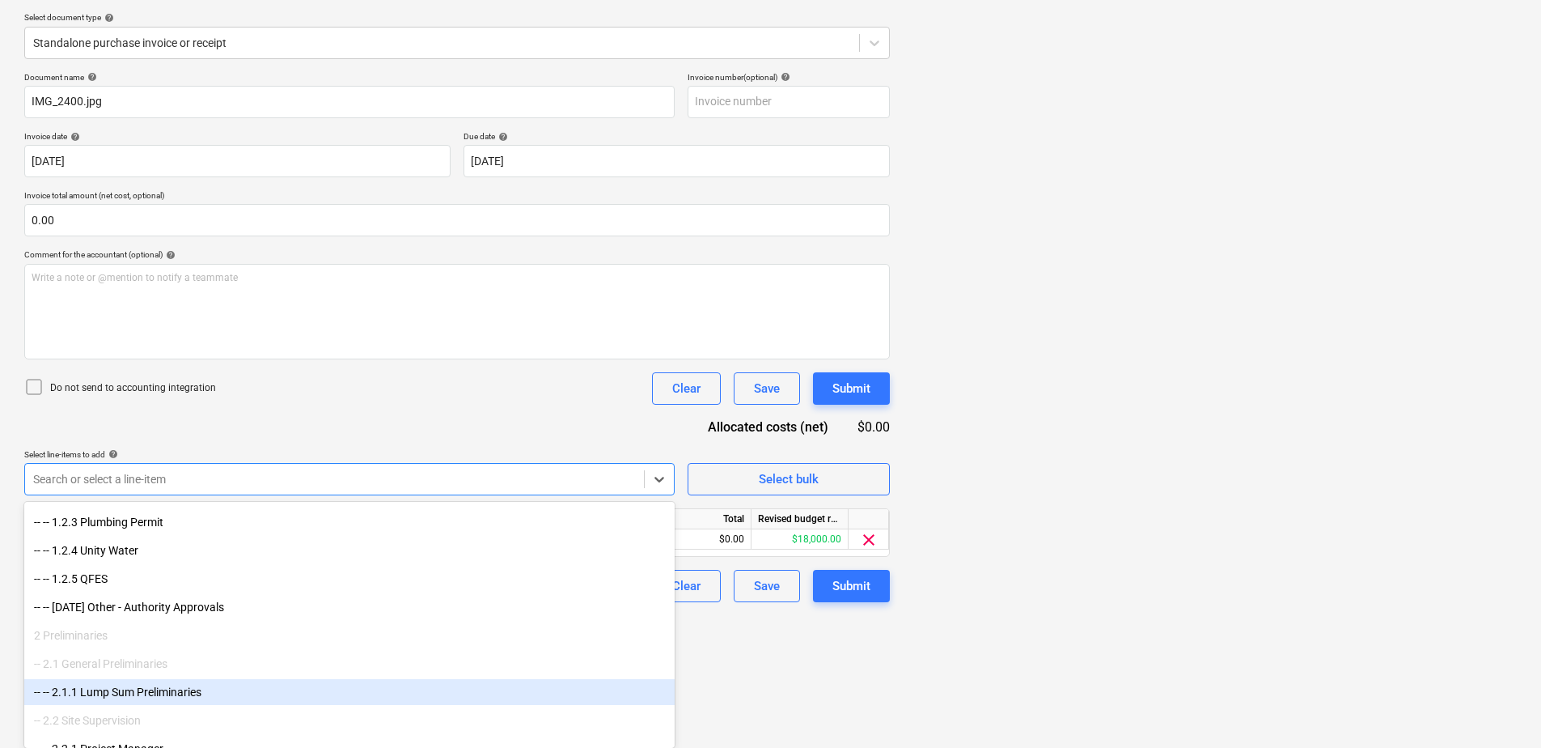
click at [255, 691] on div "-- -- 2.1.1 Lump Sum Preliminaries" at bounding box center [349, 692] width 650 height 26
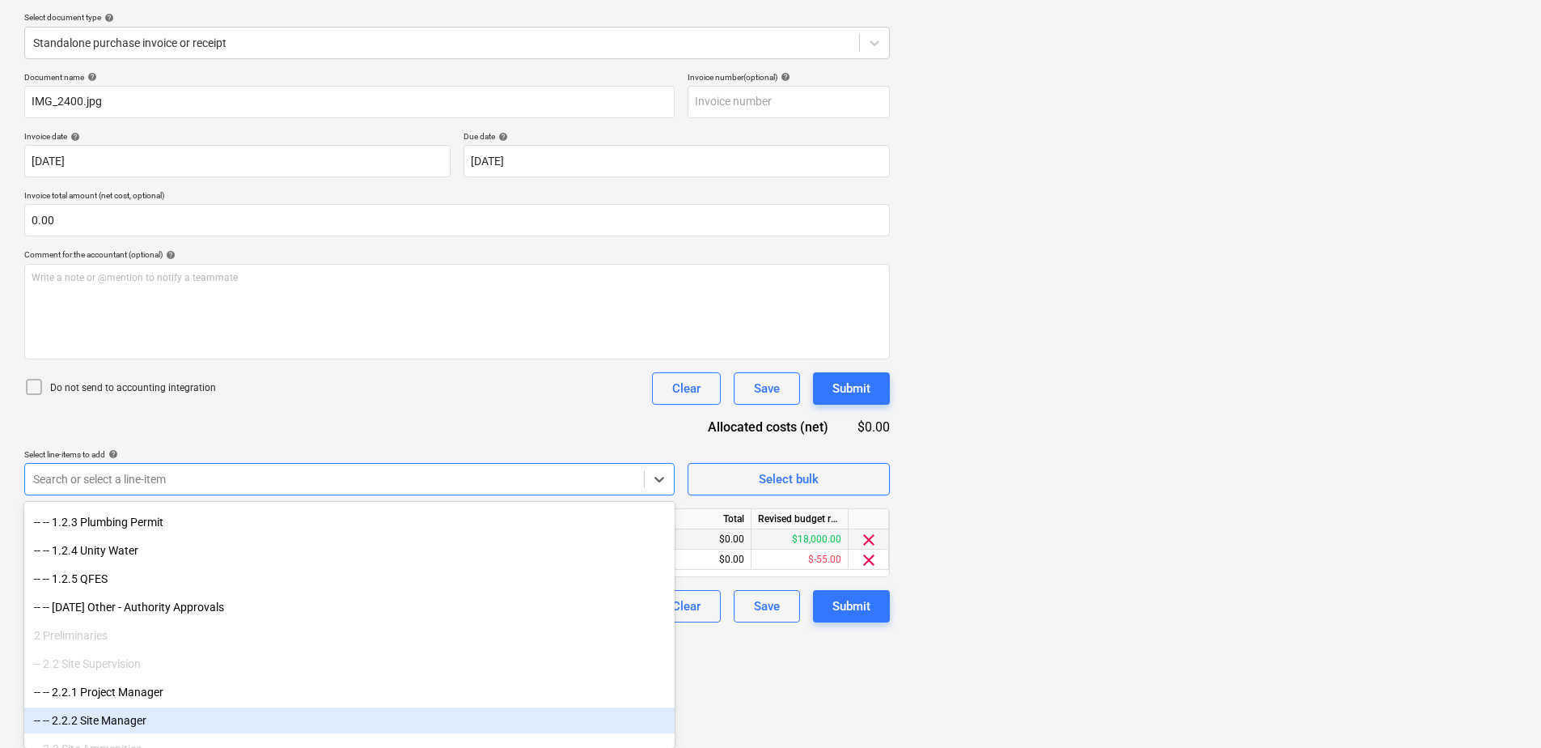
scroll to position [162, 0]
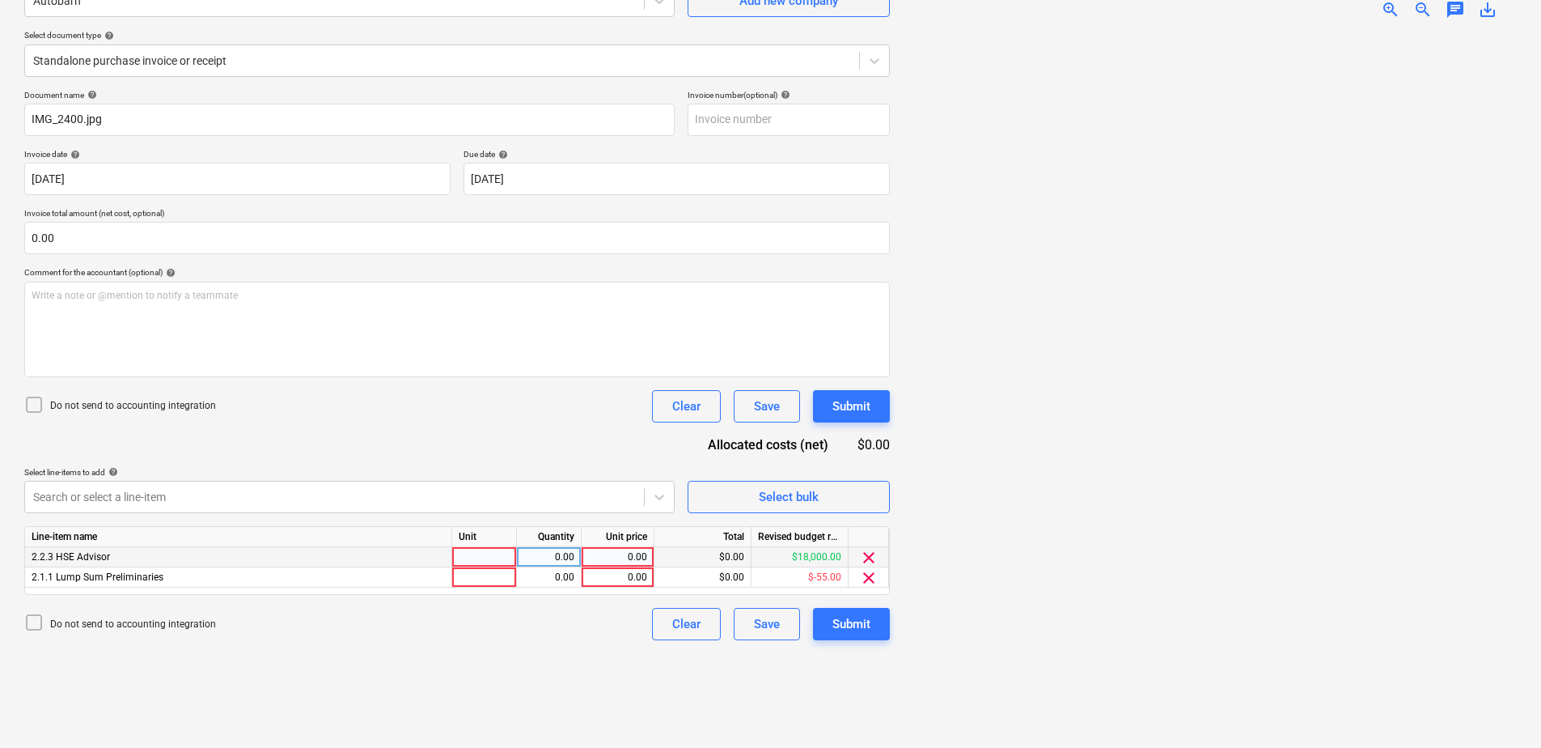
click at [868, 553] on span "clear" at bounding box center [868, 557] width 19 height 19
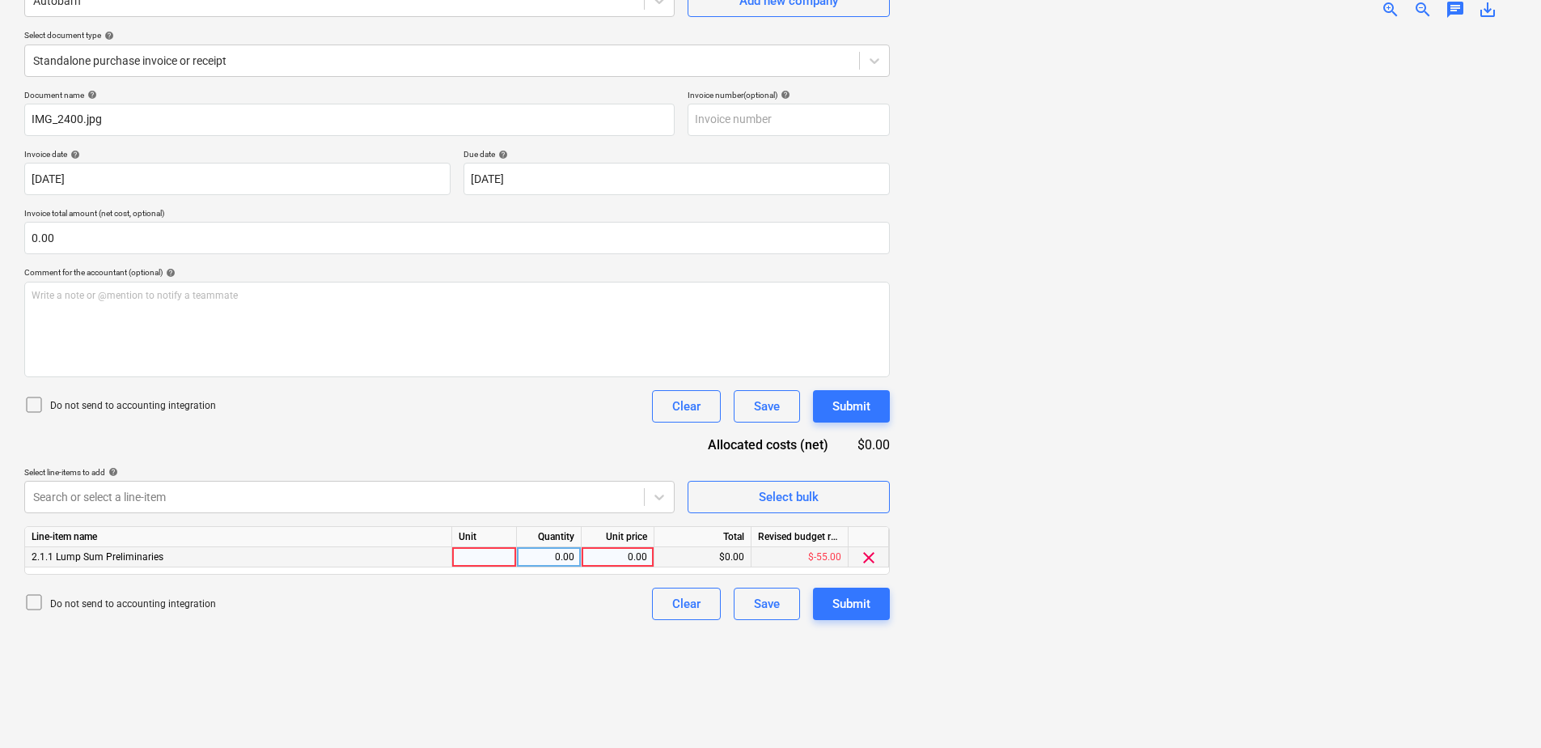
click at [506, 548] on div at bounding box center [484, 557] width 65 height 20
type input "Item"
click at [623, 560] on div "0.00" at bounding box center [617, 557] width 59 height 20
type input "18.99"
click at [864, 608] on div "Submit" at bounding box center [851, 603] width 38 height 21
